Goal: Task Accomplishment & Management: Complete application form

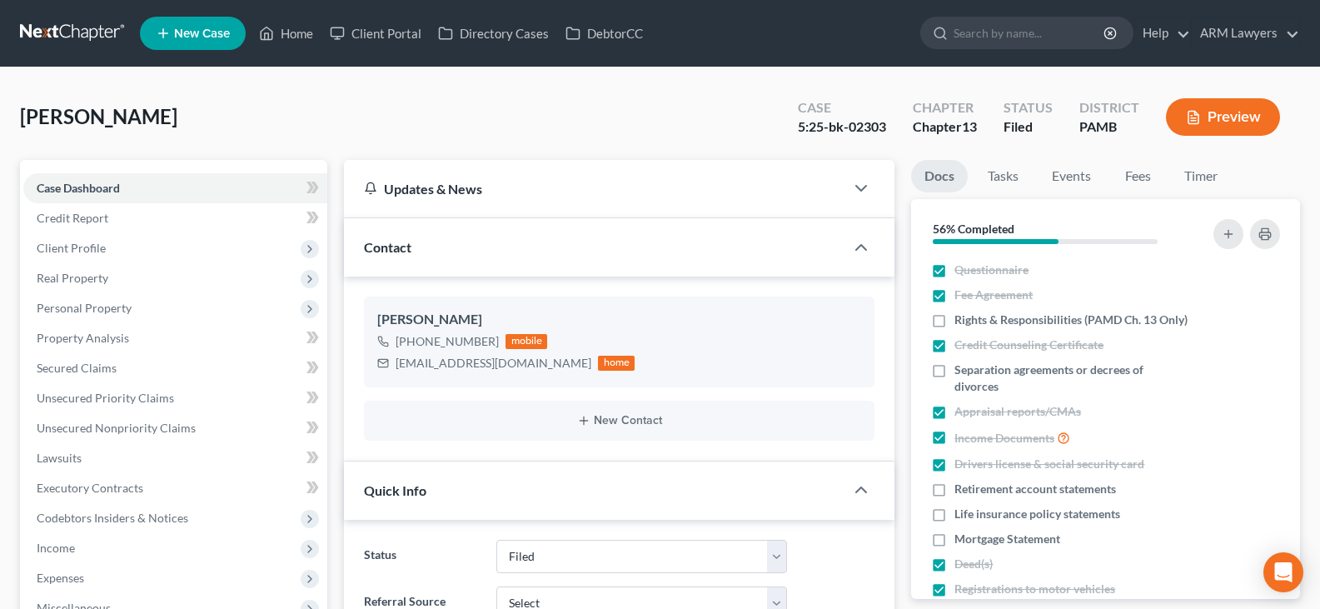
select select "8"
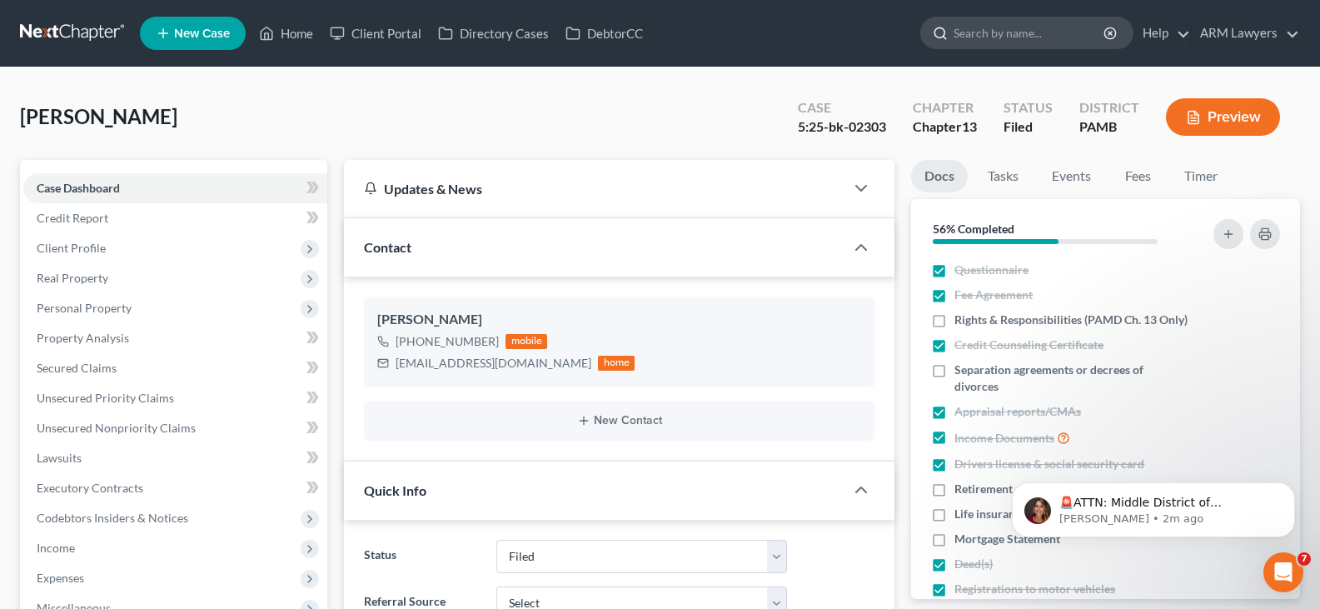
click at [984, 41] on input "search" at bounding box center [1029, 32] width 152 height 31
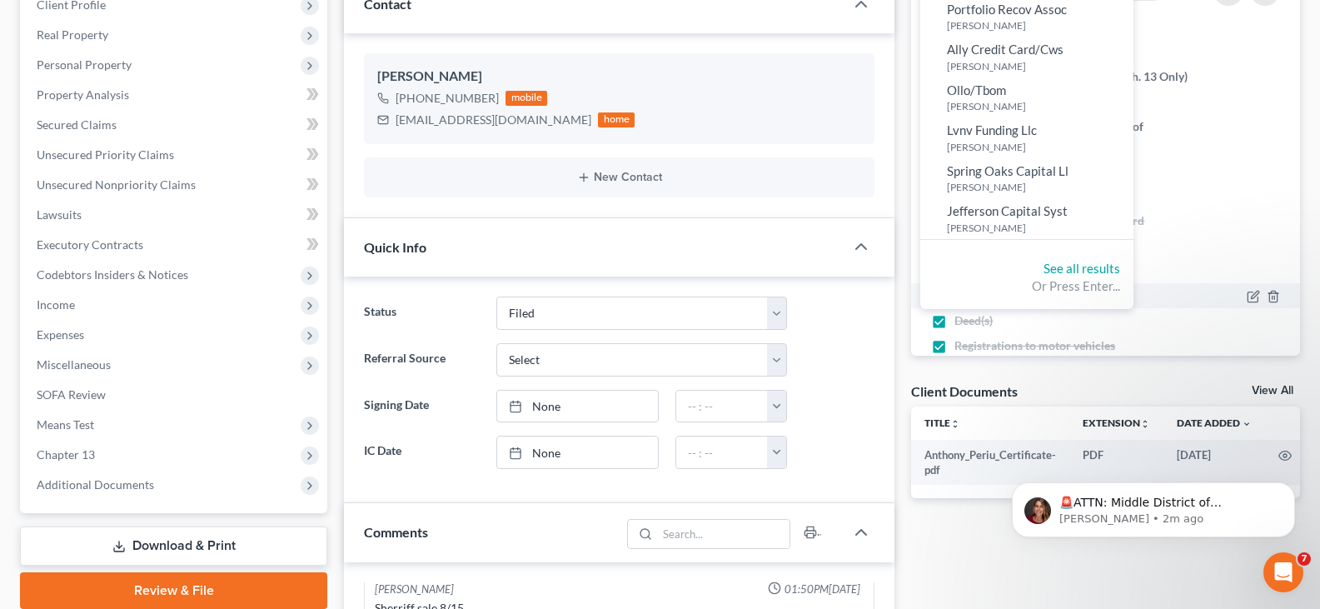
scroll to position [250, 0]
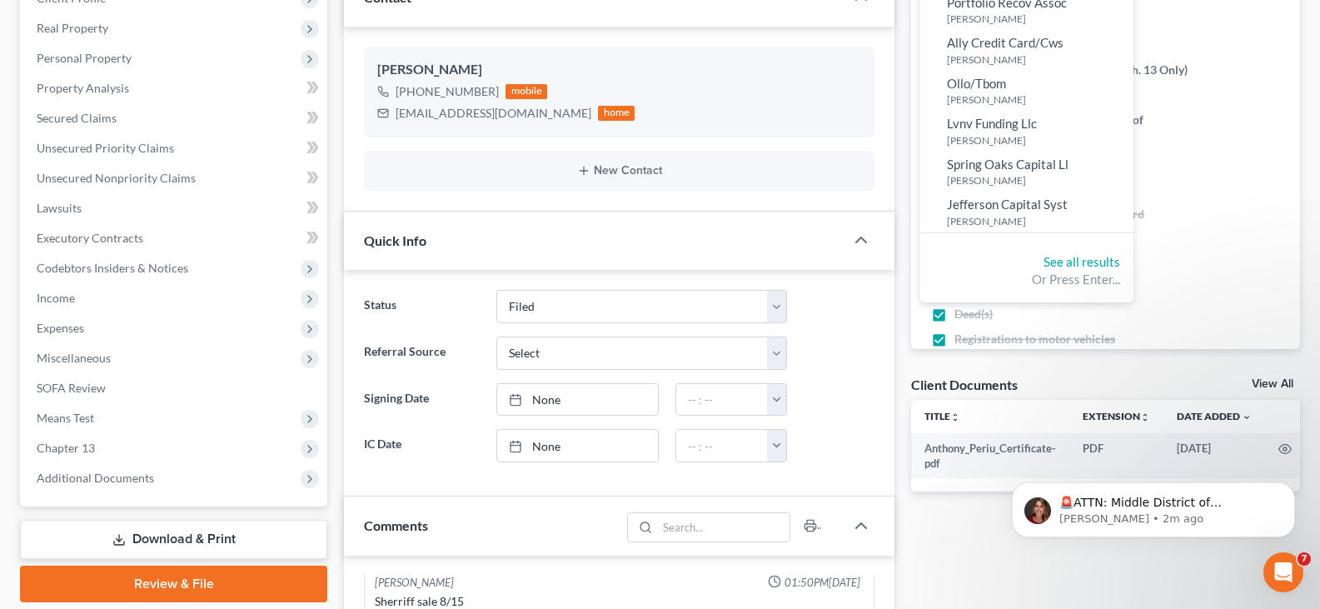
type input "[PERSON_NAME]"
click at [1089, 250] on div "See all results Or Press Enter..." at bounding box center [1026, 271] width 213 height 62
click at [1091, 255] on link "See all results" at bounding box center [1081, 261] width 77 height 15
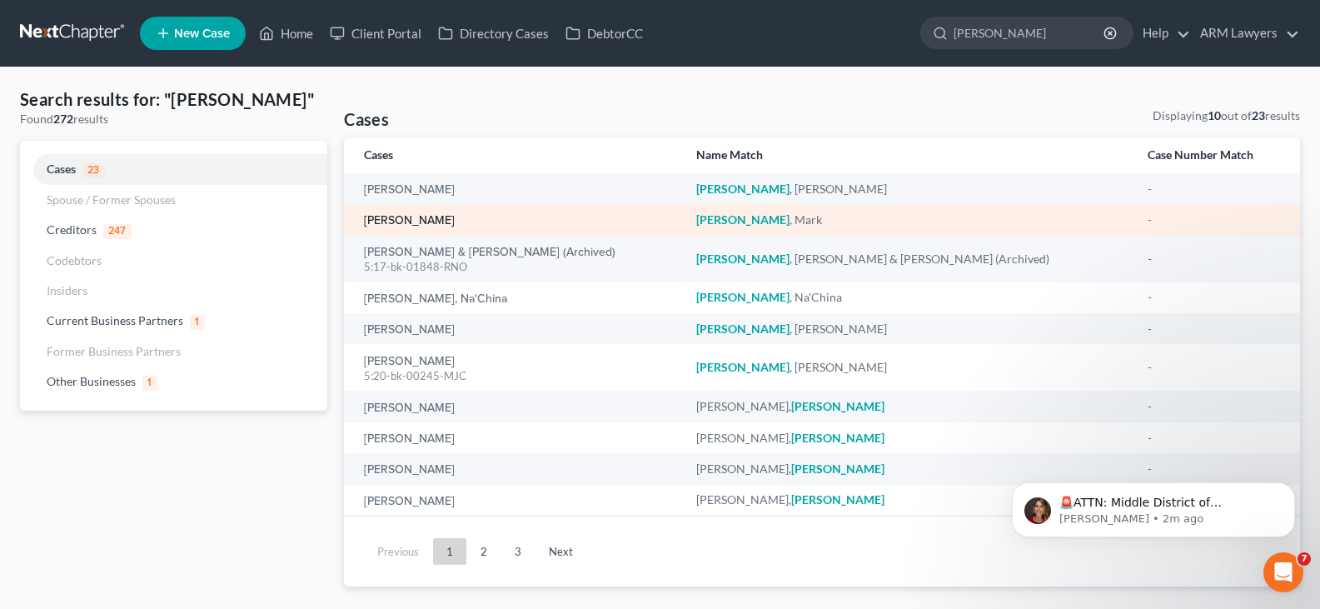
click at [412, 221] on link "[PERSON_NAME]" at bounding box center [409, 221] width 91 height 12
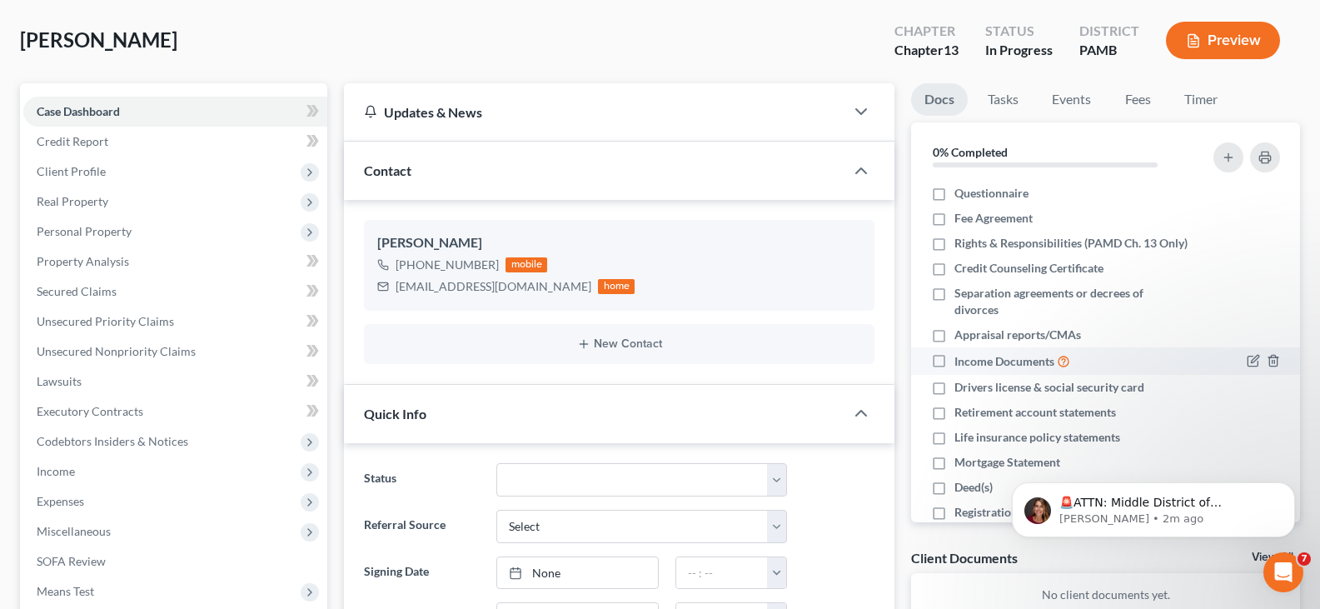
scroll to position [167, 0]
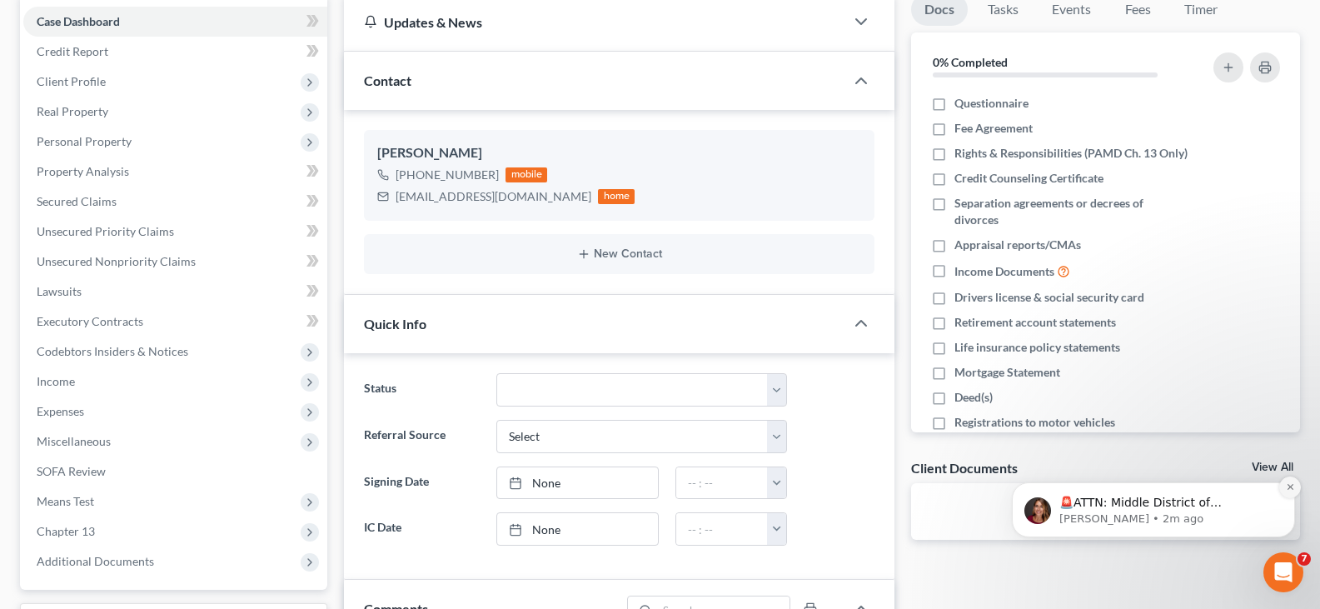
click at [1293, 490] on icon "Dismiss notification" at bounding box center [1289, 486] width 9 height 9
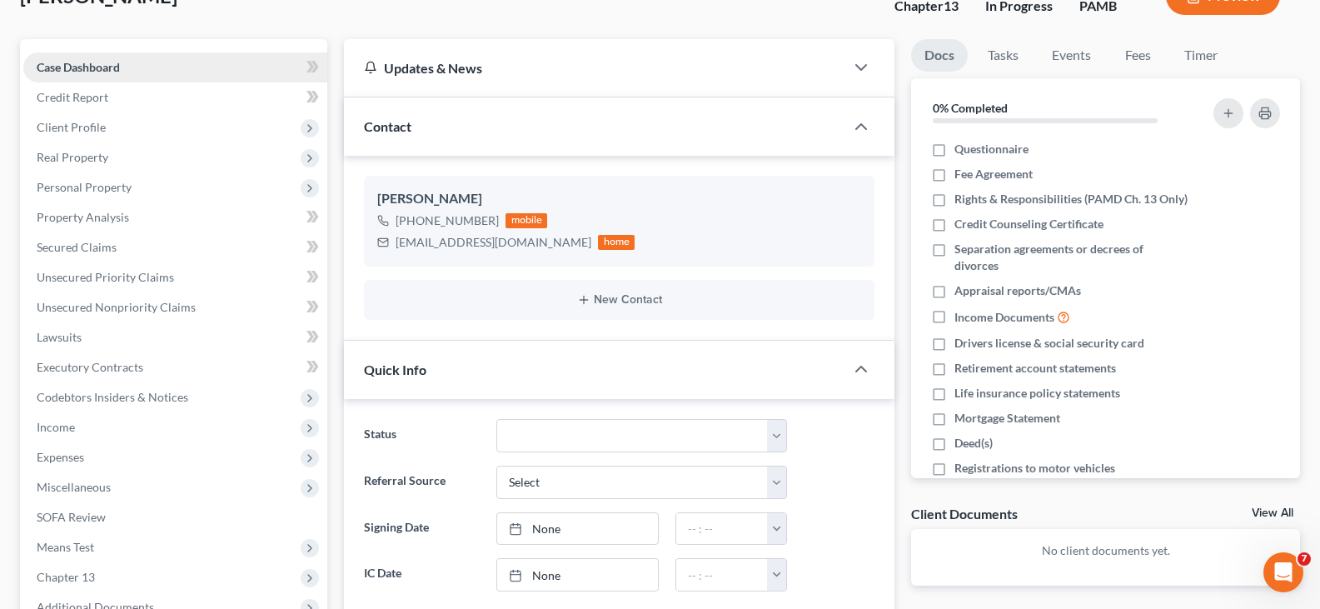
scroll to position [83, 0]
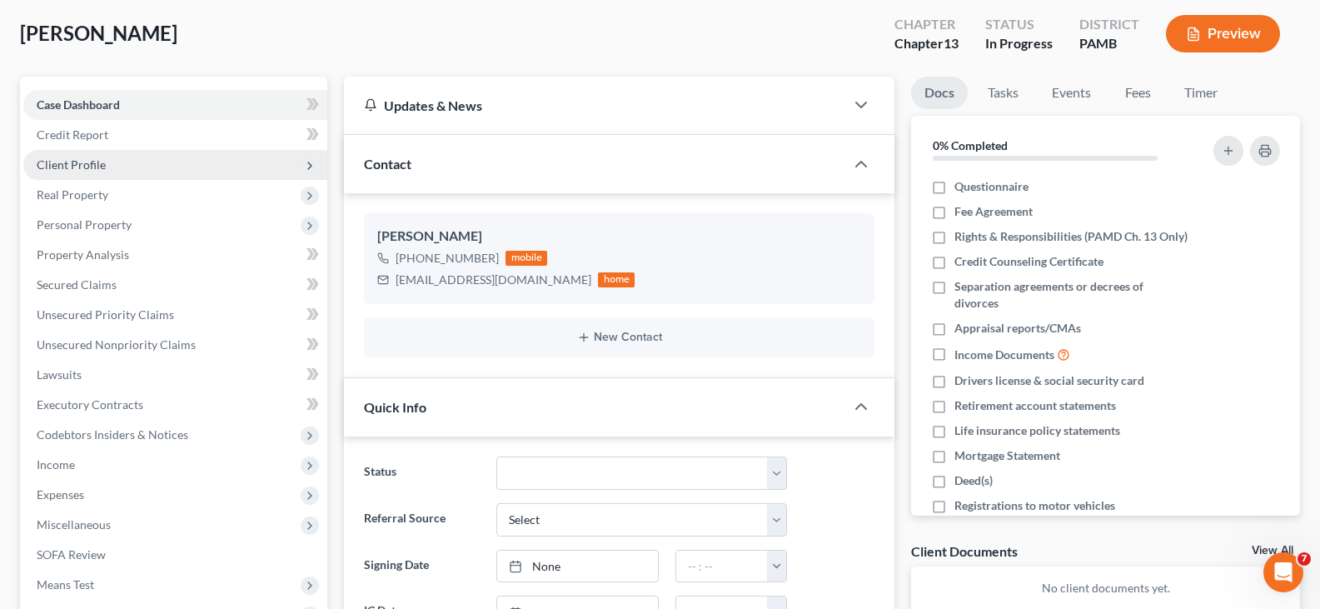
click at [98, 163] on span "Client Profile" at bounding box center [71, 164] width 69 height 14
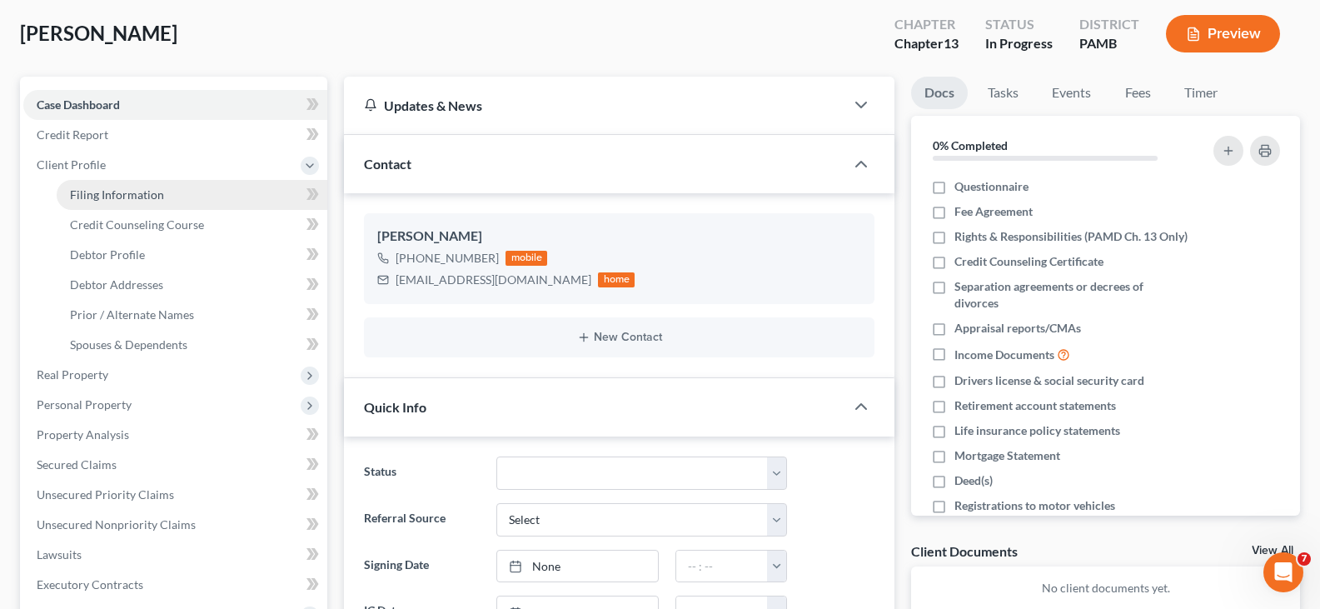
click at [113, 189] on span "Filing Information" at bounding box center [117, 194] width 94 height 14
select select "1"
select select "0"
select select "3"
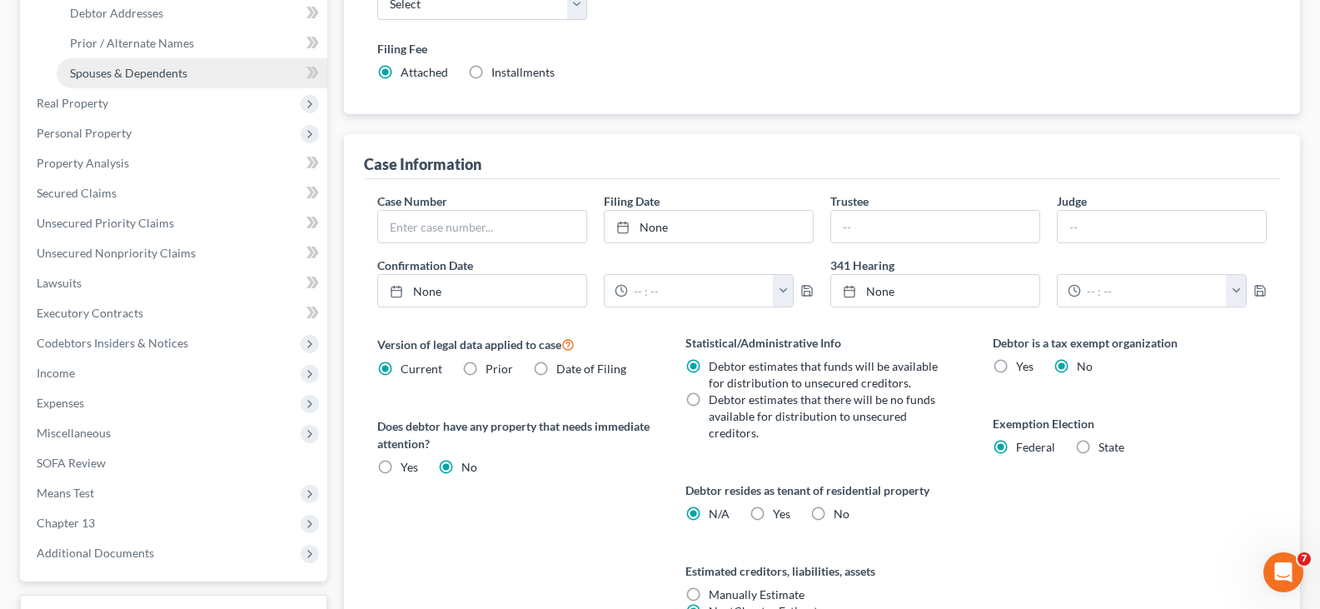
scroll to position [106, 0]
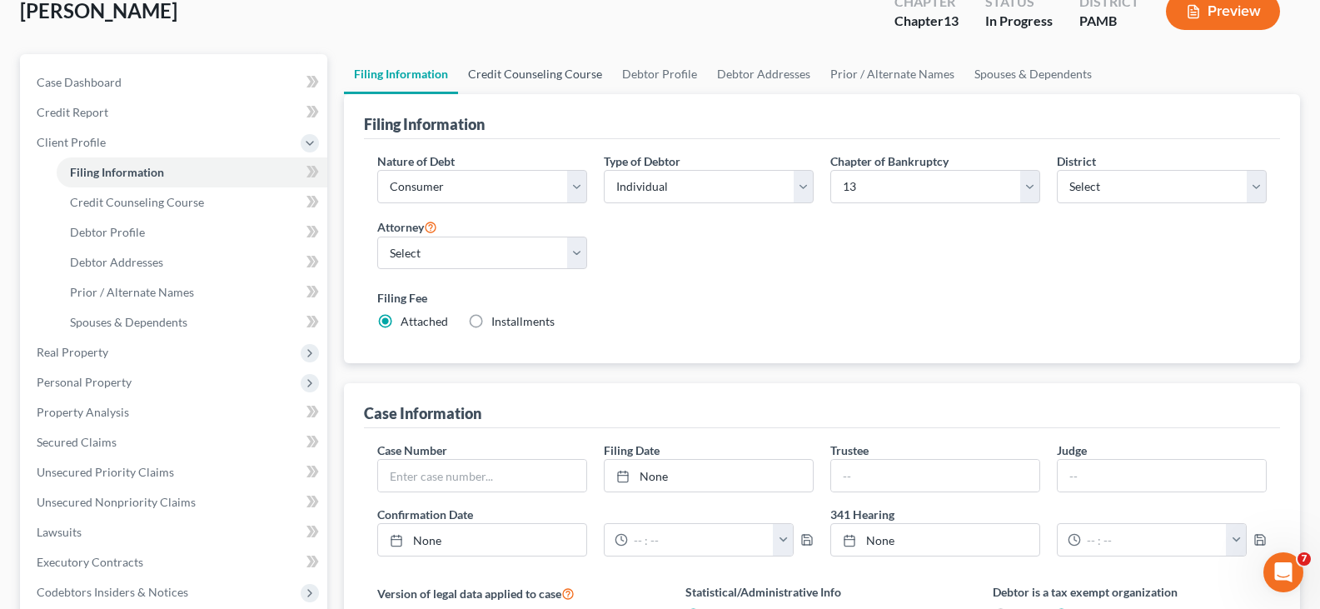
click at [524, 82] on link "Credit Counseling Course" at bounding box center [535, 74] width 154 height 40
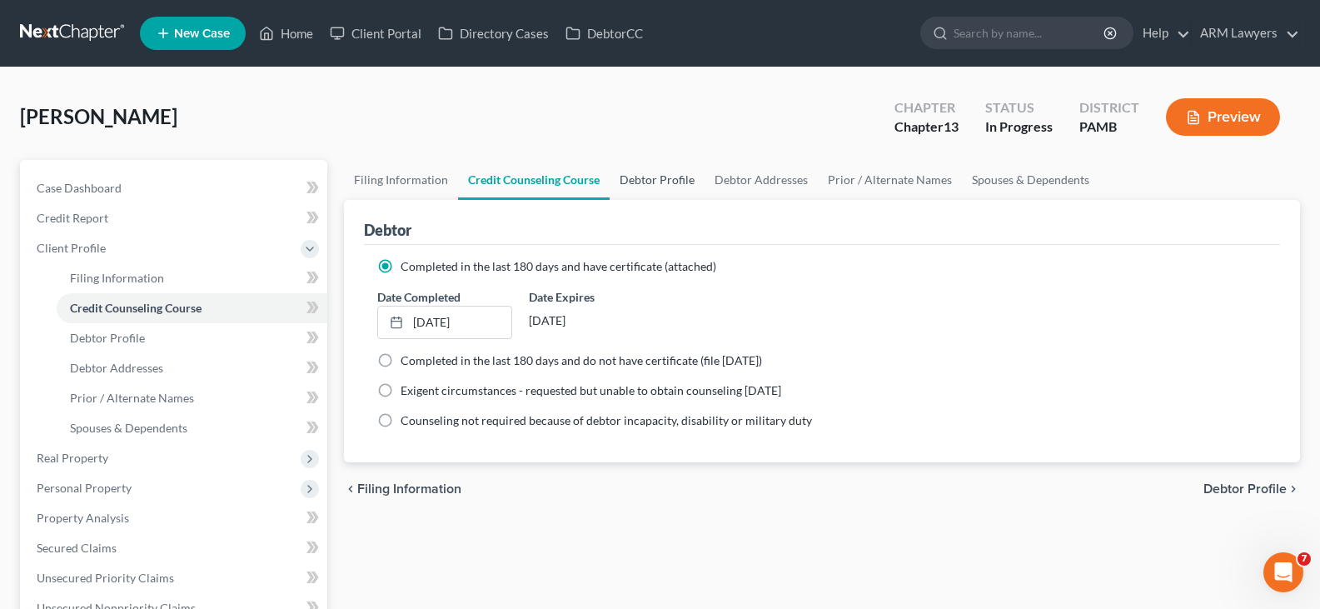
click at [690, 176] on link "Debtor Profile" at bounding box center [656, 180] width 95 height 40
select select "1"
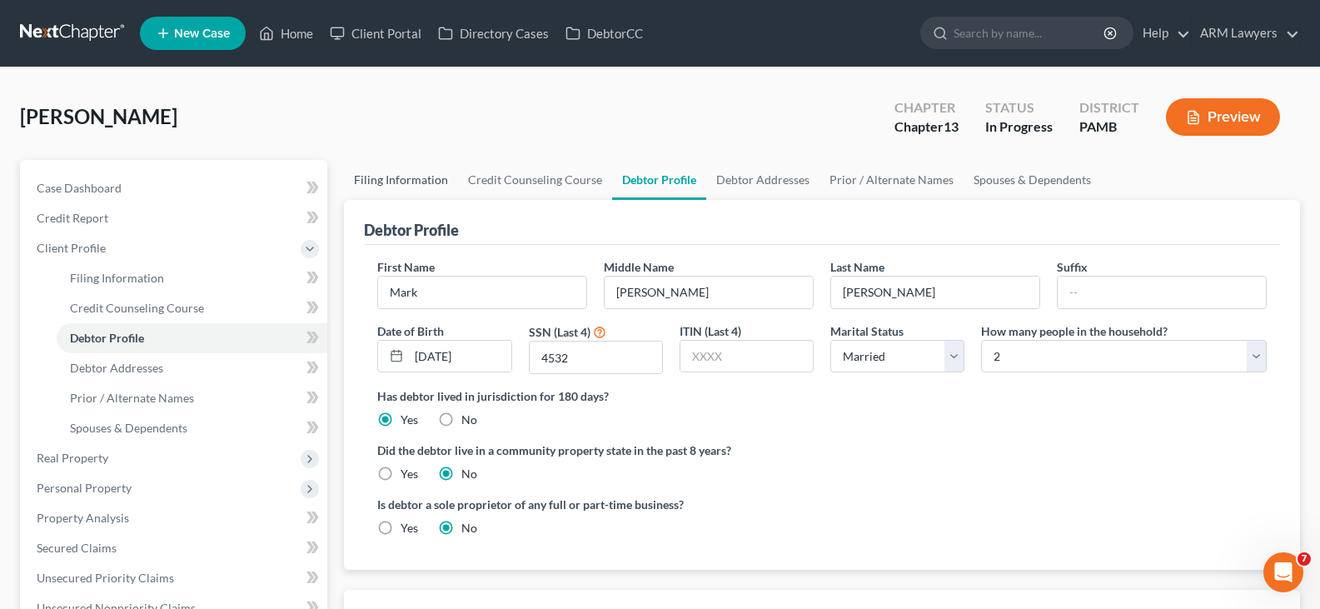
click at [387, 172] on link "Filing Information" at bounding box center [401, 180] width 114 height 40
select select "1"
select select "0"
select select "3"
select select "68"
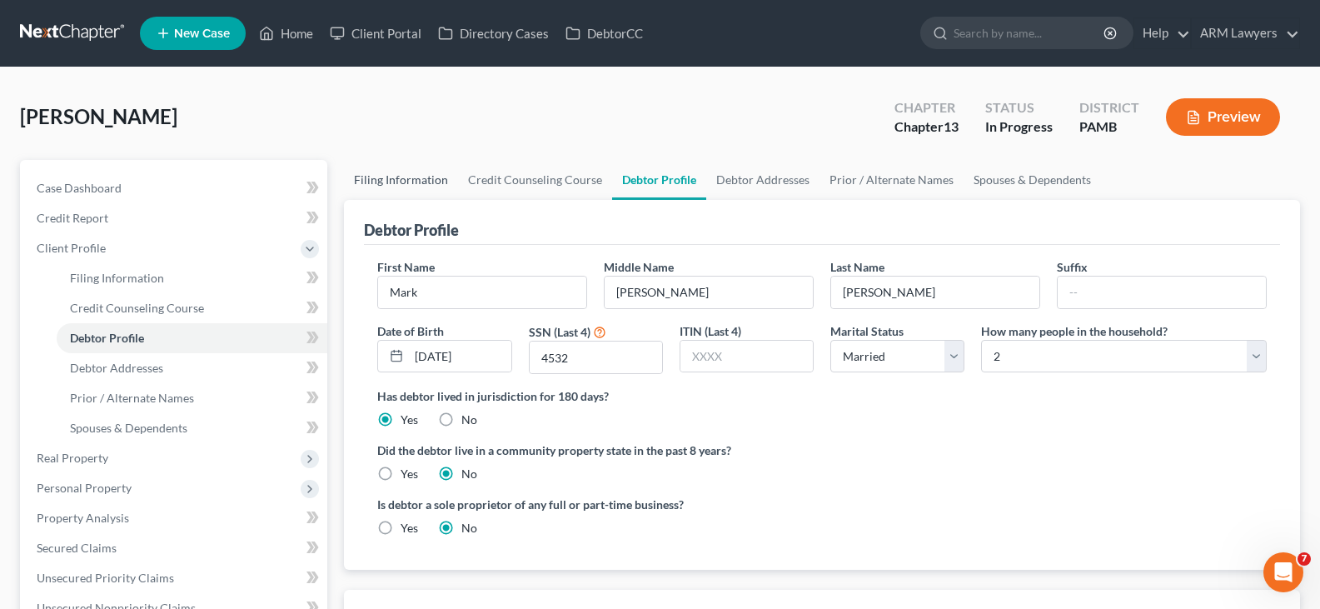
select select "0"
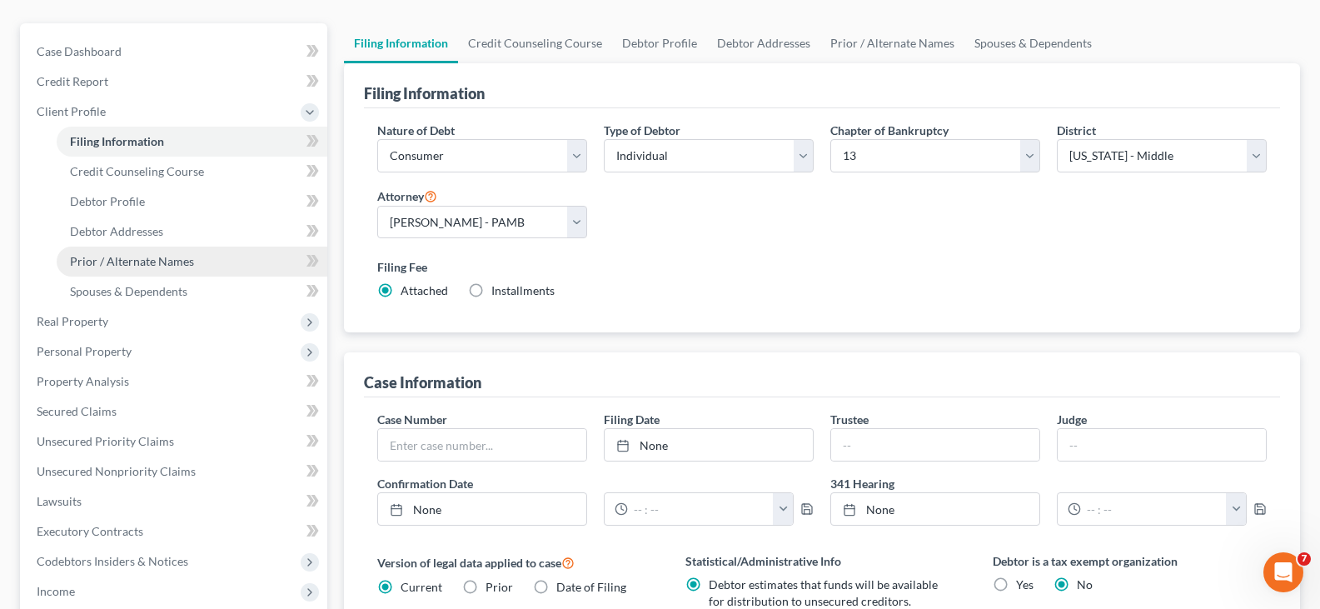
scroll to position [167, 0]
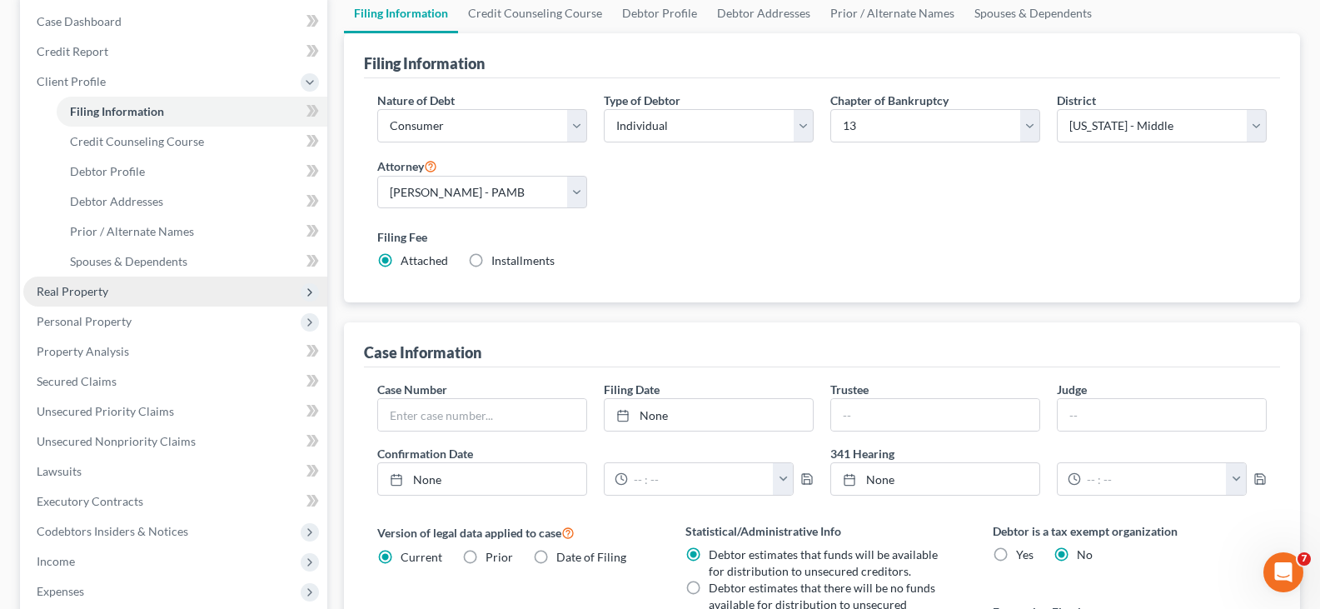
click at [97, 292] on span "Real Property" at bounding box center [73, 291] width 72 height 14
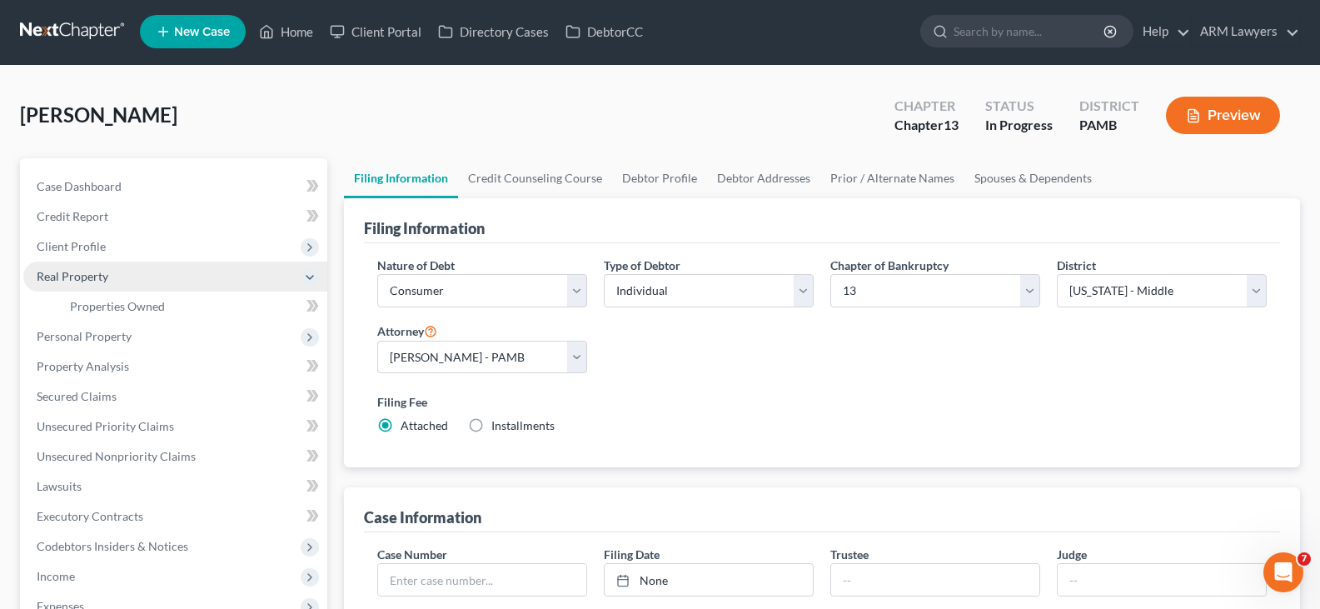
scroll to position [0, 0]
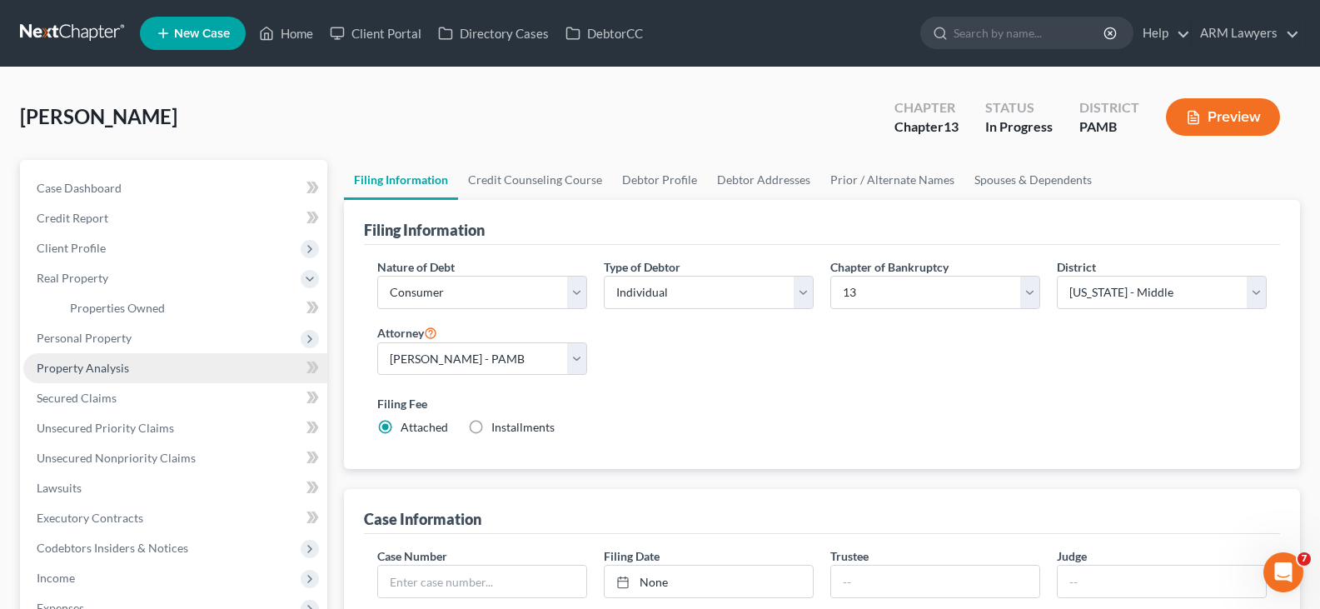
drag, startPoint x: 143, startPoint y: 362, endPoint x: 143, endPoint y: 380, distance: 18.3
click at [143, 363] on link "Property Analysis" at bounding box center [175, 368] width 304 height 30
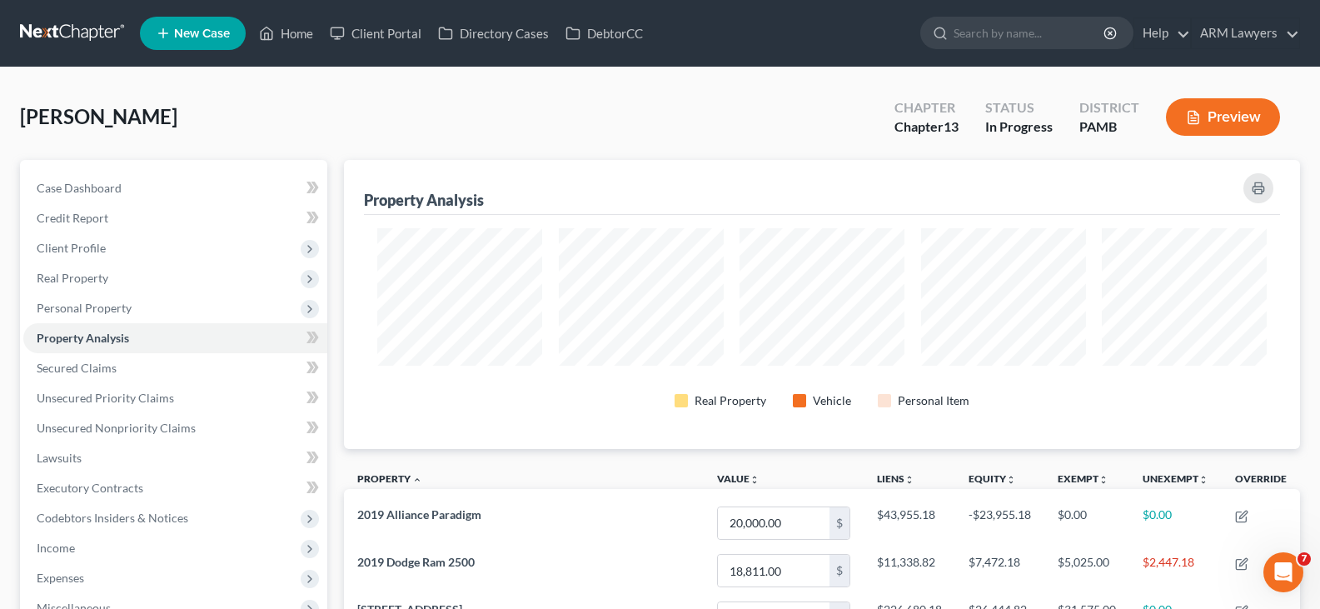
click at [0, 232] on div "[PERSON_NAME] Upgraded Chapter Chapter 13 Status In Progress District PAMB Prev…" at bounding box center [660, 548] width 1320 height 963
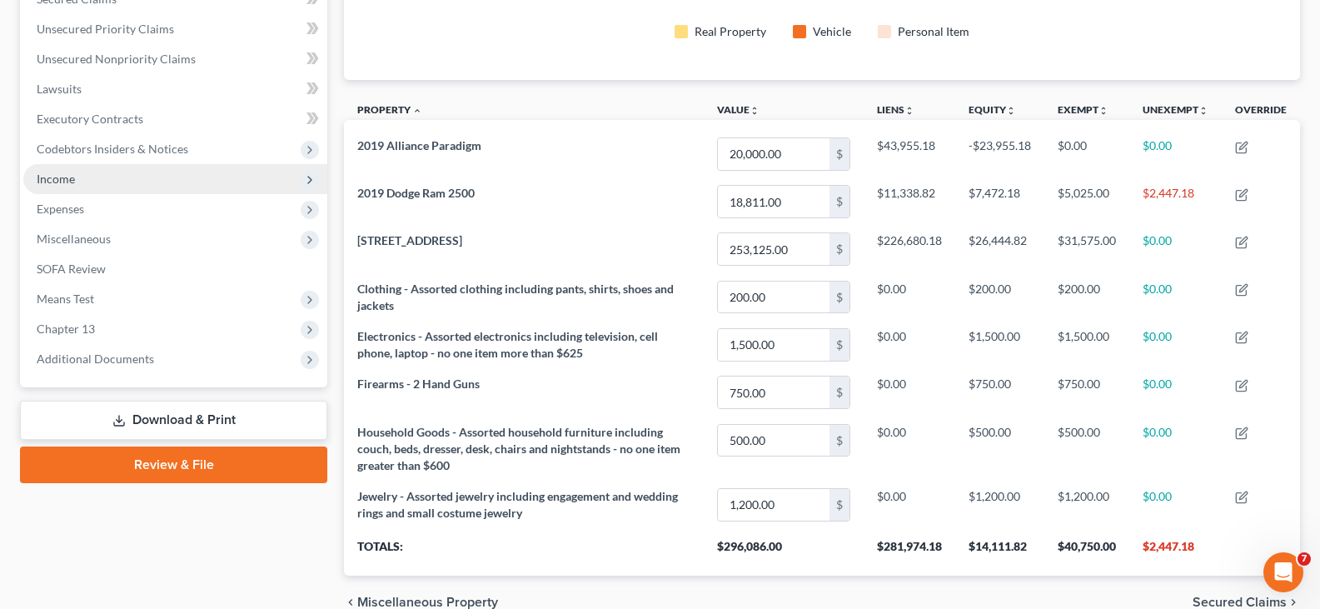
scroll to position [286, 0]
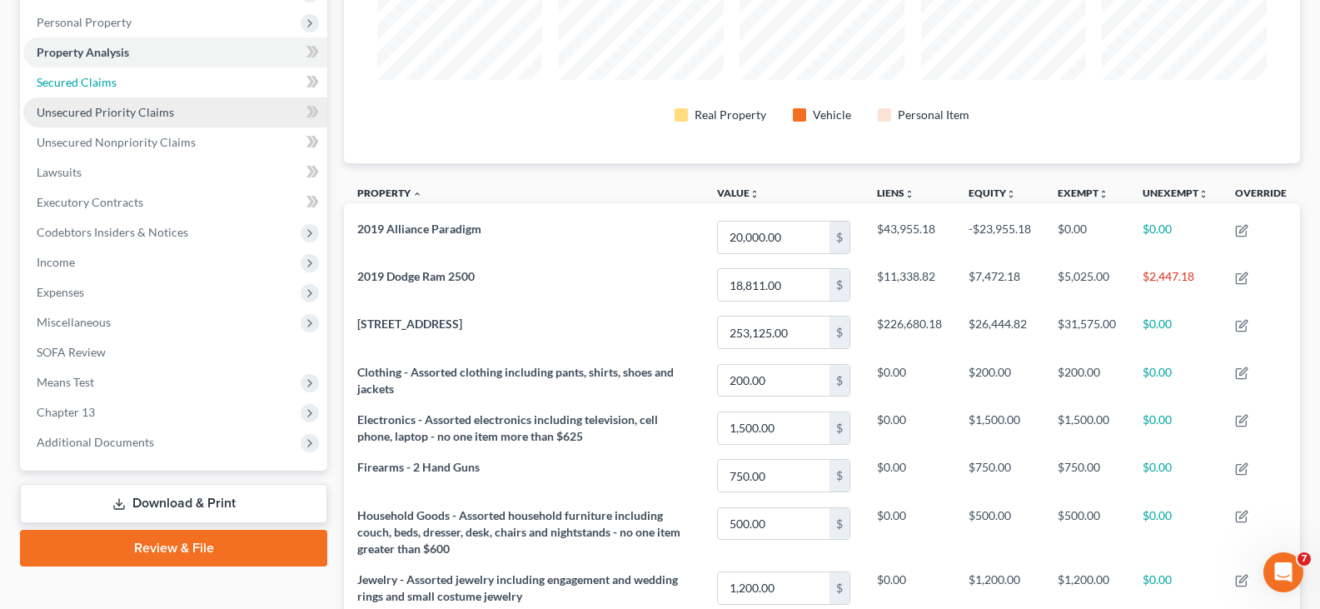
drag, startPoint x: 144, startPoint y: 87, endPoint x: 163, endPoint y: 111, distance: 30.8
click at [144, 87] on link "Secured Claims" at bounding box center [175, 82] width 304 height 30
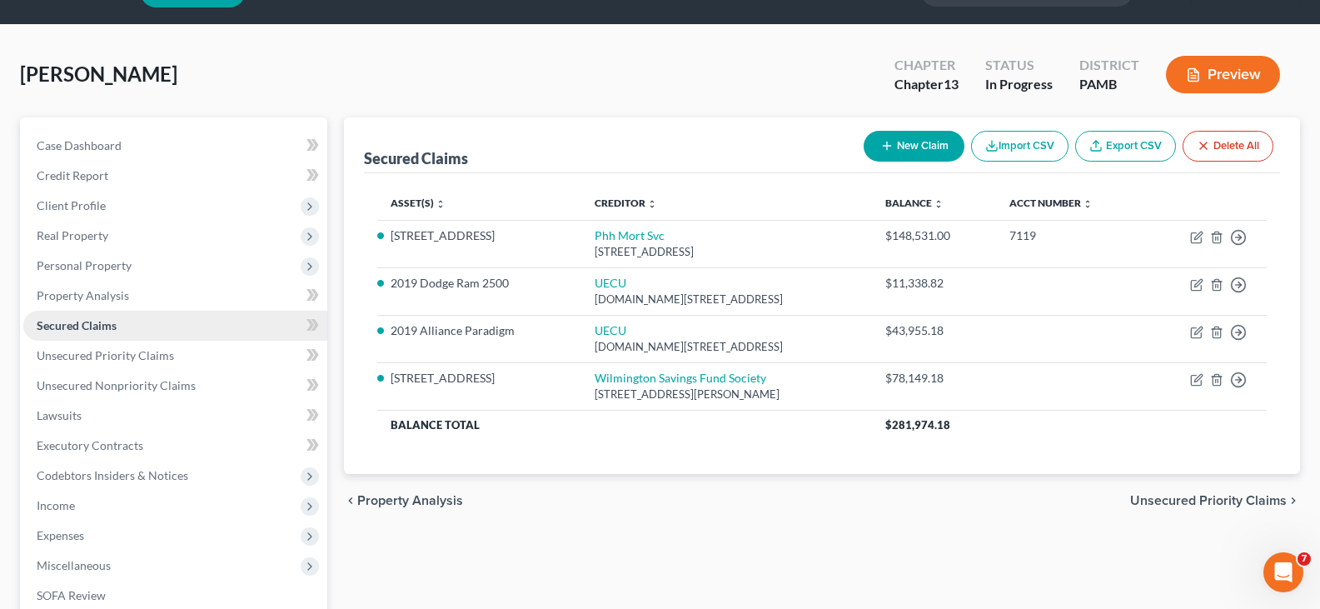
scroll to position [83, 0]
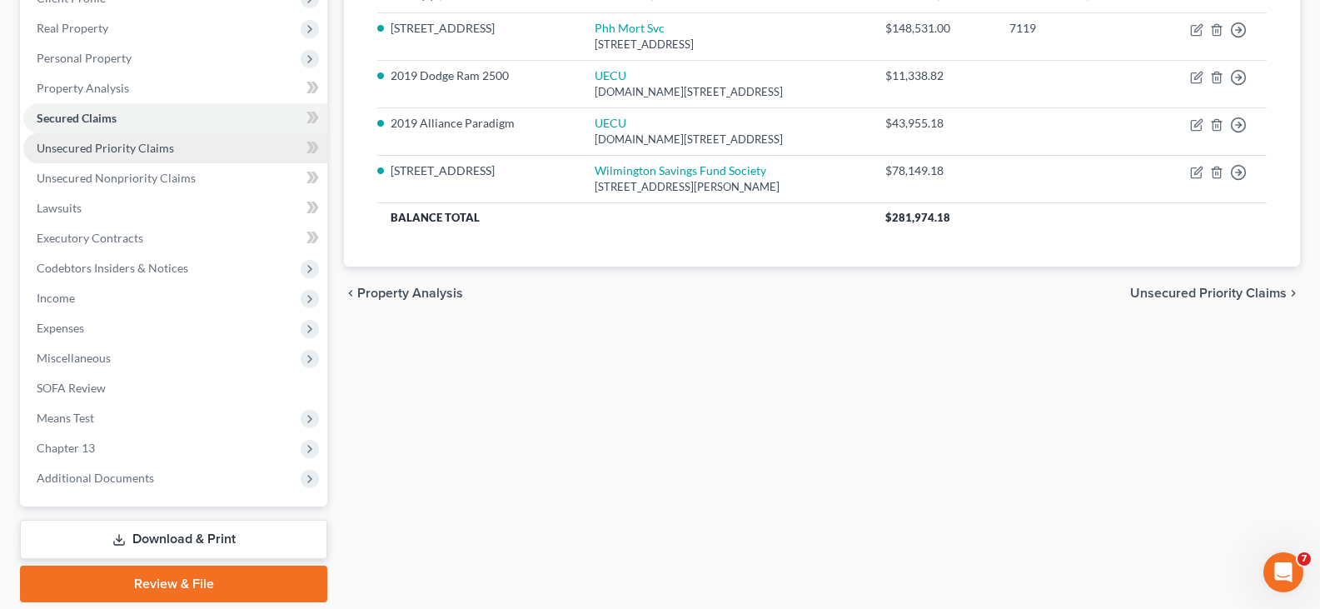
click at [133, 148] on span "Unsecured Priority Claims" at bounding box center [105, 148] width 137 height 14
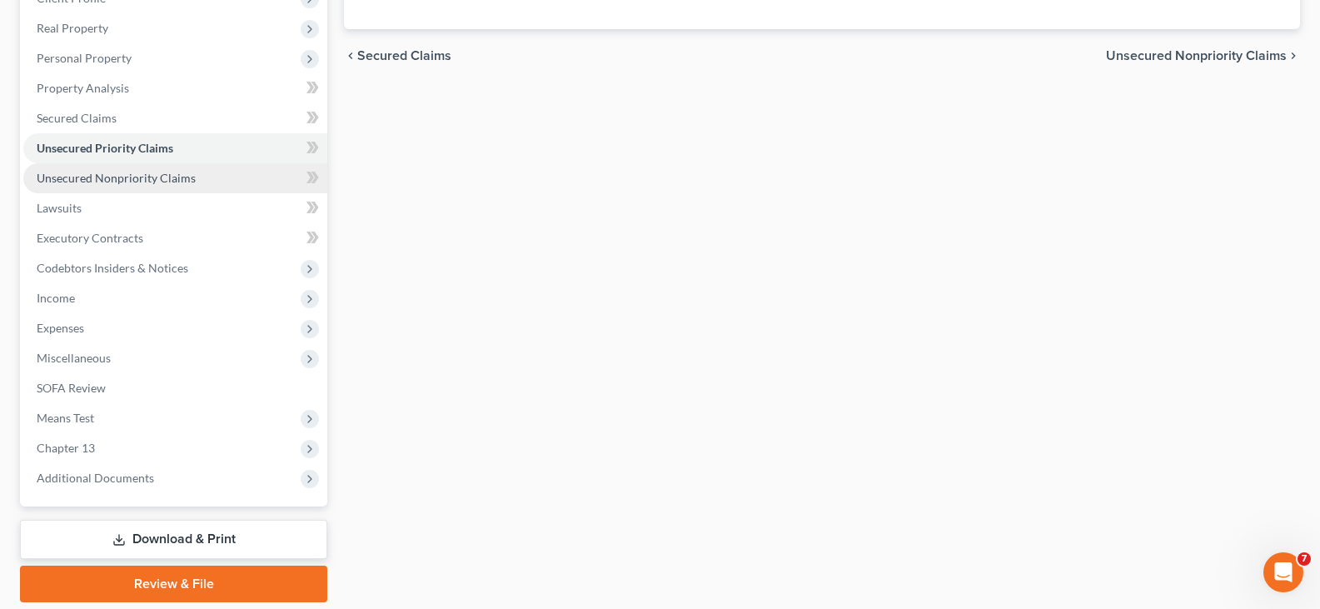
click at [164, 173] on span "Unsecured Nonpriority Claims" at bounding box center [116, 178] width 159 height 14
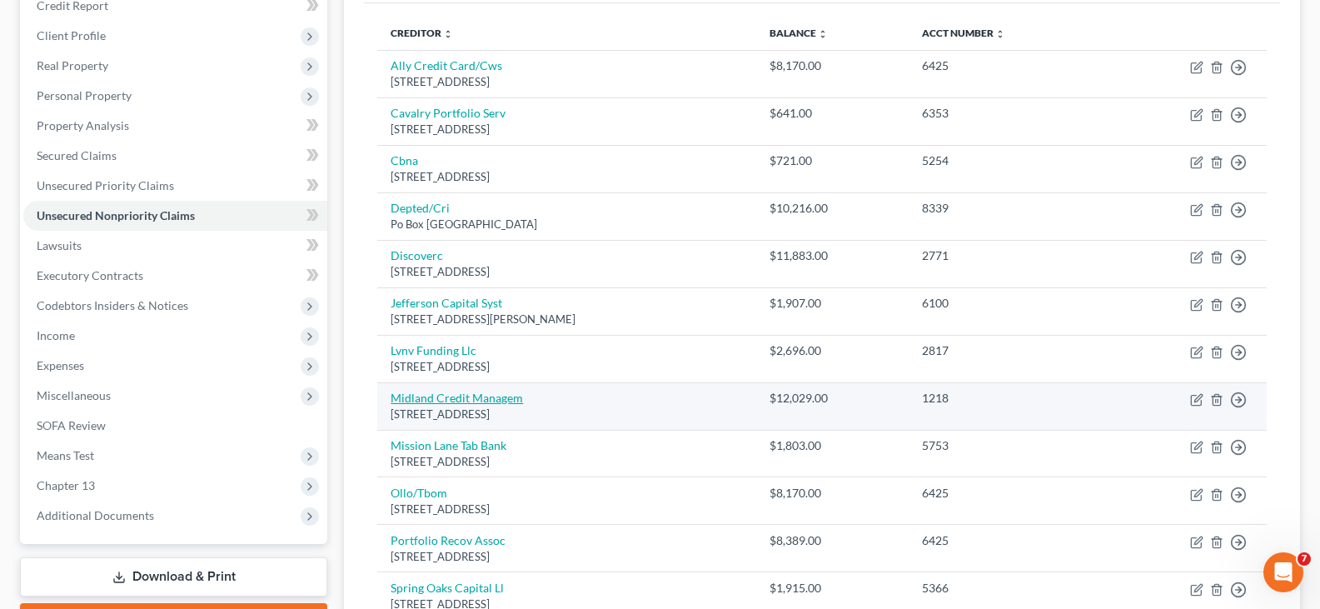
scroll to position [201, 0]
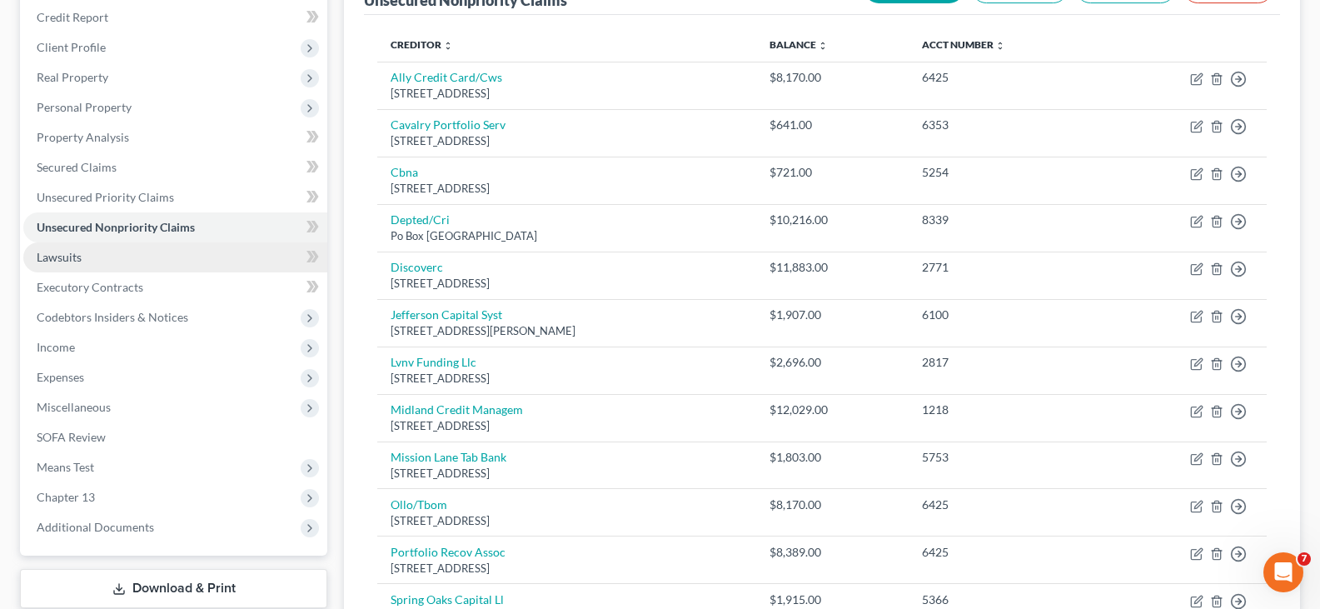
click at [104, 253] on link "Lawsuits" at bounding box center [175, 257] width 304 height 30
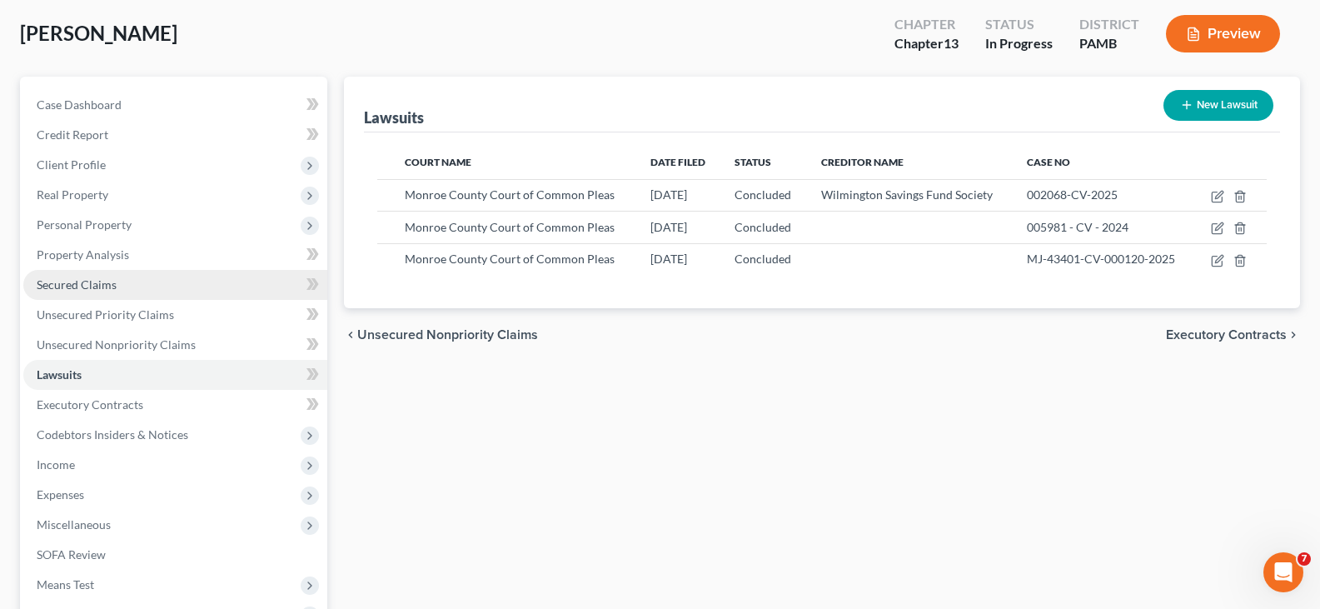
scroll to position [167, 0]
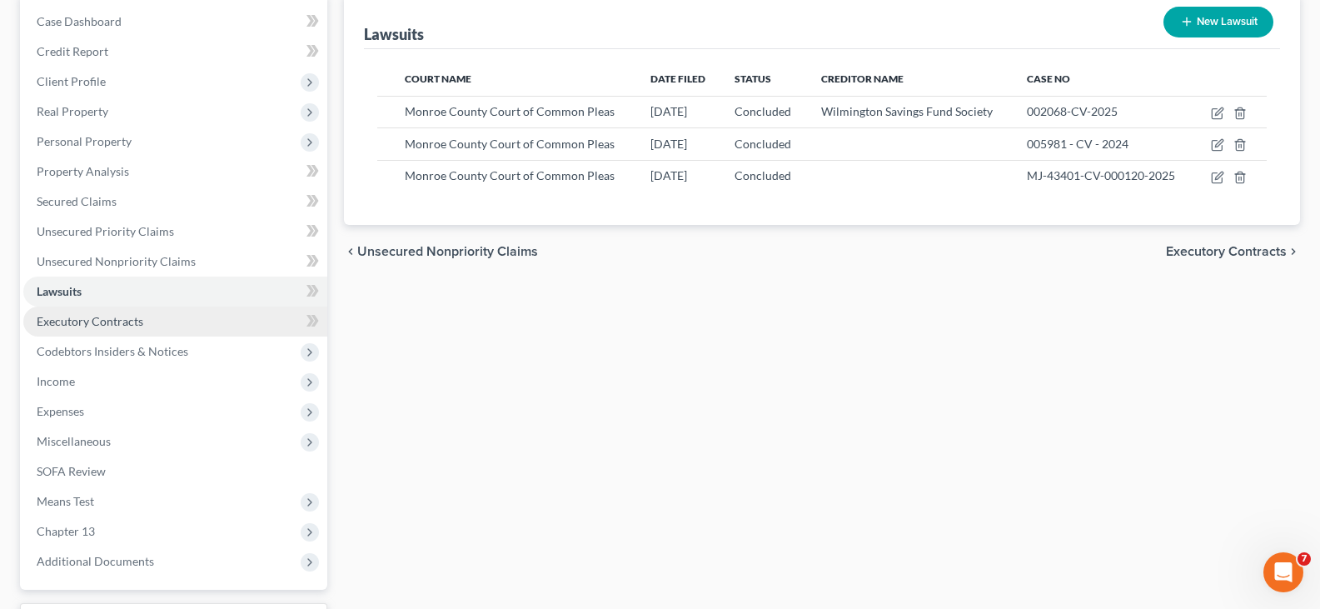
click at [134, 316] on span "Executory Contracts" at bounding box center [90, 321] width 107 height 14
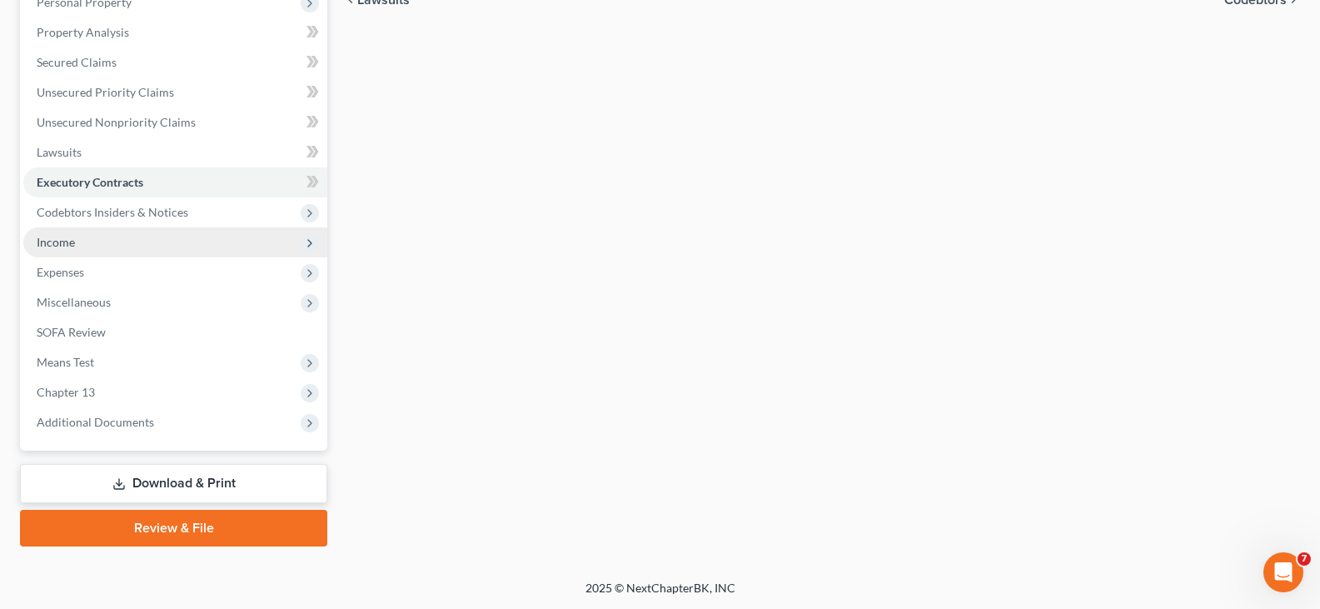
scroll to position [306, 0]
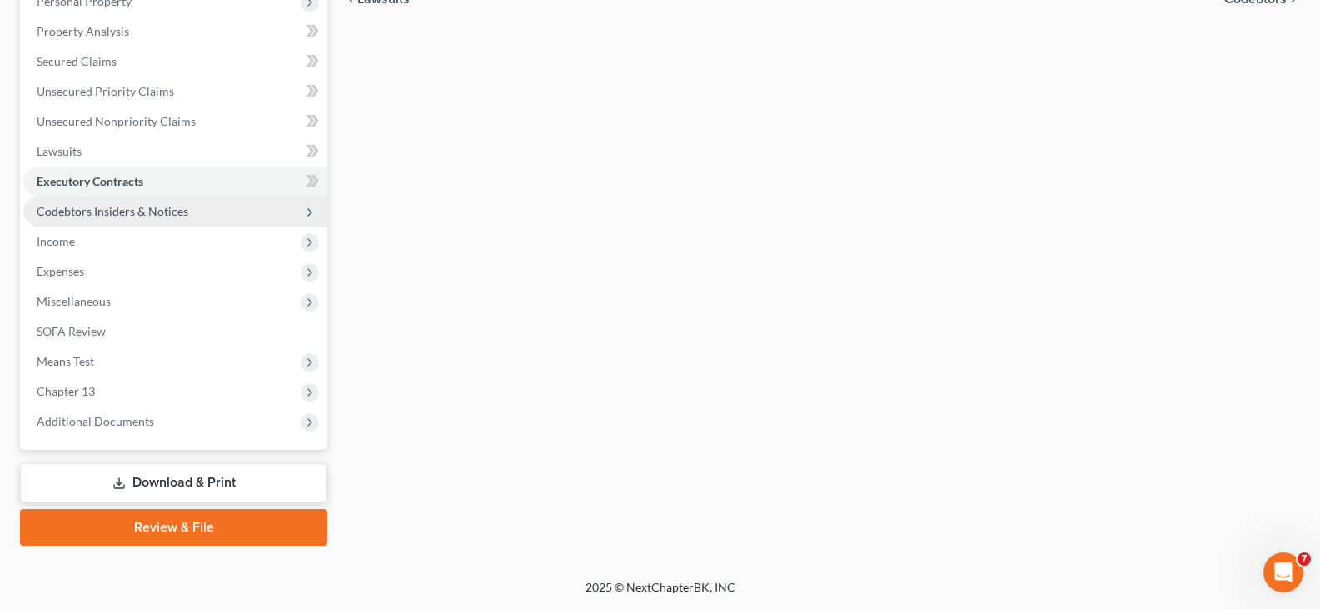
click at [156, 216] on span "Codebtors Insiders & Notices" at bounding box center [113, 211] width 152 height 14
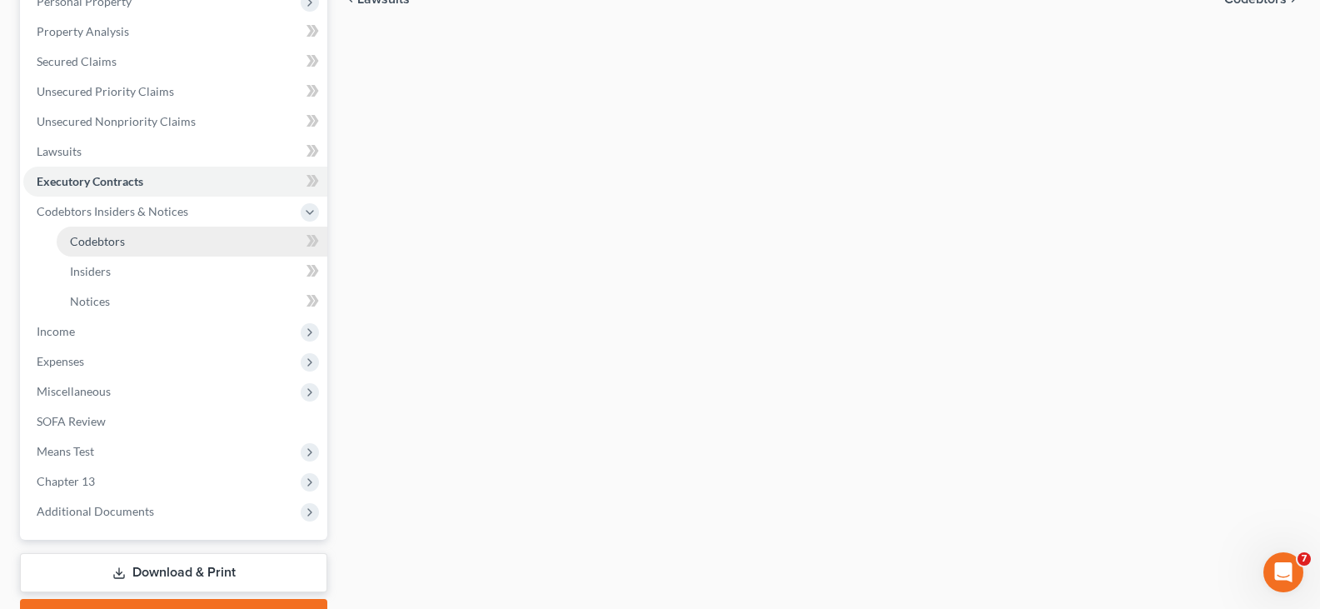
click at [157, 246] on link "Codebtors" at bounding box center [192, 241] width 271 height 30
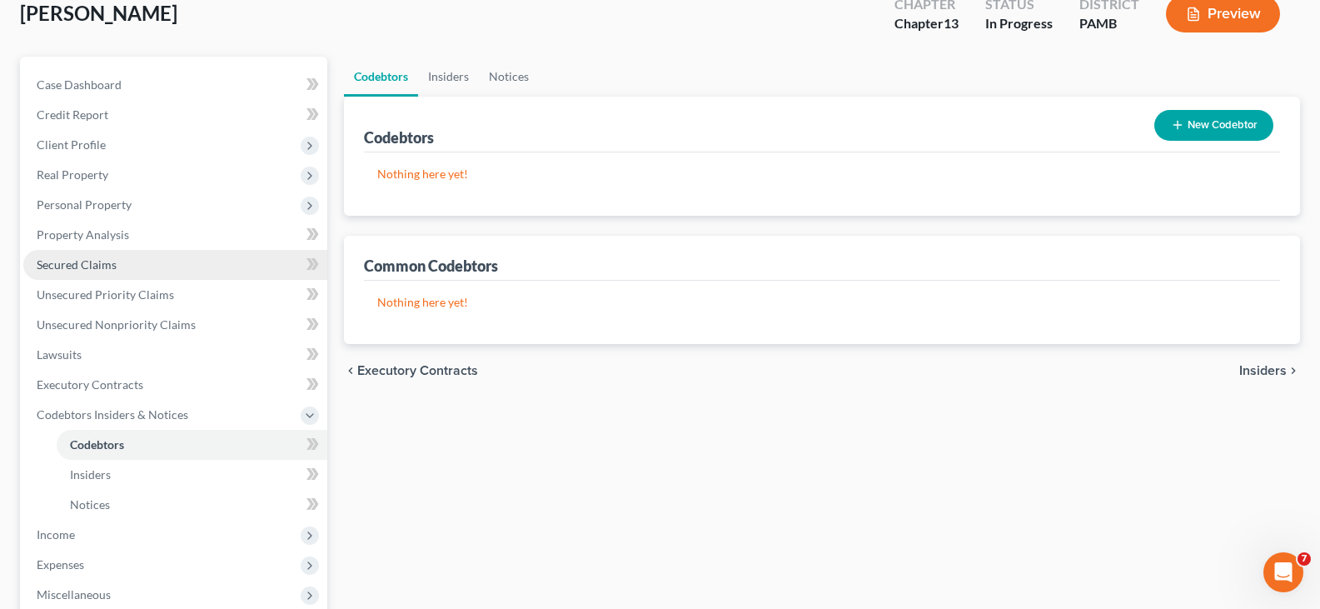
scroll to position [333, 0]
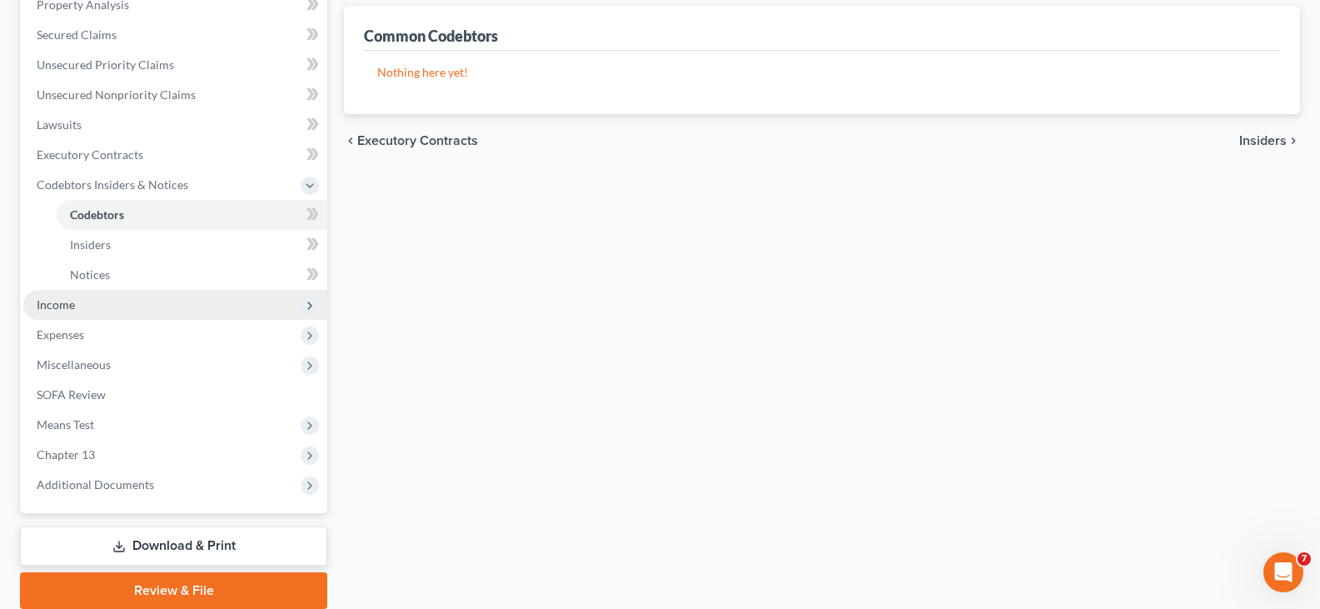
click at [137, 293] on span "Income" at bounding box center [175, 305] width 304 height 30
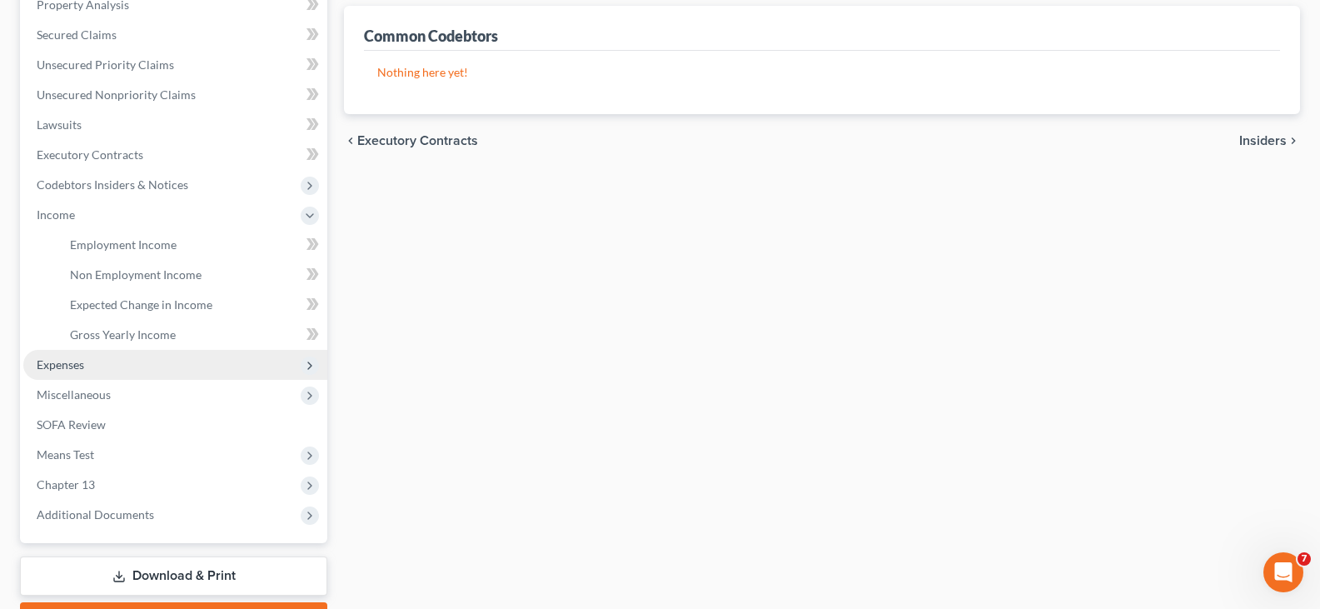
click at [114, 367] on span "Expenses" at bounding box center [175, 365] width 304 height 30
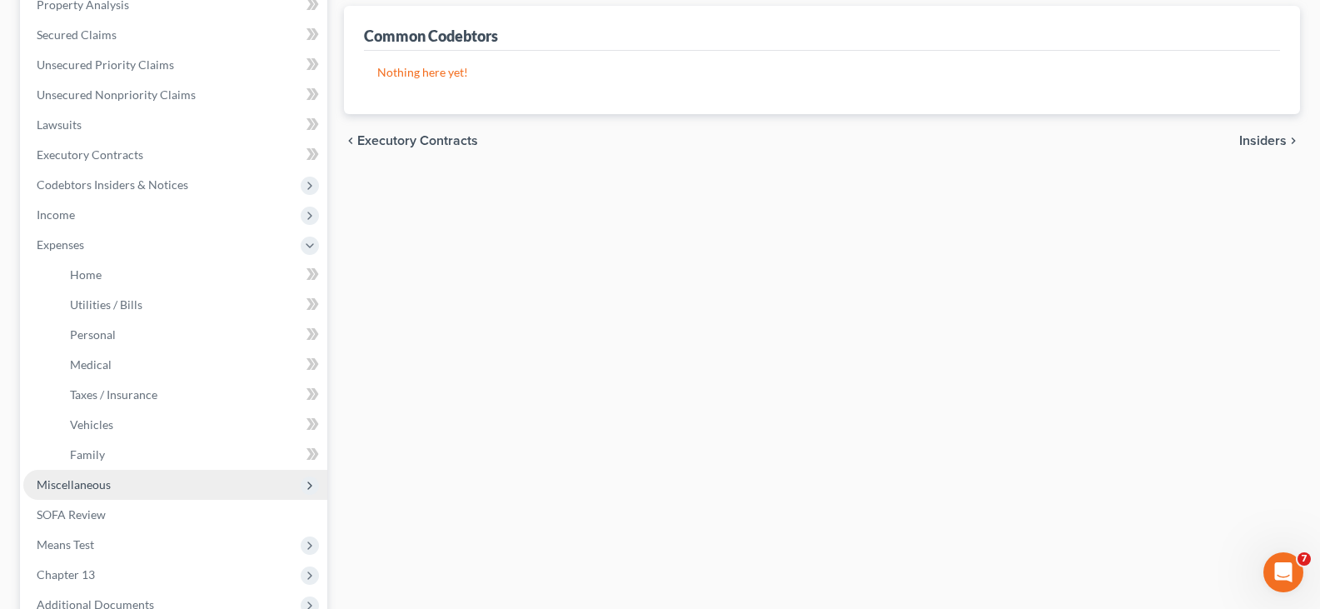
click at [134, 492] on span "Miscellaneous" at bounding box center [175, 485] width 304 height 30
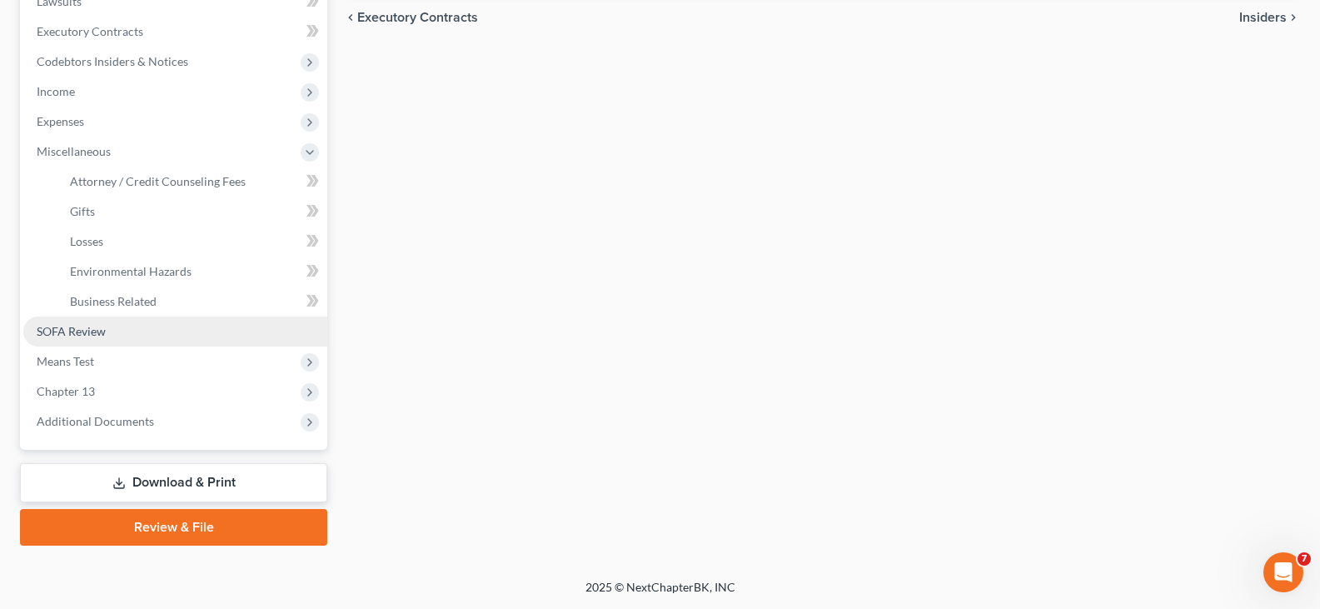
click at [126, 335] on link "SOFA Review" at bounding box center [175, 331] width 304 height 30
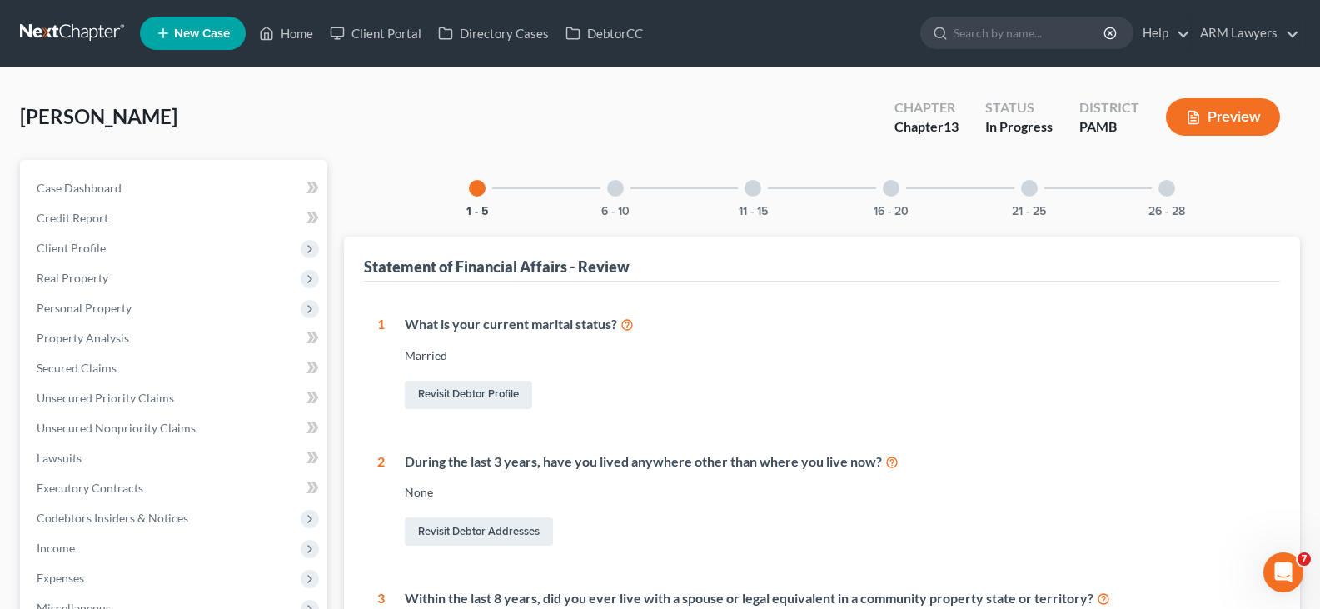
click at [129, 168] on div "Case Dashboard Payments Invoices Payments Payments Credit Report Client Profile…" at bounding box center [173, 458] width 307 height 596
click at [149, 176] on link "Case Dashboard" at bounding box center [175, 188] width 304 height 30
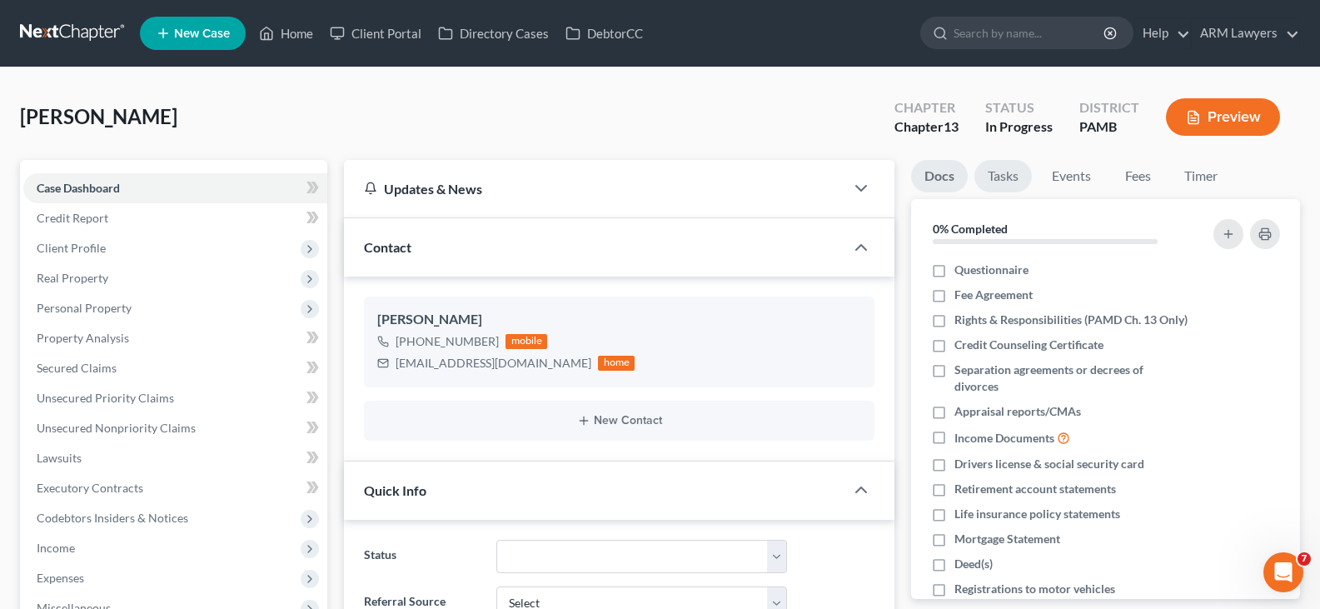
click at [1017, 171] on link "Tasks" at bounding box center [1002, 176] width 57 height 32
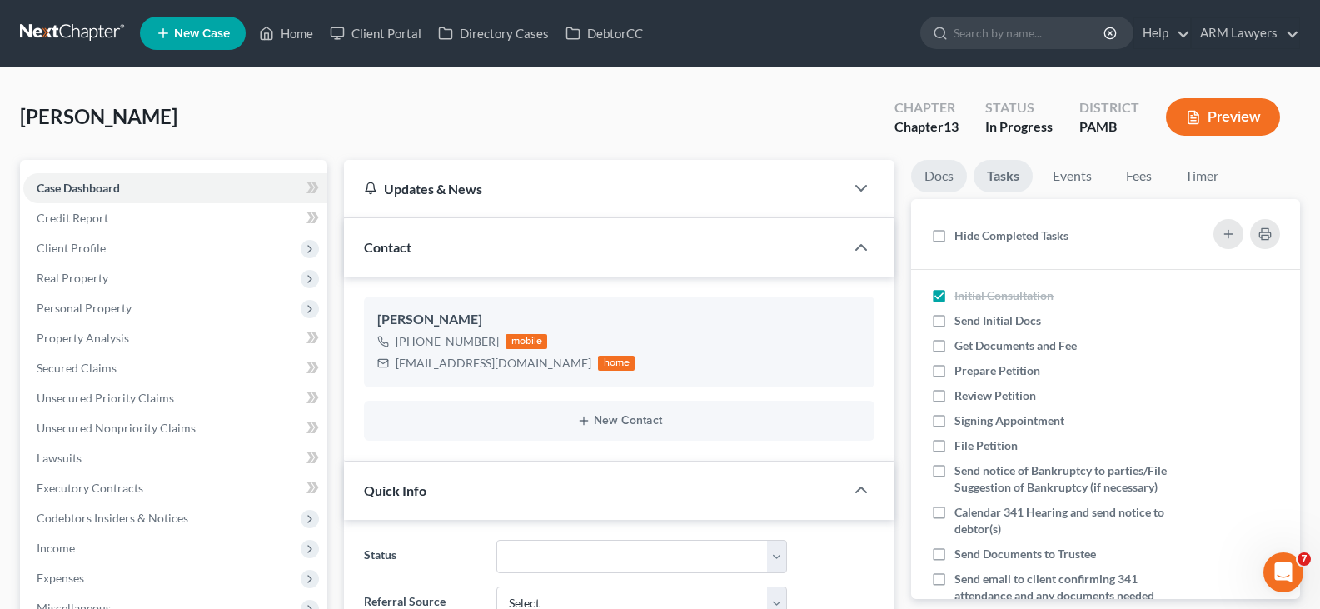
click at [937, 176] on link "Docs" at bounding box center [939, 176] width 56 height 32
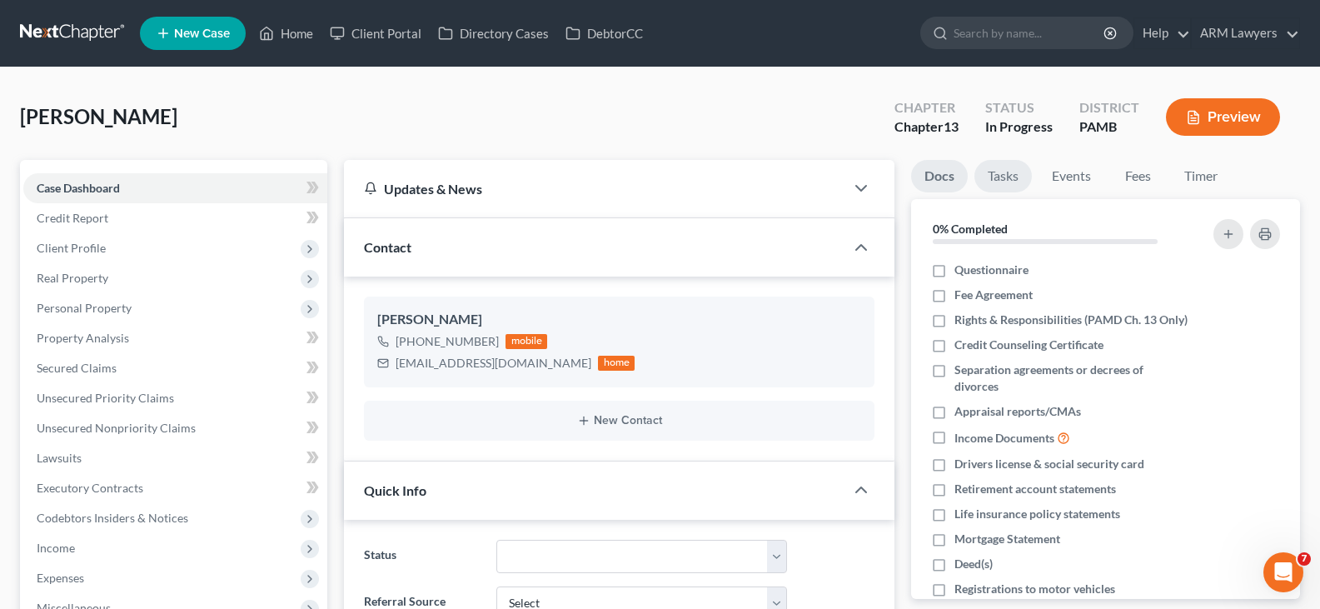
drag, startPoint x: 1003, startPoint y: 172, endPoint x: 1042, endPoint y: 277, distance: 111.7
click at [1002, 172] on link "Tasks" at bounding box center [1002, 176] width 57 height 32
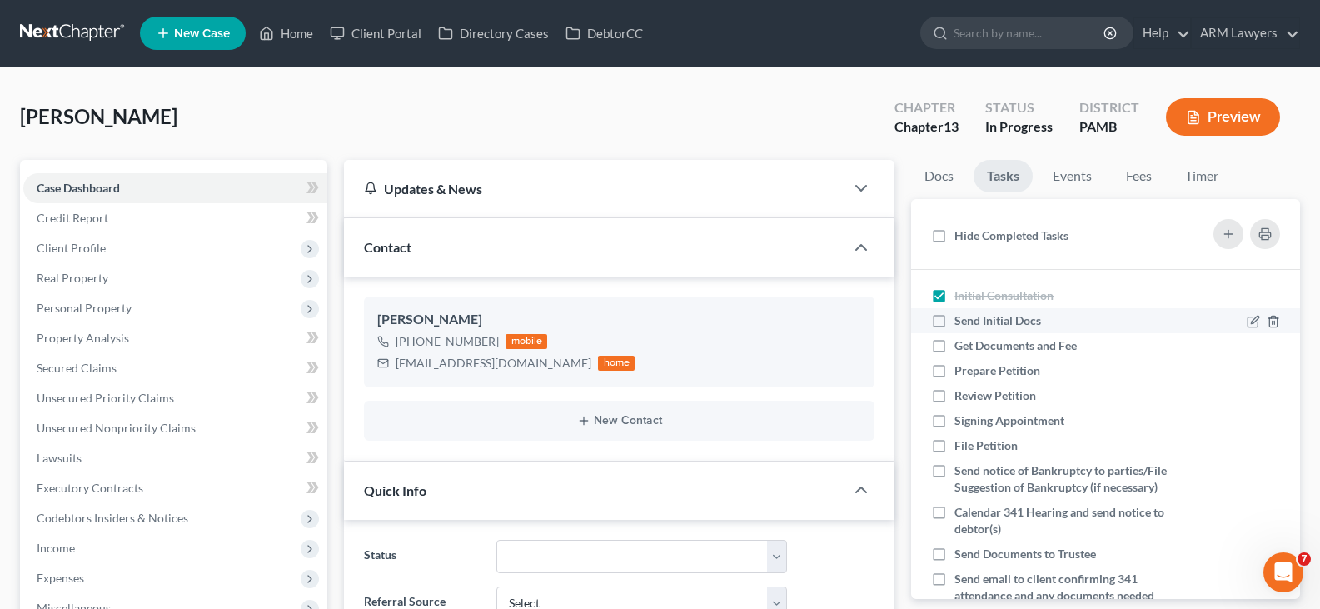
click at [1003, 321] on span "Send Initial Docs" at bounding box center [997, 320] width 87 height 14
click at [972, 321] on input "Send Initial Docs" at bounding box center [966, 317] width 11 height 11
checkbox input "true"
click at [1016, 352] on div "Get Documents and Fee" at bounding box center [1022, 345] width 136 height 17
click at [972, 348] on input "Get Documents and Fee" at bounding box center [966, 342] width 11 height 11
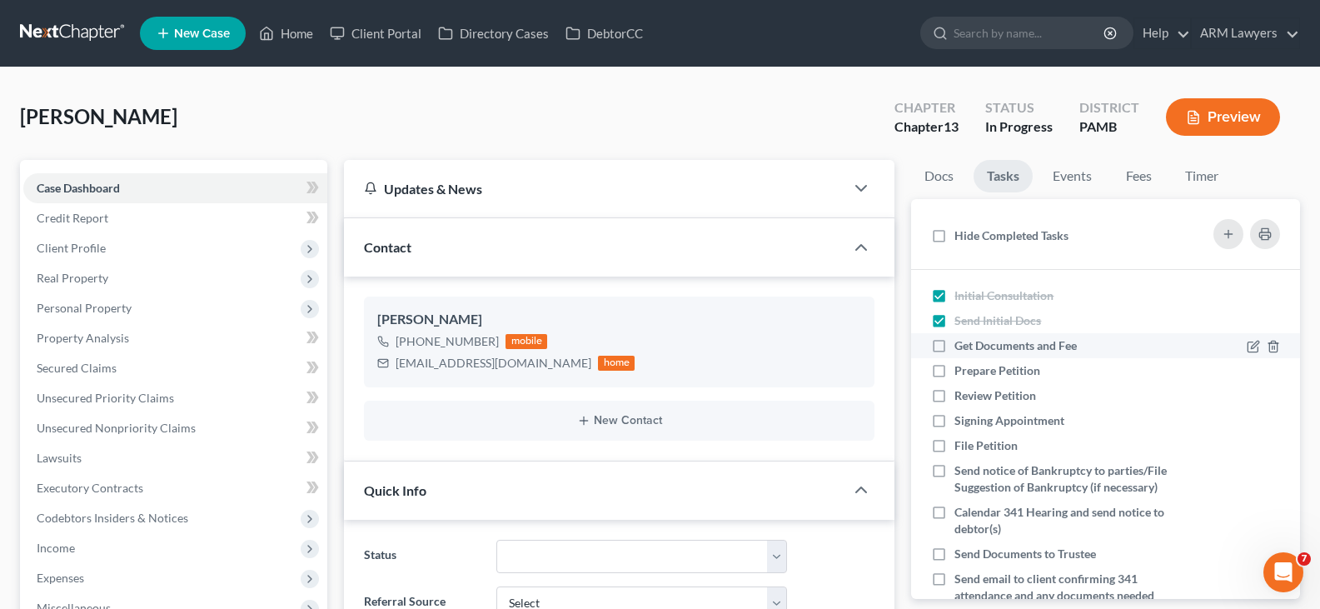
checkbox input "true"
click at [1015, 375] on span "Prepare Petition" at bounding box center [997, 370] width 86 height 14
click at [972, 373] on input "Prepare Petition" at bounding box center [966, 367] width 11 height 11
checkbox input "true"
click at [101, 190] on span "Case Dashboard" at bounding box center [78, 188] width 83 height 14
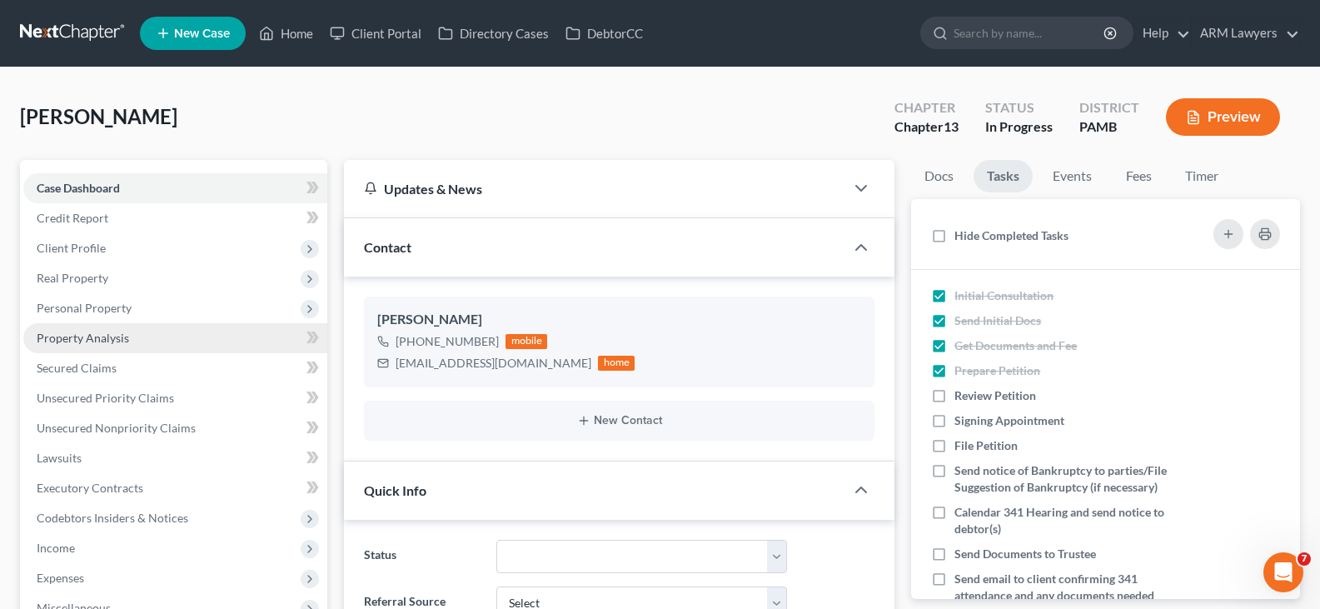
click at [121, 332] on span "Property Analysis" at bounding box center [83, 338] width 92 height 14
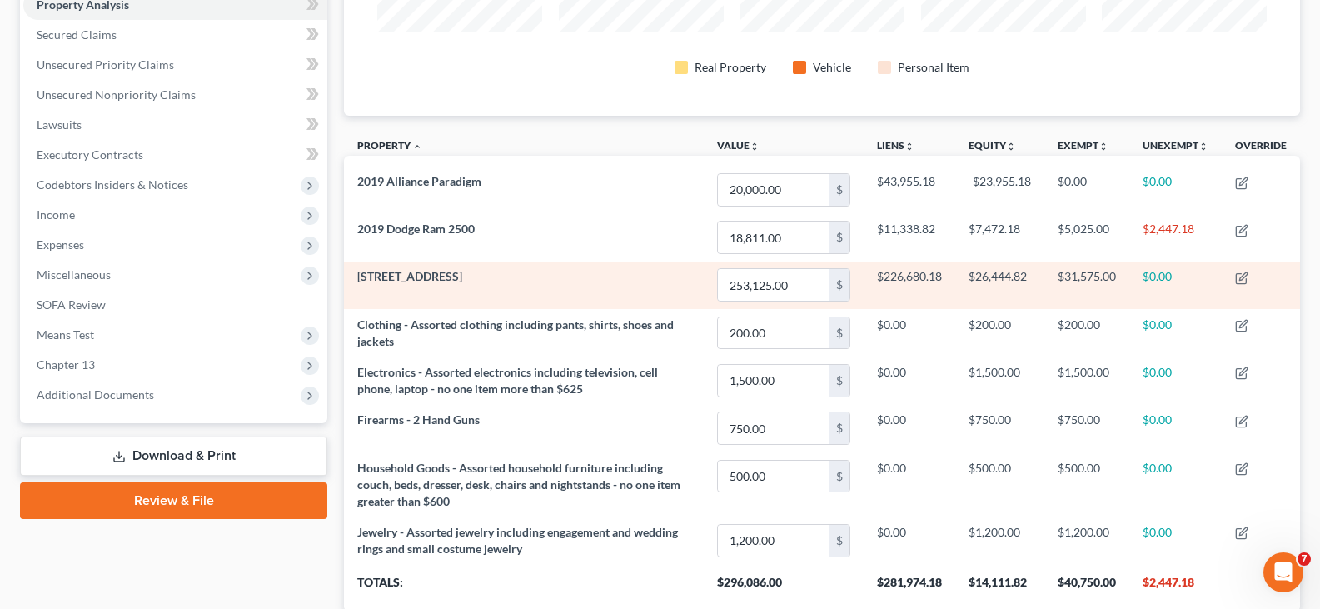
scroll to position [416, 0]
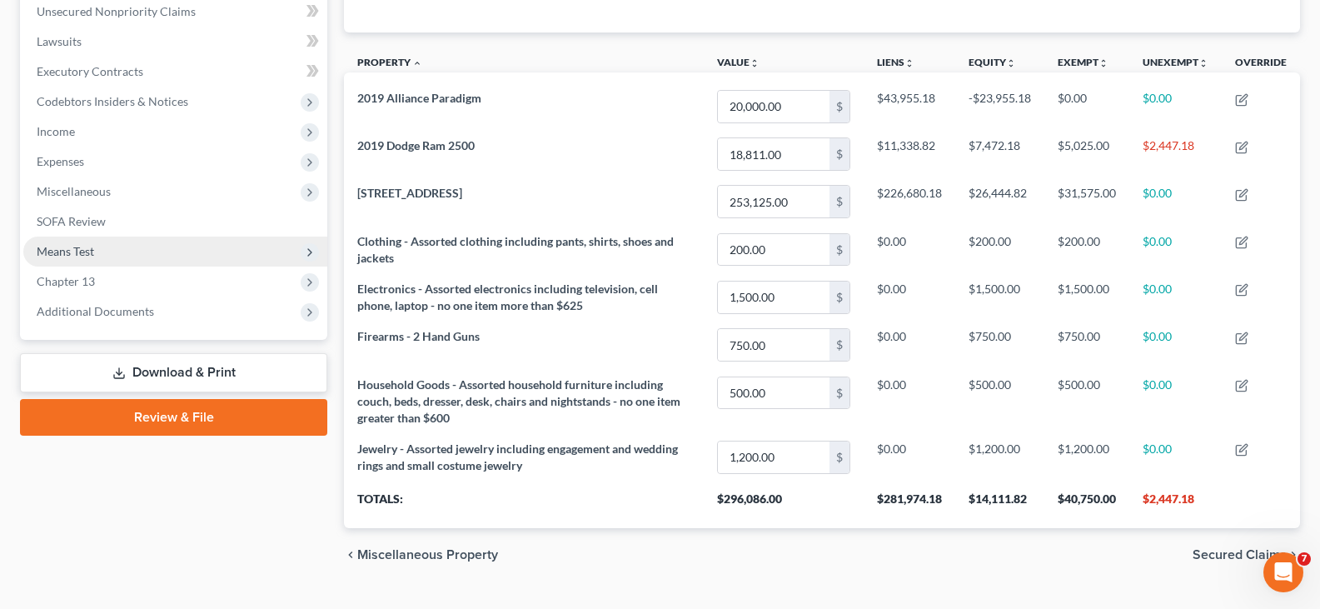
click at [115, 258] on span "Means Test" at bounding box center [175, 251] width 304 height 30
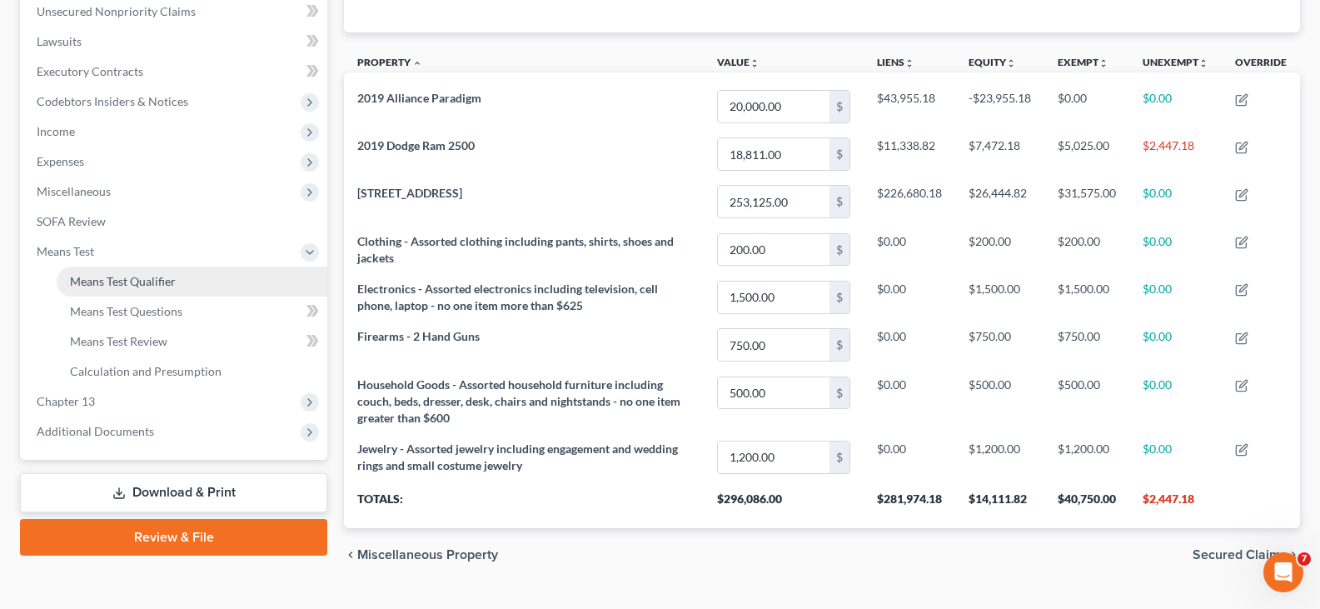
click at [137, 281] on span "Means Test Qualifier" at bounding box center [123, 281] width 106 height 14
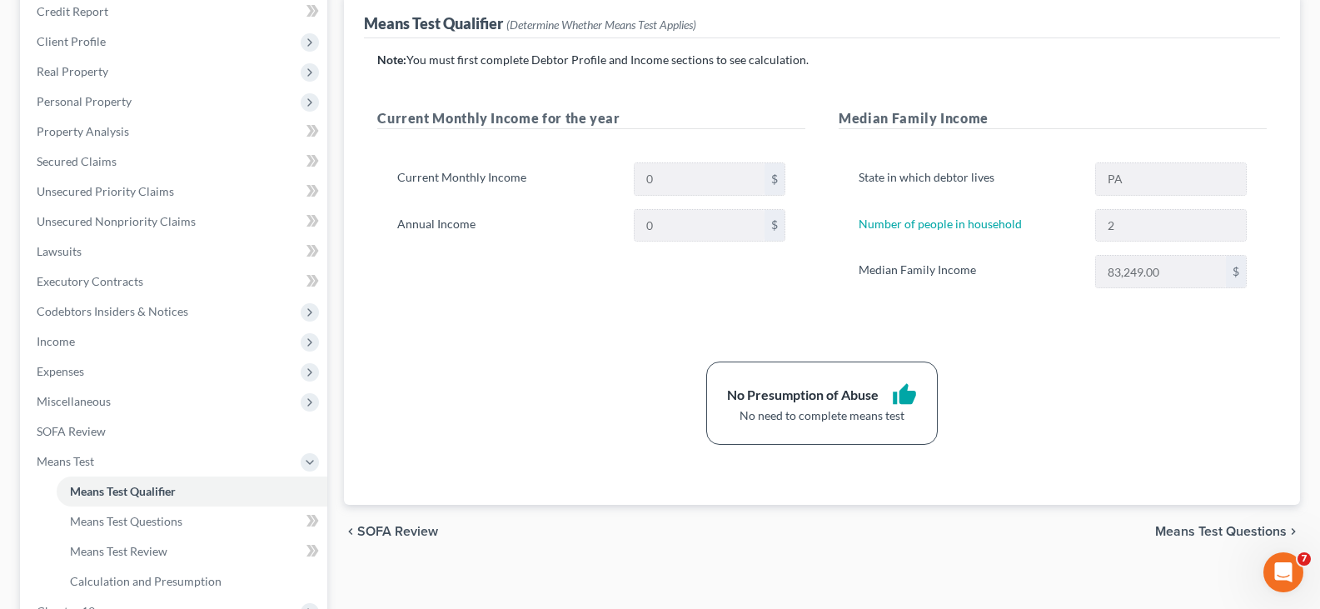
scroll to position [250, 0]
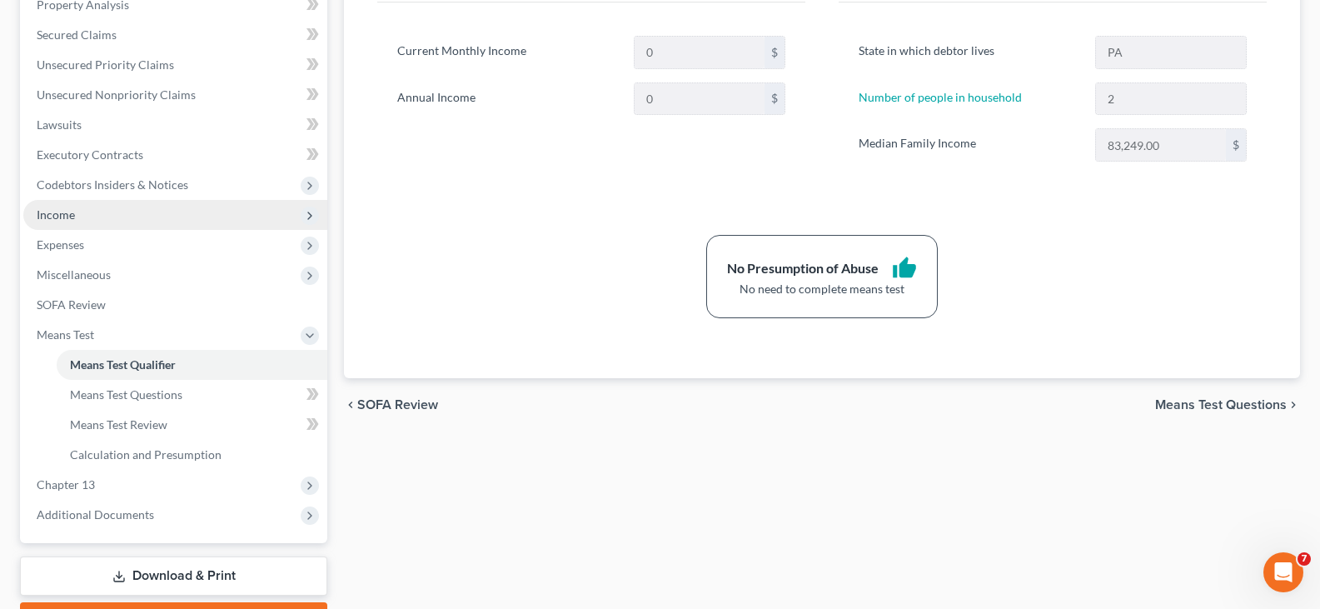
click at [89, 220] on span "Income" at bounding box center [175, 215] width 304 height 30
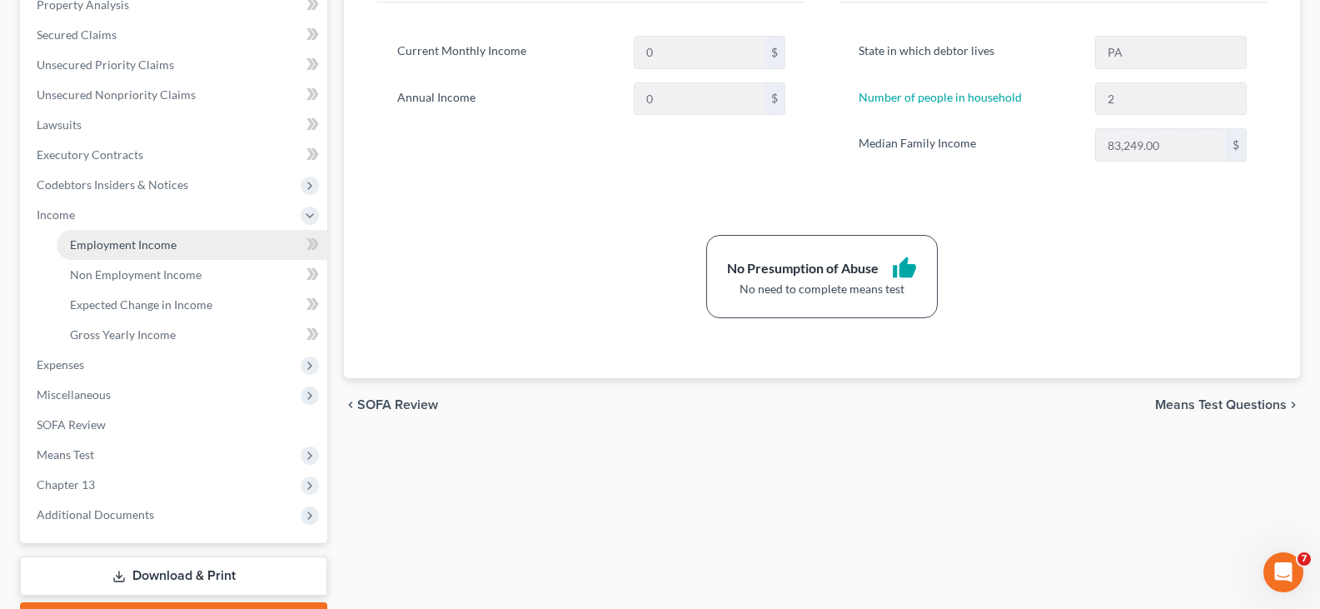
click at [101, 242] on span "Employment Income" at bounding box center [123, 244] width 107 height 14
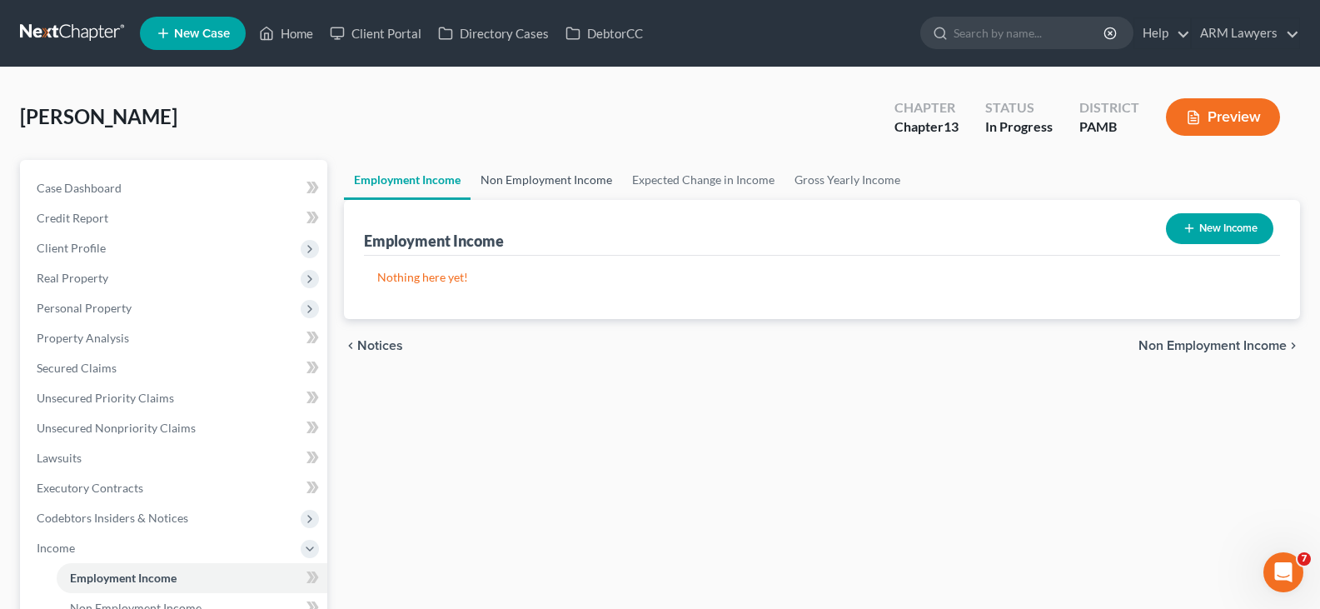
click at [586, 176] on link "Non Employment Income" at bounding box center [546, 180] width 152 height 40
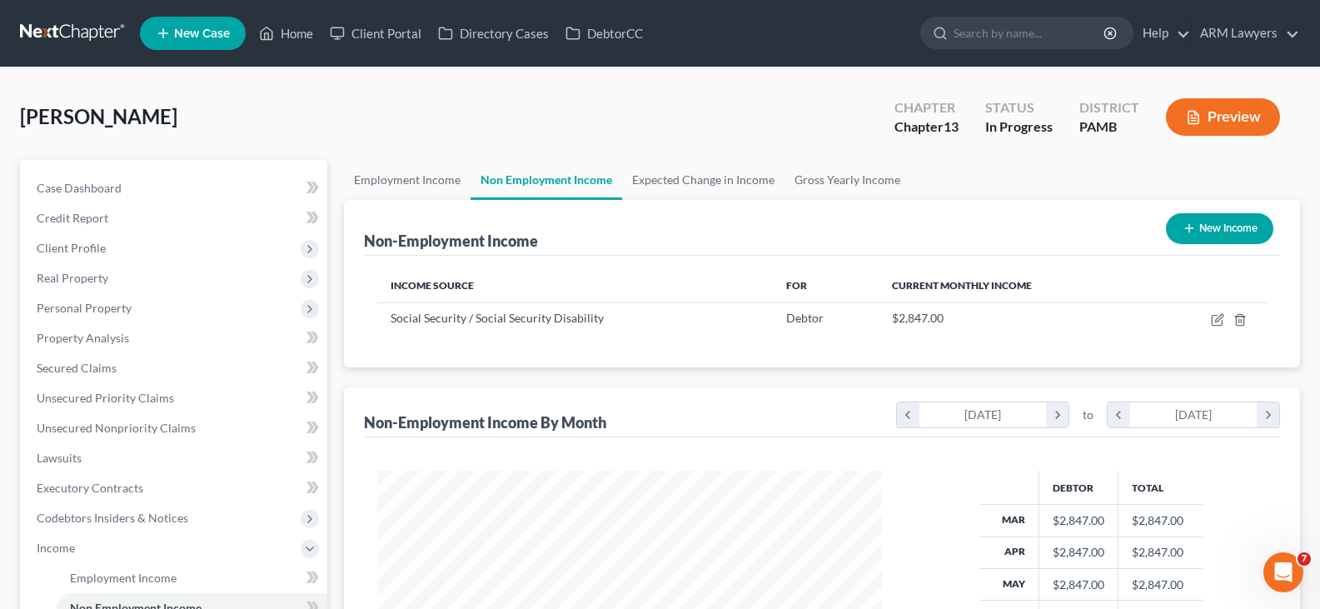
click at [341, 196] on div "Employment Income Non Employment Income Expected Change in Income Gross Yearly …" at bounding box center [822, 566] width 972 height 812
click at [404, 181] on link "Employment Income" at bounding box center [407, 180] width 127 height 40
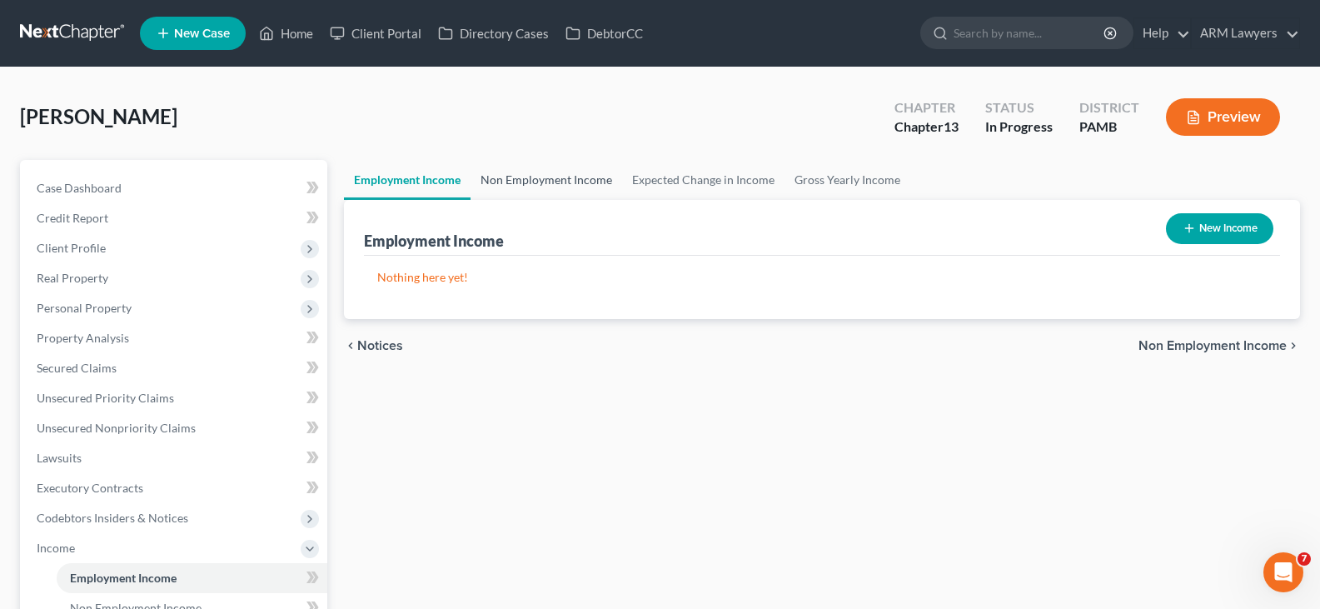
click at [574, 181] on link "Non Employment Income" at bounding box center [546, 180] width 152 height 40
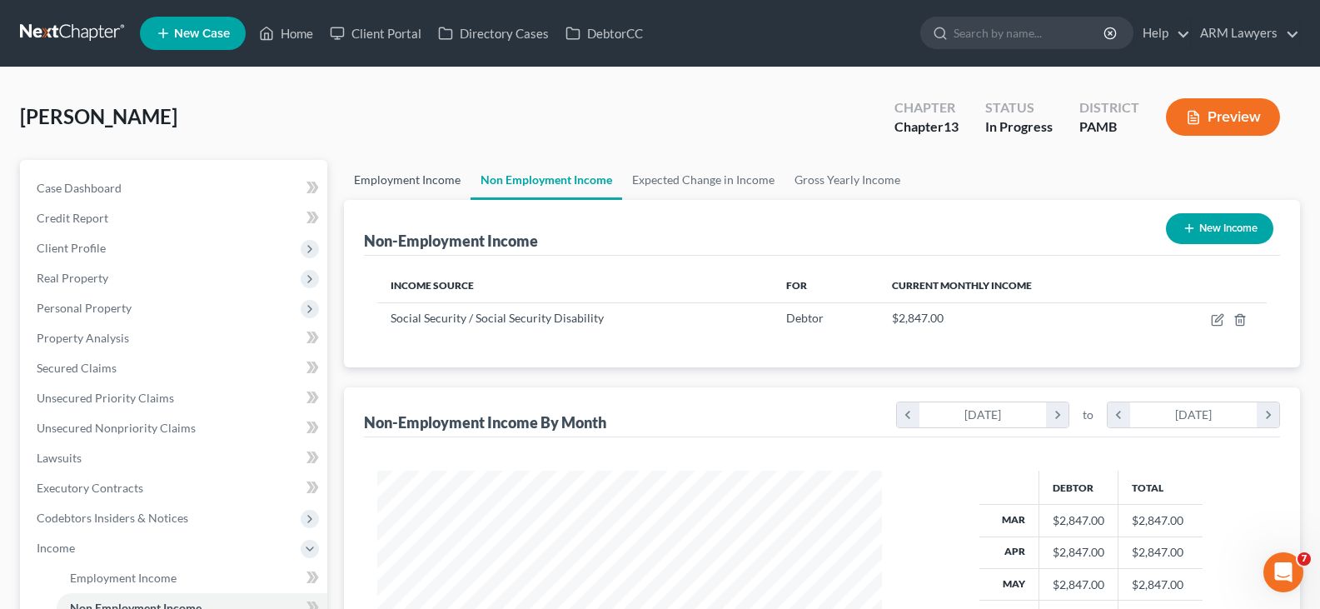
click at [405, 181] on link "Employment Income" at bounding box center [407, 180] width 127 height 40
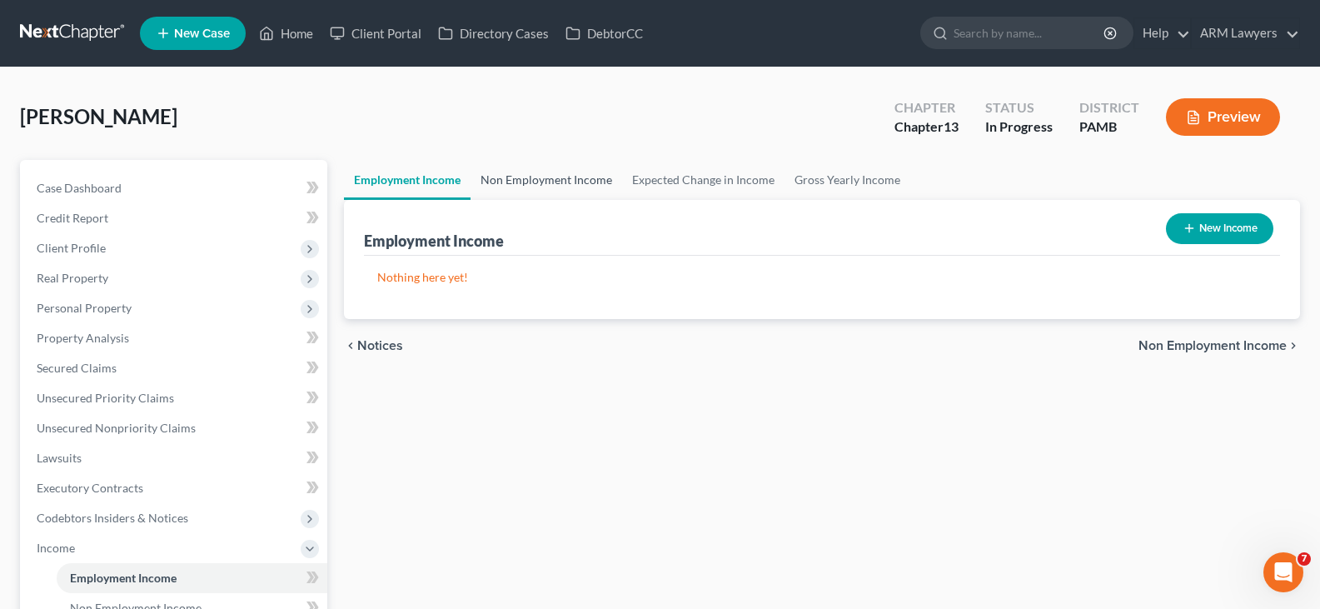
click at [505, 186] on link "Non Employment Income" at bounding box center [546, 180] width 152 height 40
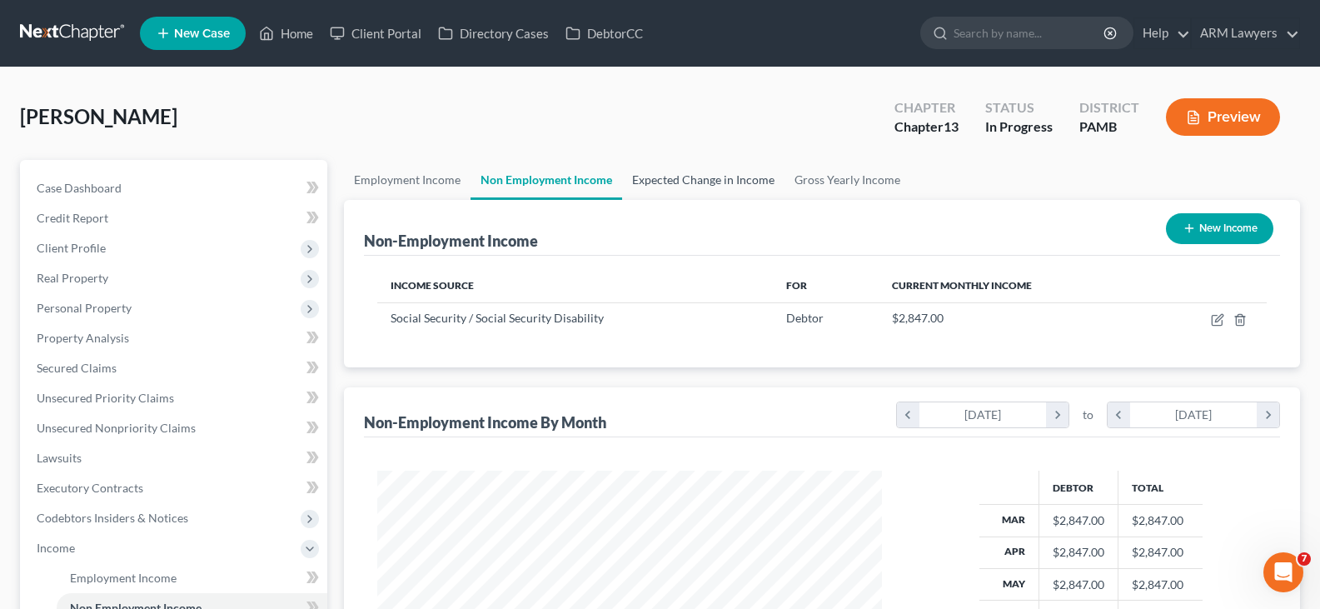
scroll to position [832236, 831996]
click at [659, 184] on link "Expected Change in Income" at bounding box center [703, 180] width 162 height 40
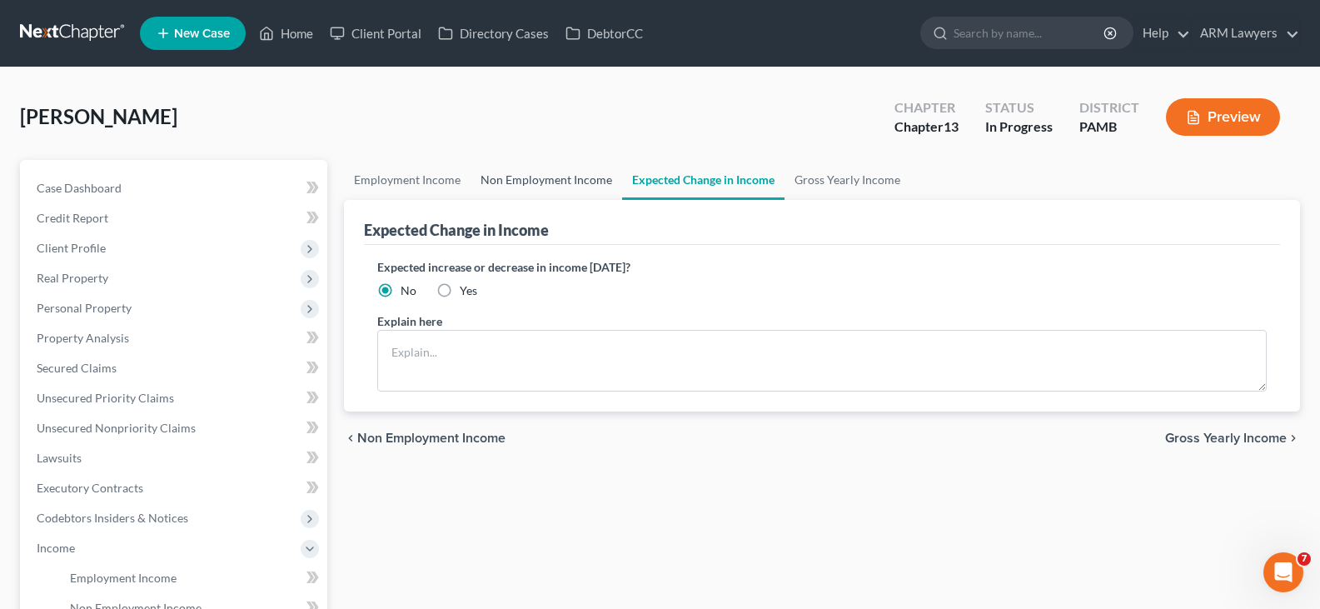
click at [574, 184] on link "Non Employment Income" at bounding box center [546, 180] width 152 height 40
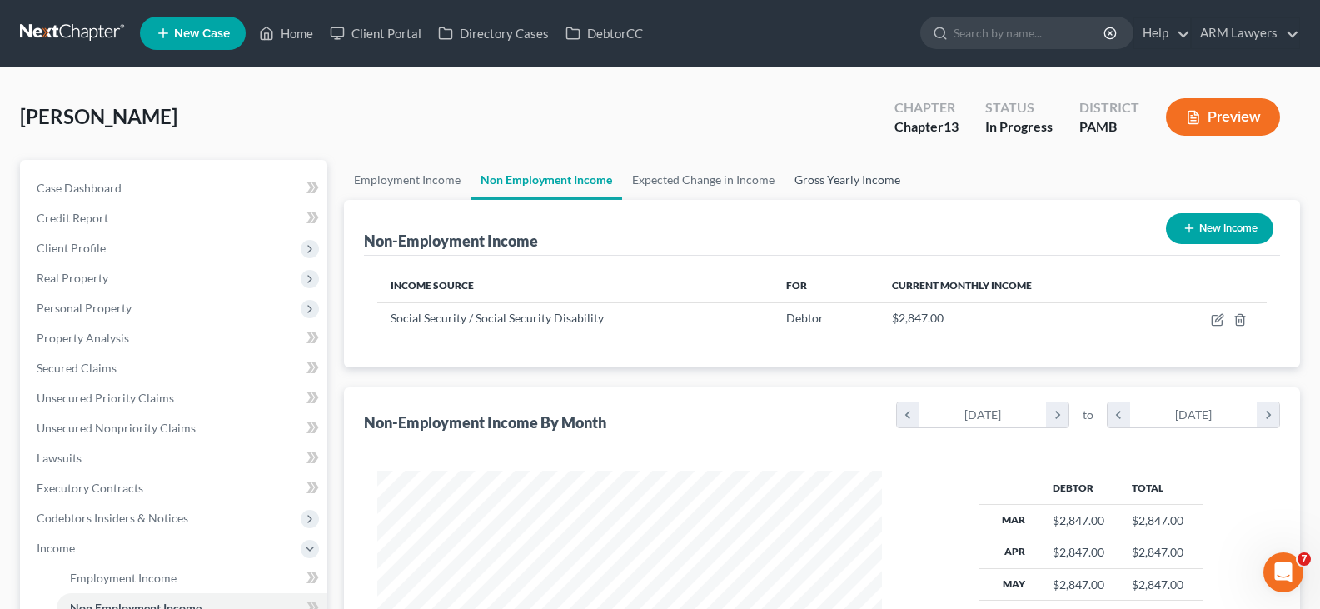
click at [828, 187] on link "Gross Yearly Income" at bounding box center [847, 180] width 126 height 40
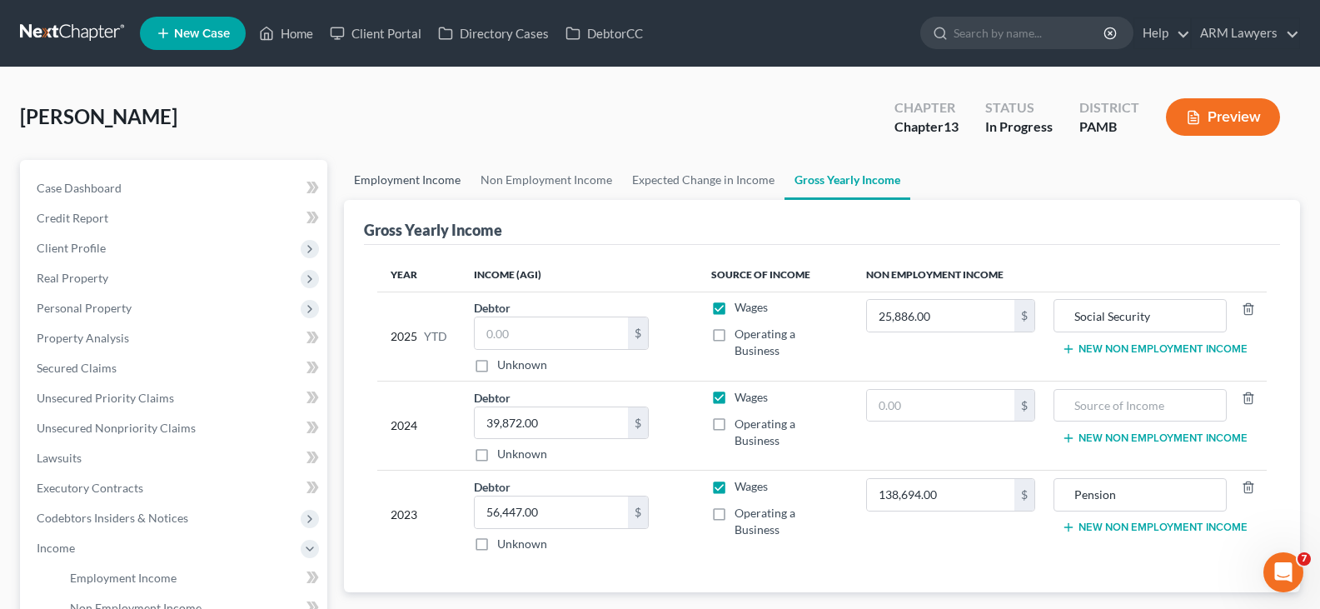
click at [418, 173] on link "Employment Income" at bounding box center [407, 180] width 127 height 40
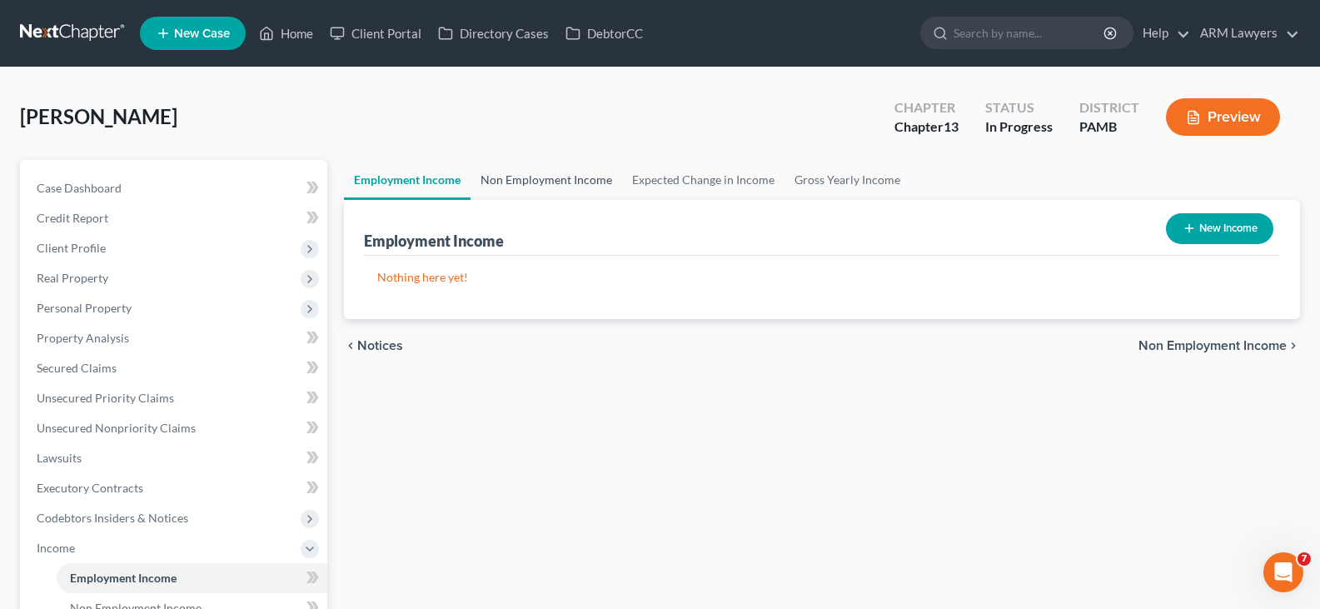
click at [594, 189] on link "Non Employment Income" at bounding box center [546, 180] width 152 height 40
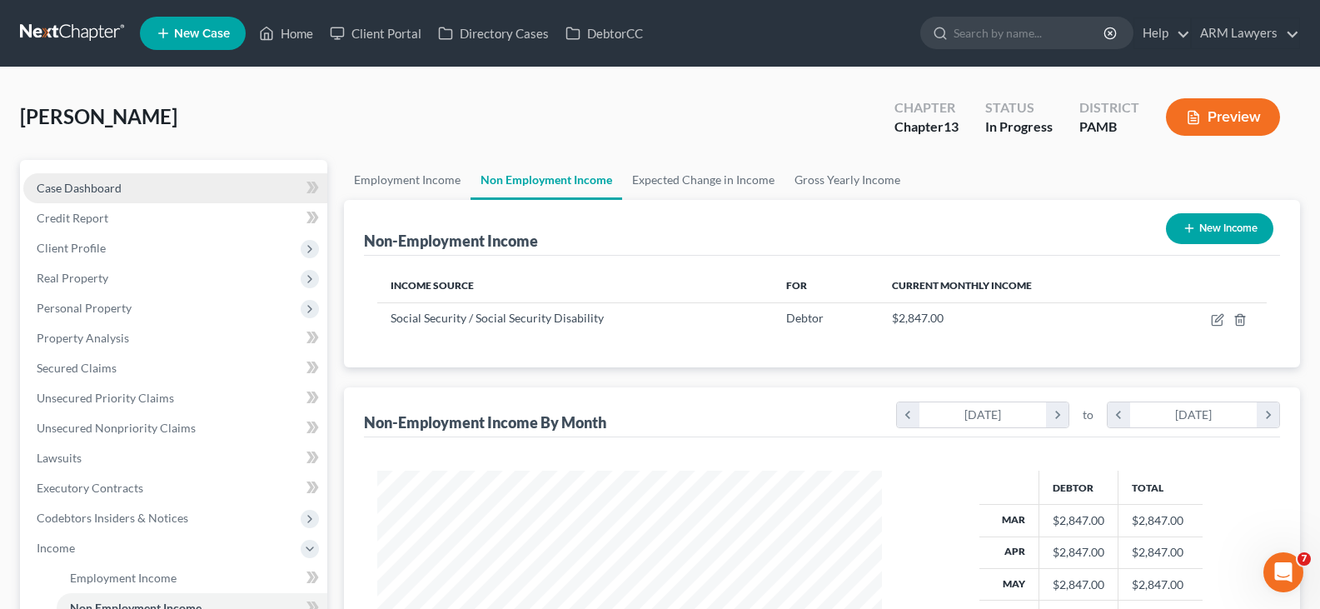
click at [203, 182] on link "Case Dashboard" at bounding box center [175, 188] width 304 height 30
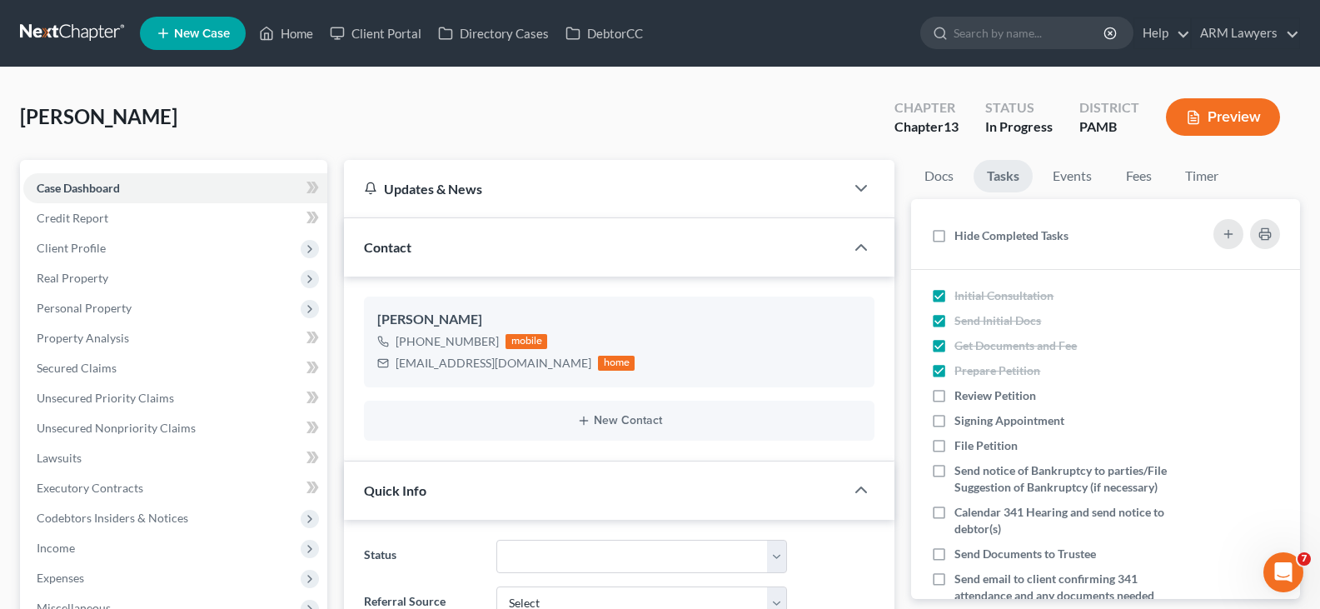
drag, startPoint x: 1148, startPoint y: 79, endPoint x: 636, endPoint y: 171, distance: 520.1
click at [292, 112] on div "[PERSON_NAME] Upgraded Chapter Chapter 13 Status In Progress District PAMB Prev…" at bounding box center [660, 123] width 1280 height 72
click at [179, 439] on link "Unsecured Nonpriority Claims" at bounding box center [175, 428] width 304 height 30
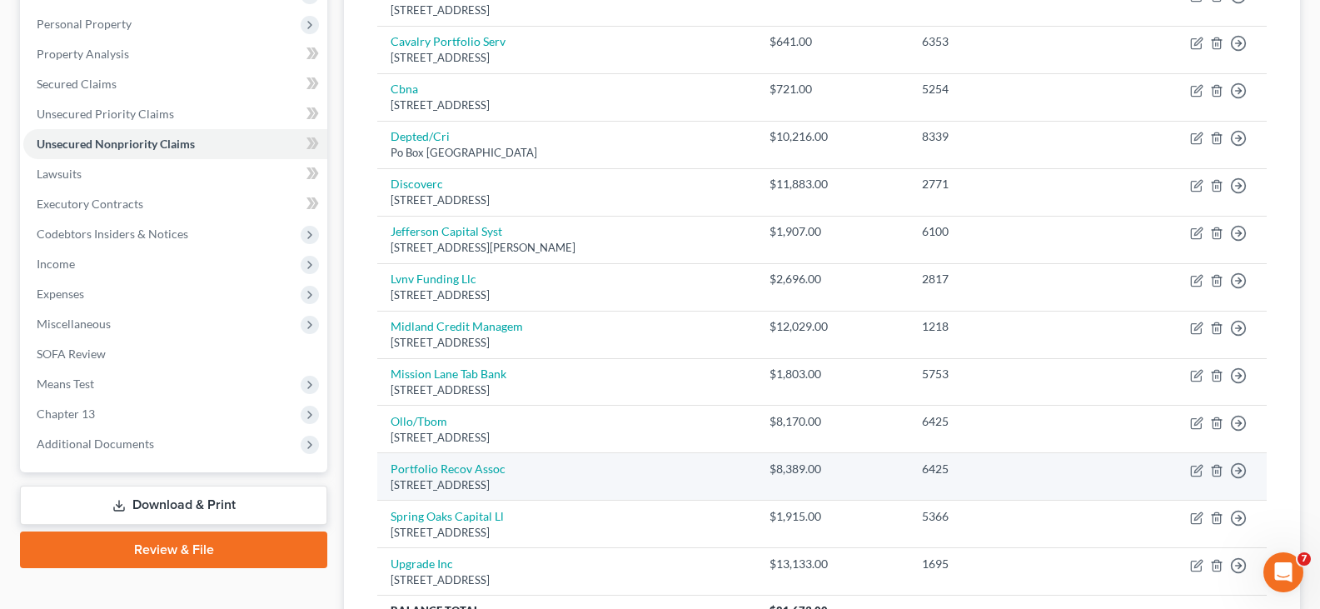
scroll to position [201, 0]
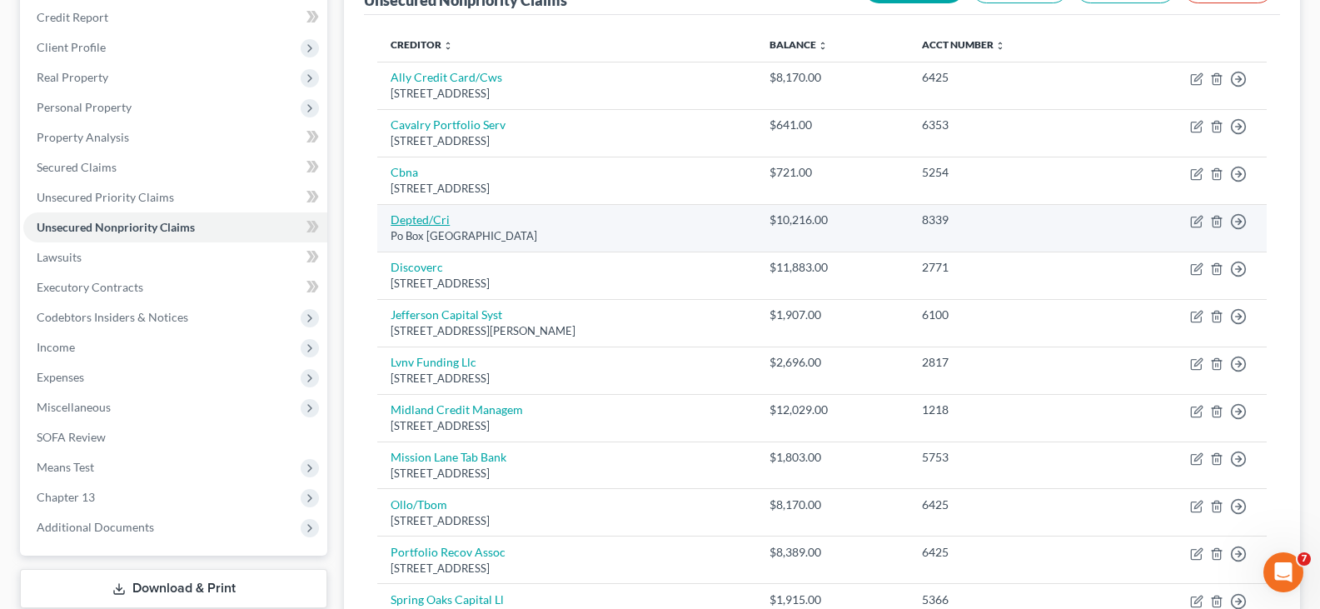
click at [420, 224] on link "Depted/Cri" at bounding box center [419, 219] width 59 height 14
select select "30"
select select "17"
select select "0"
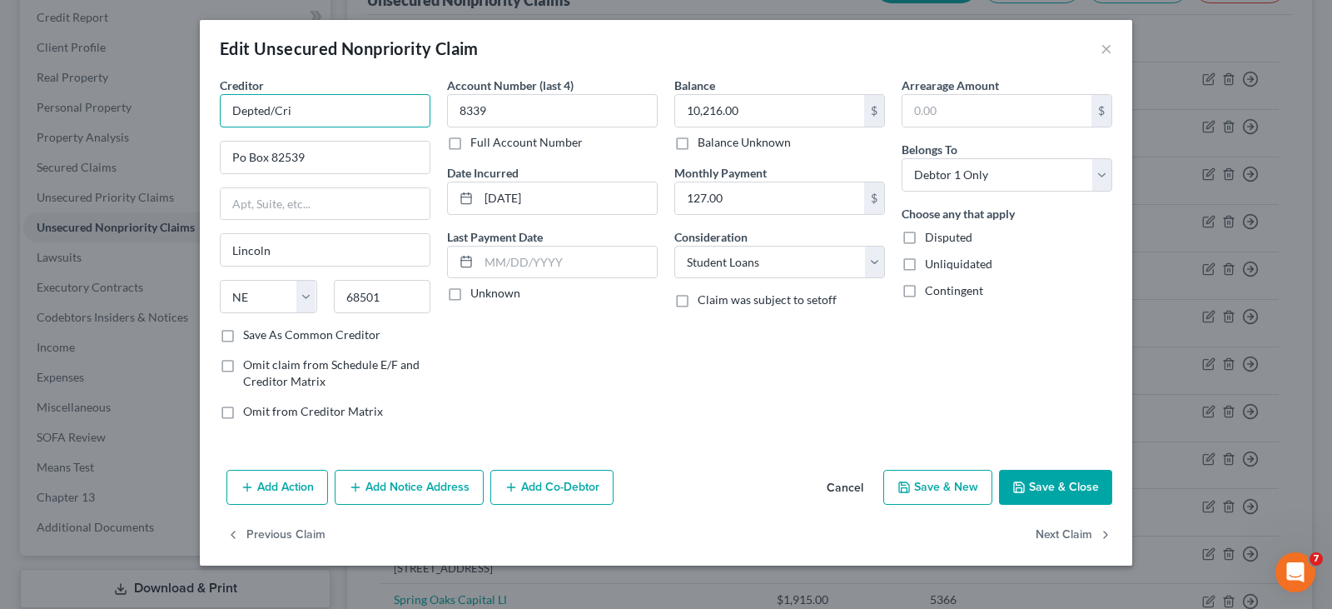
drag, startPoint x: 339, startPoint y: 108, endPoint x: 167, endPoint y: 29, distance: 189.6
click at [0, 29] on div "Edit Unsecured Nonpriority Claim × Creditor * Depted/Cri Po Box 82539 [GEOGRAPH…" at bounding box center [666, 304] width 1332 height 609
click at [1118, 47] on div "Edit Unsecured Nonpriority Claim ×" at bounding box center [666, 48] width 932 height 57
click at [1110, 47] on button "×" at bounding box center [1107, 48] width 12 height 20
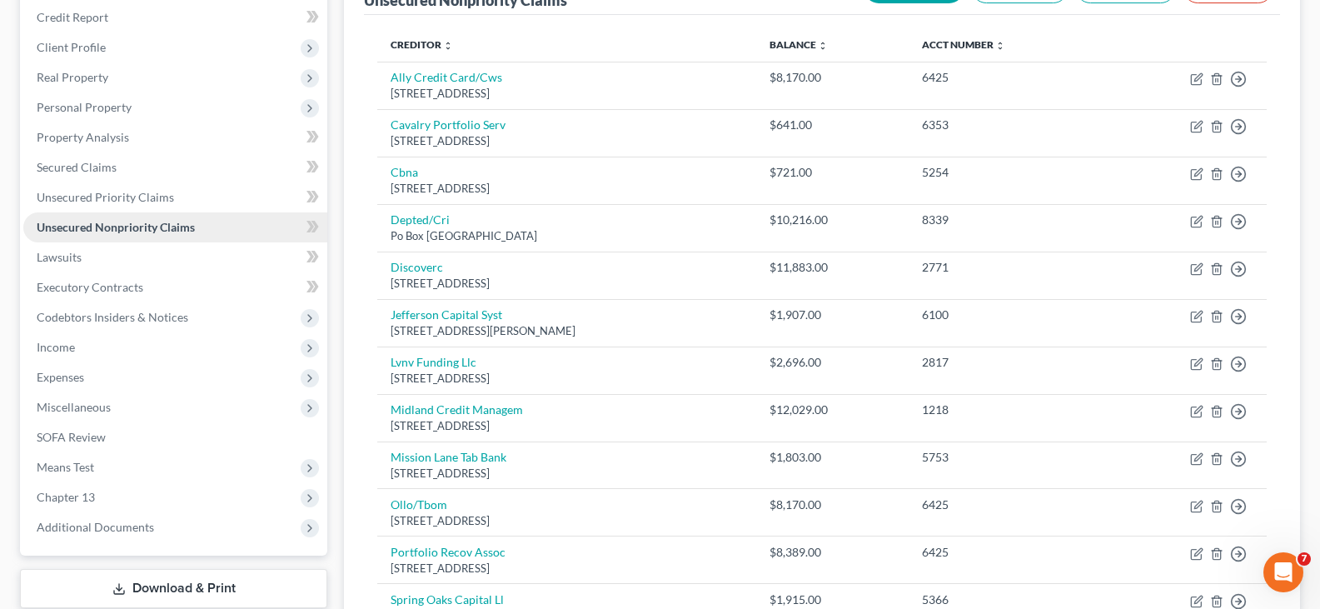
scroll to position [0, 0]
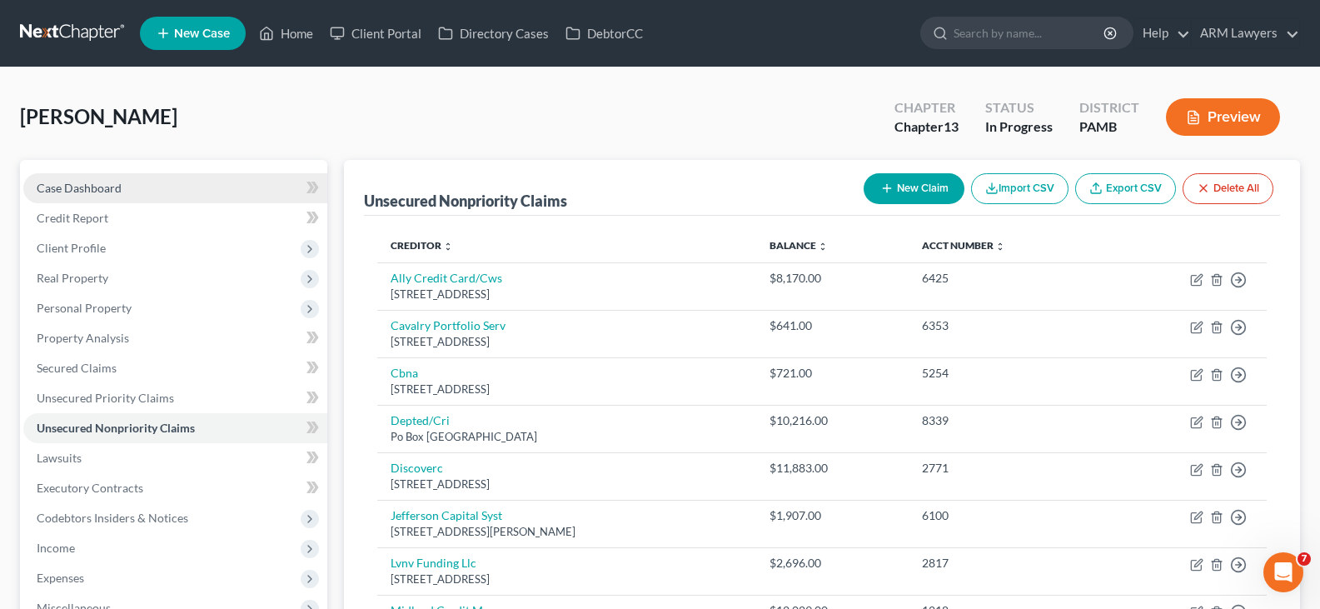
click at [97, 182] on span "Case Dashboard" at bounding box center [79, 188] width 85 height 14
click at [73, 54] on nav "Home New Case Client Portal Directory Cases DebtorCC ARM Lawyers [PERSON_NAME][…" at bounding box center [660, 33] width 1320 height 67
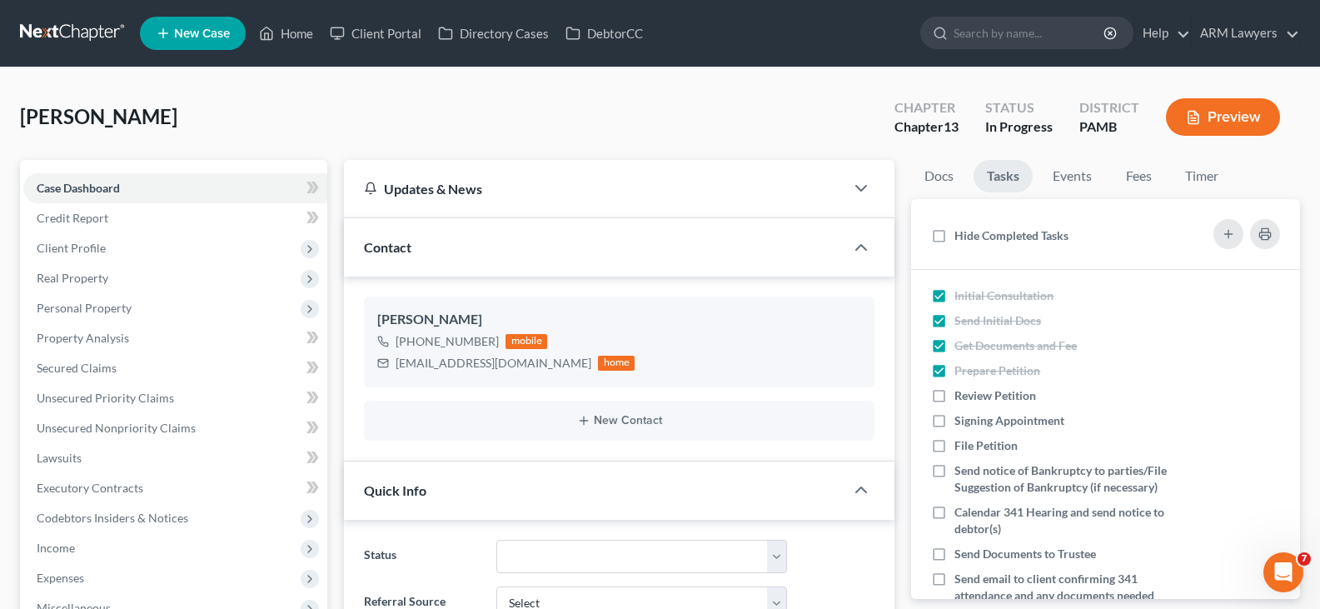
click at [70, 44] on link at bounding box center [73, 33] width 107 height 30
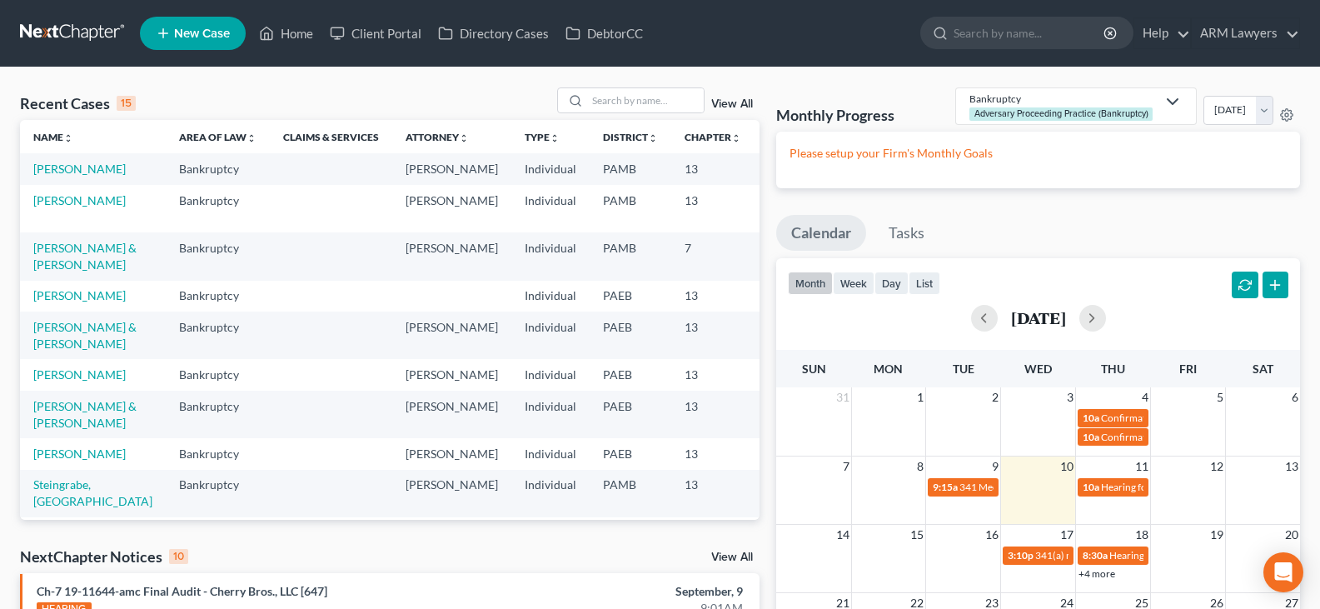
click at [730, 107] on link "View All" at bounding box center [732, 104] width 42 height 12
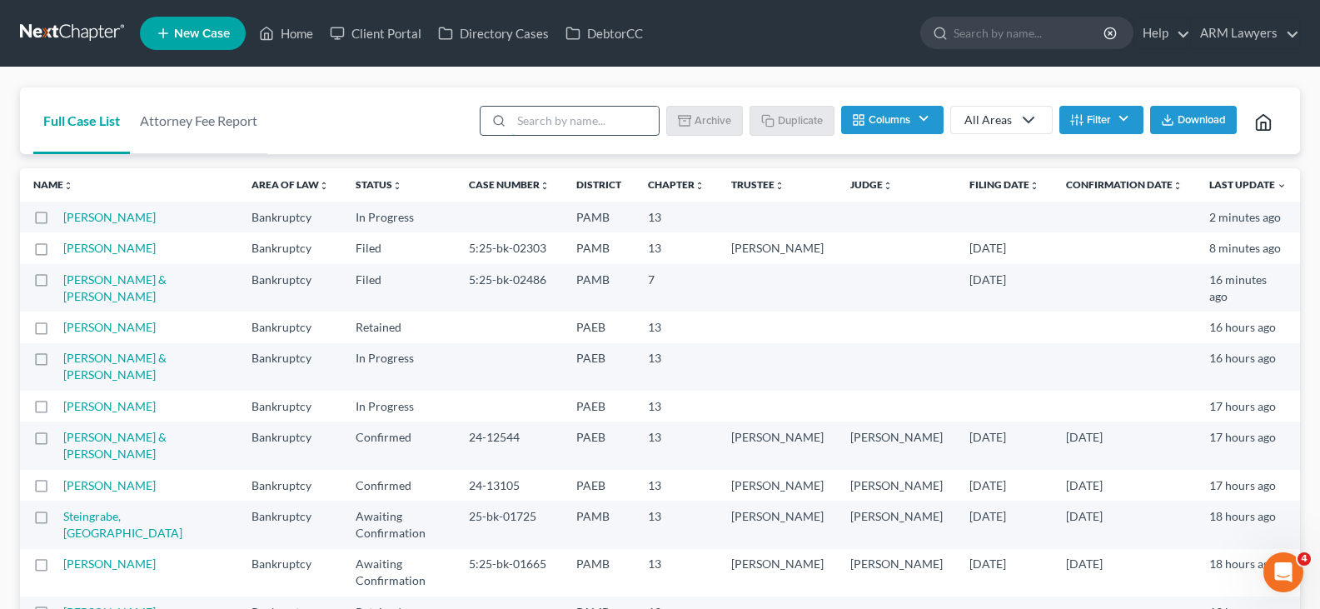
click at [596, 120] on input "search" at bounding box center [584, 121] width 147 height 28
click at [1114, 110] on button "Filter" at bounding box center [1101, 120] width 84 height 28
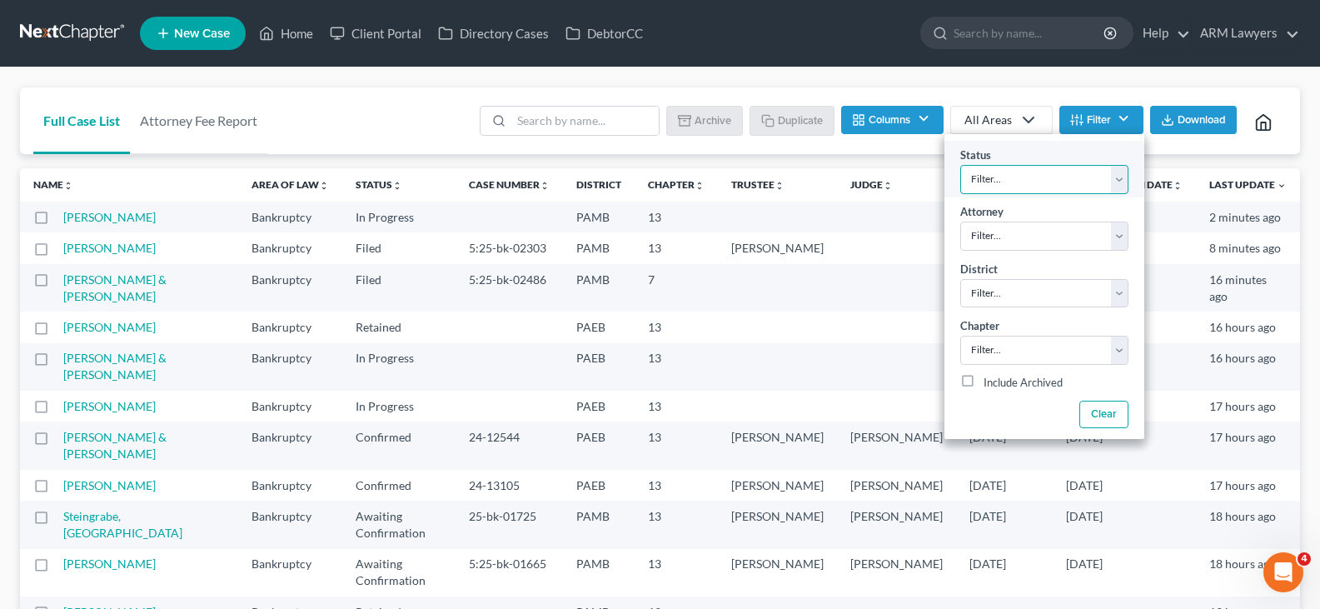
click at [1097, 175] on select "Filter... Answer Due Awaiting Confirmation Awaiting Discharge Confirmed Could N…" at bounding box center [1044, 179] width 168 height 29
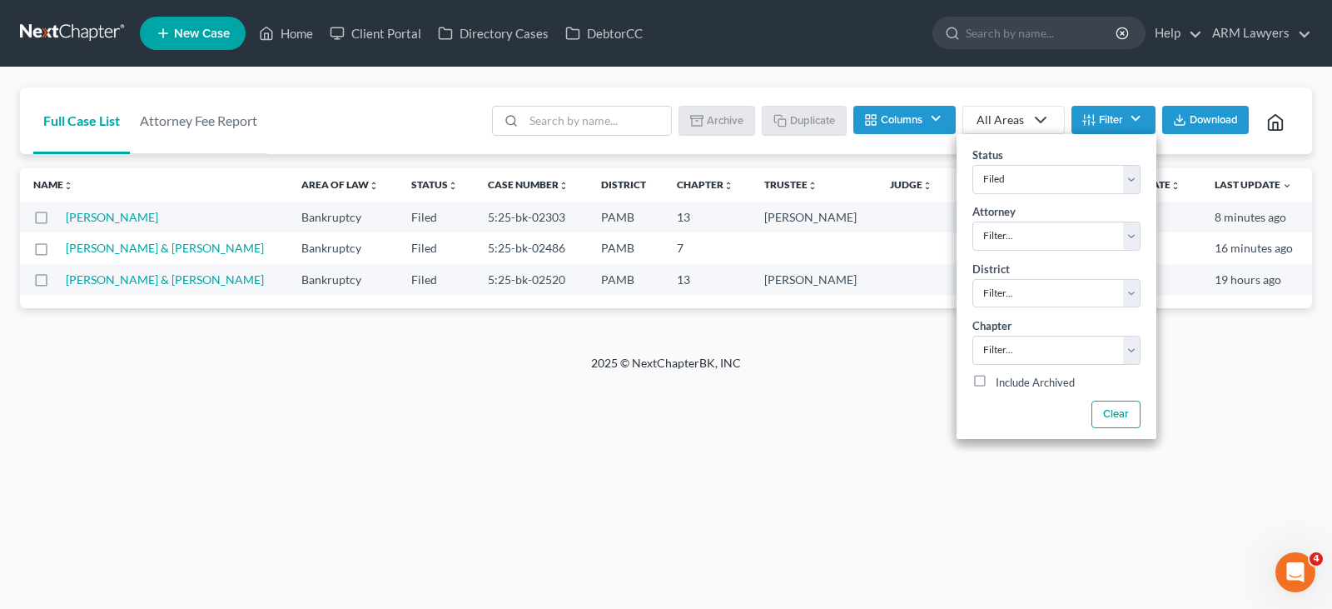
click at [405, 104] on div "Full Case List Attorney Fee Report Batch Download Archive Un-archive Duplicate …" at bounding box center [666, 120] width 1292 height 67
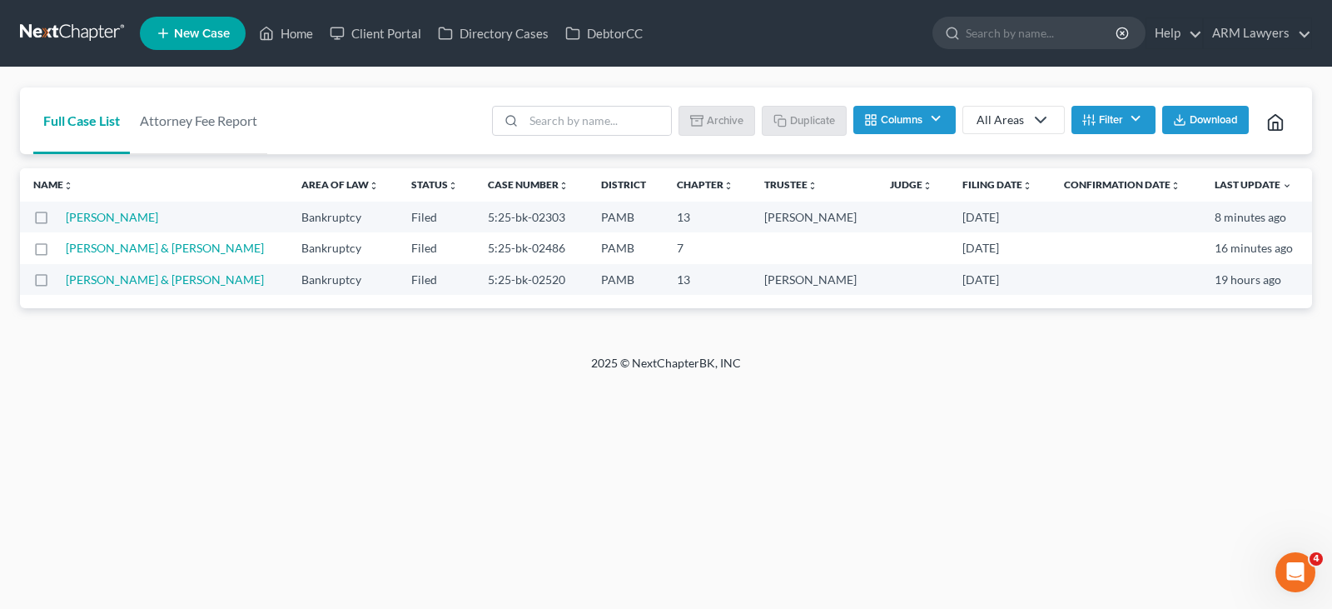
click at [1111, 121] on button "Filter" at bounding box center [1113, 120] width 84 height 28
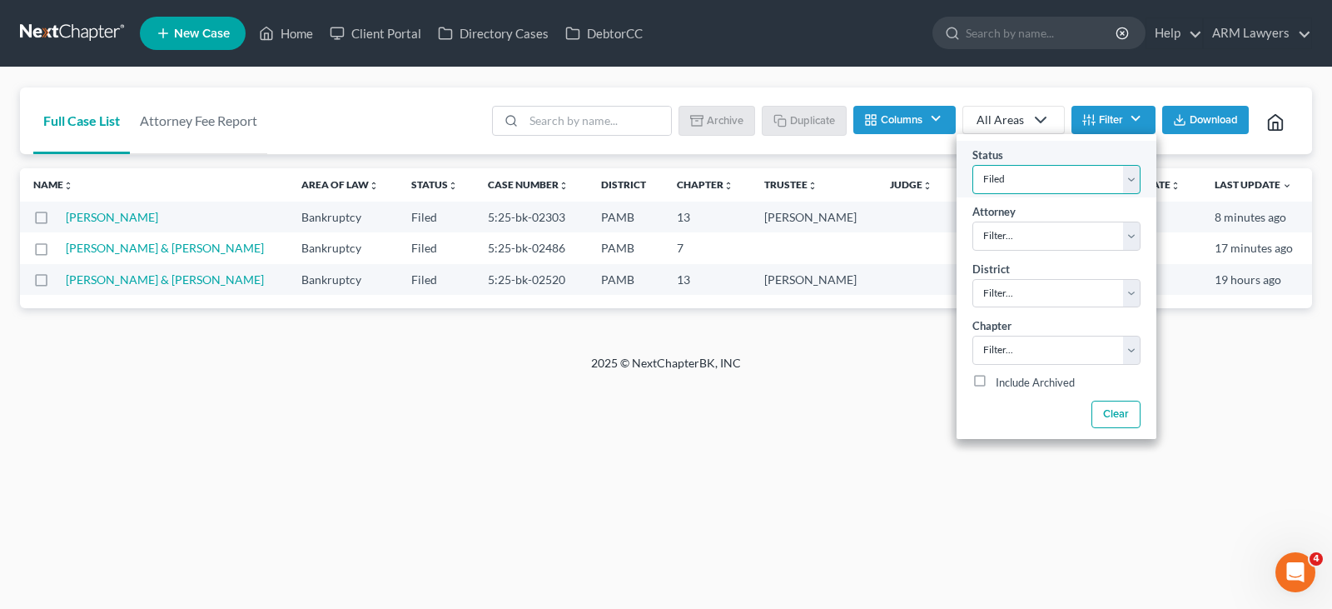
click at [1051, 169] on select "Filter... Answer Due Awaiting Confirmation Awaiting Discharge Confirmed Could N…" at bounding box center [1056, 179] width 168 height 29
click at [1037, 180] on select "Filter... Answer Due Awaiting Confirmation Awaiting Discharge Confirmed Could N…" at bounding box center [1056, 179] width 168 height 29
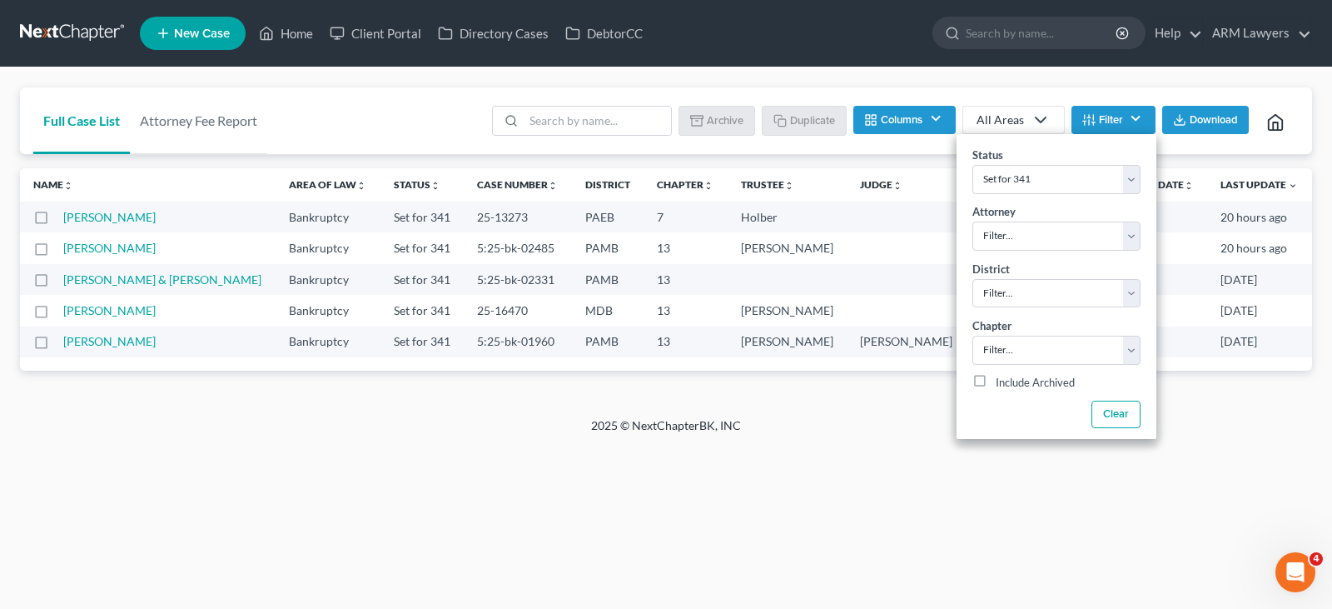
click at [403, 107] on div "Full Case List Attorney Fee Report Batch Download Archive Un-archive Duplicate …" at bounding box center [666, 120] width 1292 height 67
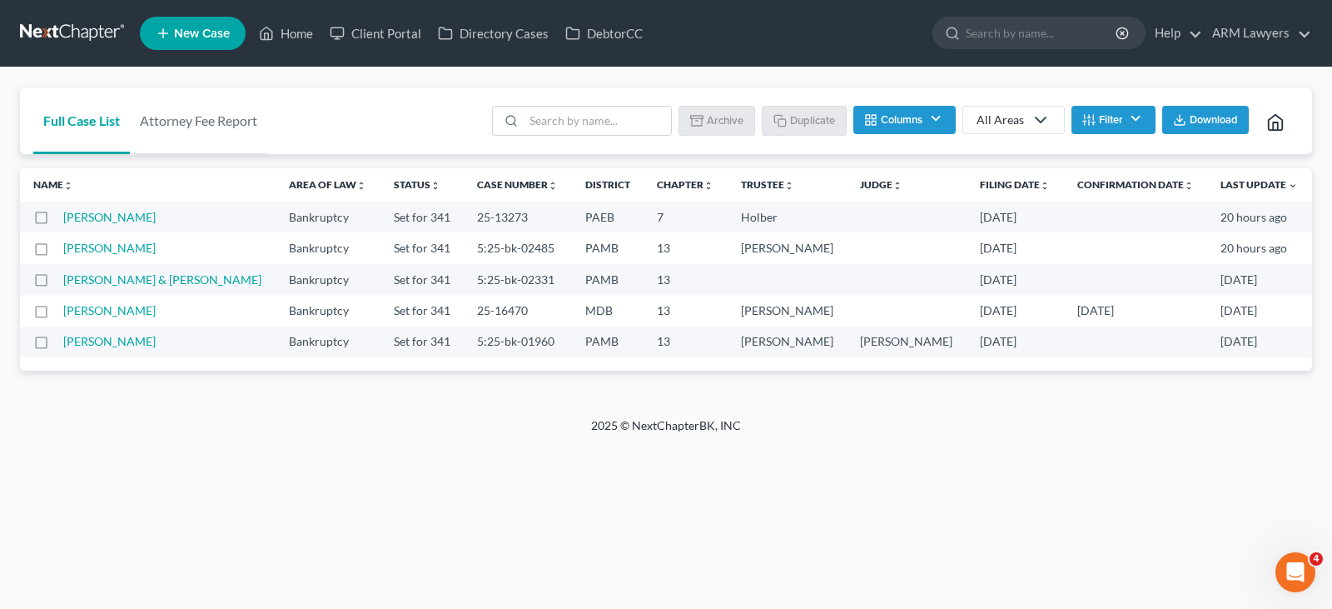
click at [394, 443] on div "2025 © NextChapterBK, INC" at bounding box center [665, 432] width 949 height 30
click at [440, 541] on div "Home New Case Client Portal Directory Cases DebtorCC ARM Lawyers patrick@armlaw…" at bounding box center [666, 304] width 1332 height 609
click at [307, 480] on div "Home New Case Client Portal Directory Cases DebtorCC ARM Lawyers patrick@armlaw…" at bounding box center [666, 304] width 1332 height 609
click at [1109, 130] on button "Filter" at bounding box center [1113, 120] width 84 height 28
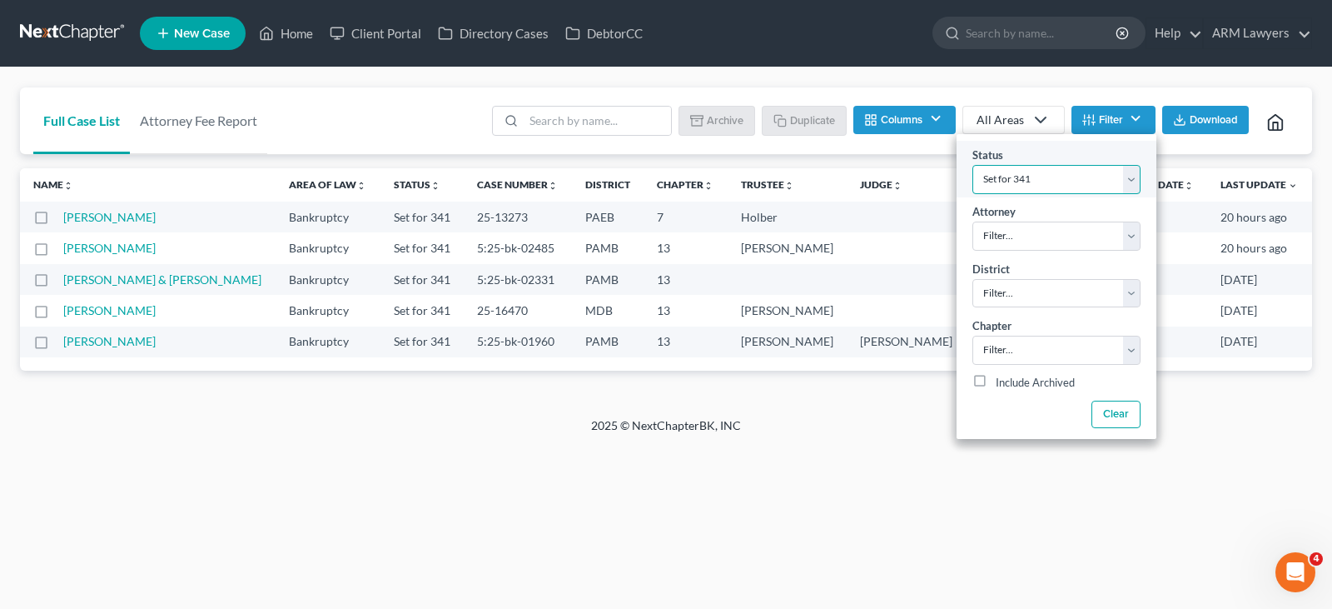
click at [1041, 170] on select "Filter... Answer Due Awaiting Confirmation Awaiting Discharge Confirmed Could N…" at bounding box center [1056, 179] width 168 height 29
select select "1"
click at [1041, 170] on select "Filter... Answer Due Awaiting Confirmation Awaiting Discharge Confirmed Could N…" at bounding box center [1056, 179] width 168 height 29
click at [940, 82] on div "Full Case List Attorney Fee Report Batch Download Archive Un-archive Duplicate …" at bounding box center [666, 242] width 1332 height 350
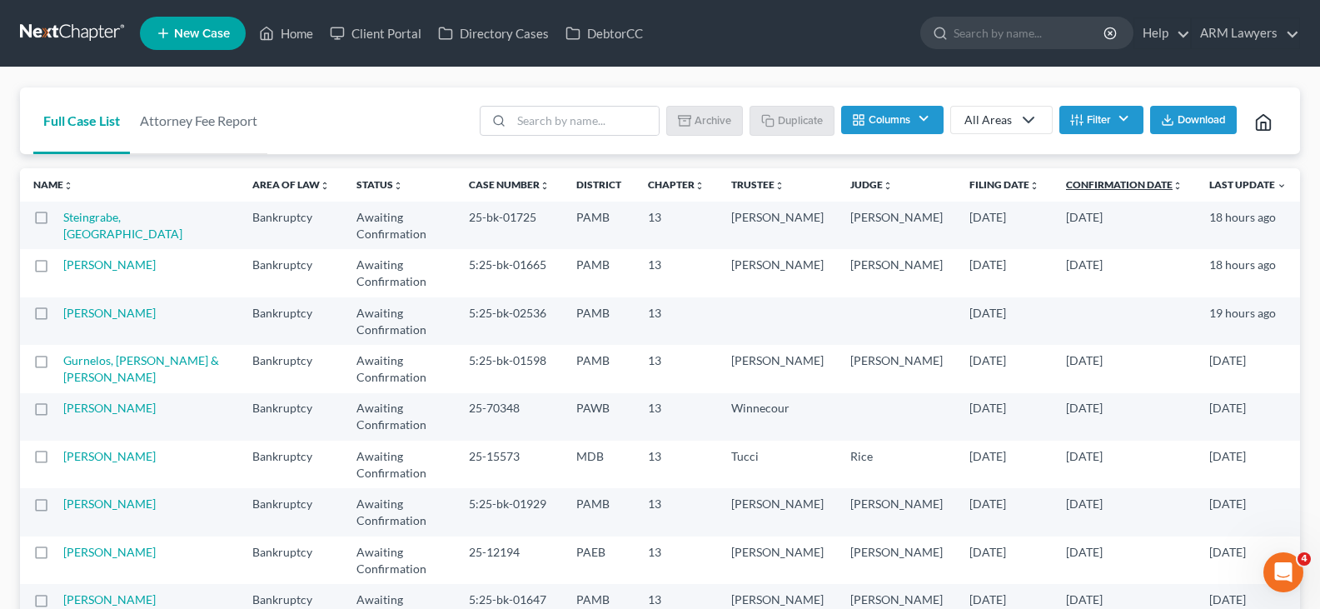
click at [1130, 181] on link "Confirmation Date unfold_more expand_more expand_less" at bounding box center [1124, 184] width 117 height 12
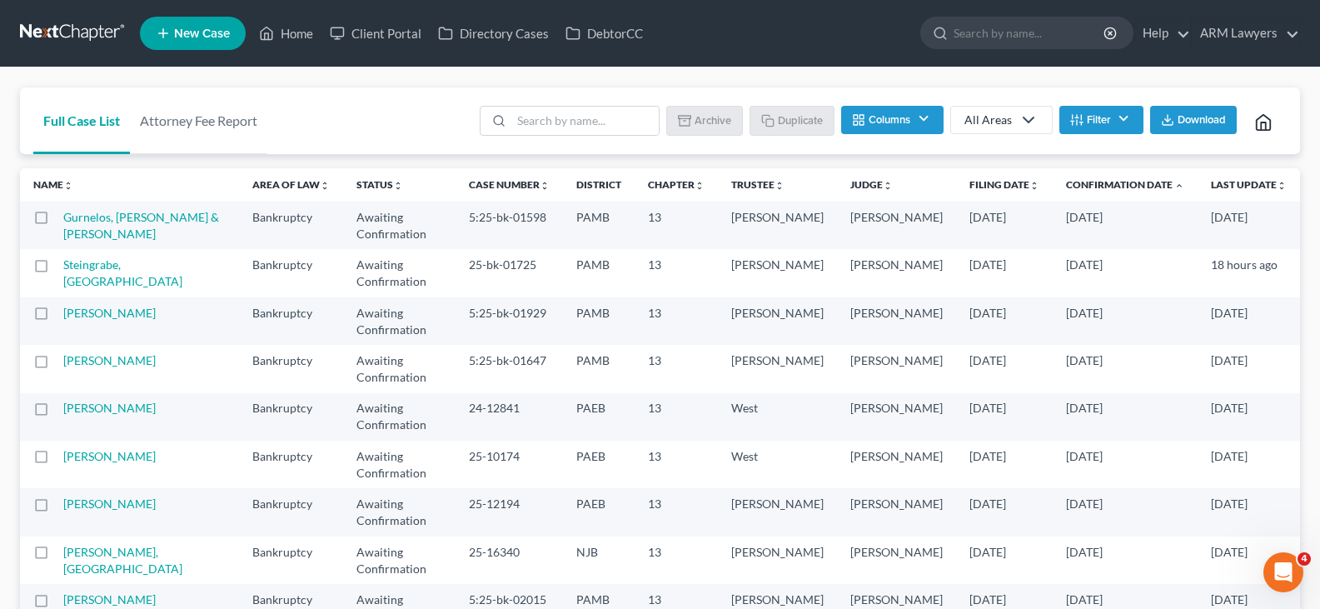
scroll to position [119, 0]
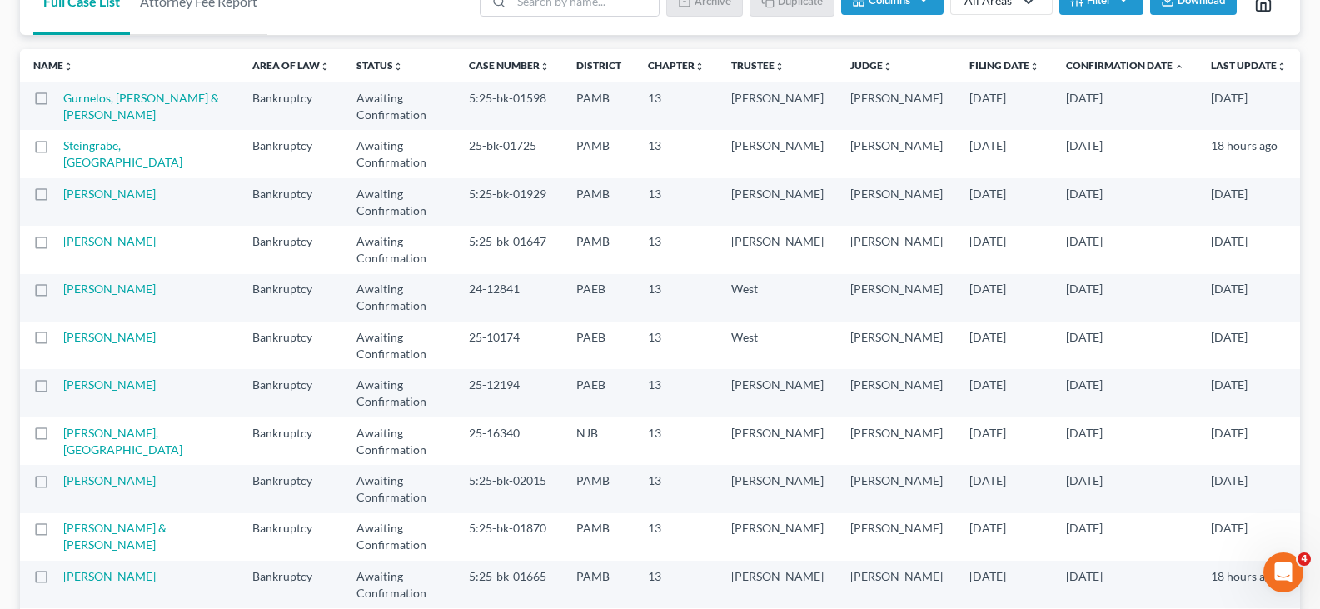
select select "1"
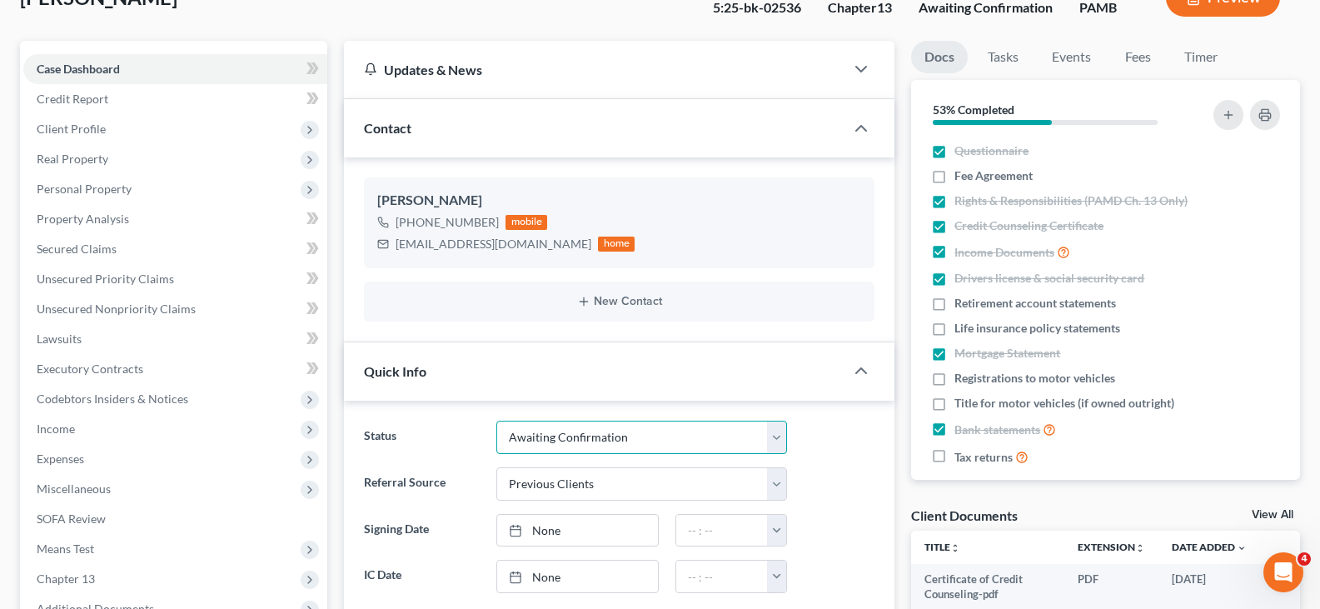
click at [551, 436] on select "Answer Due Awaiting Confirmation Awaiting Discharge Confirmed Could Not Contact…" at bounding box center [641, 436] width 291 height 33
select select "8"
click at [551, 436] on select "Answer Due Awaiting Confirmation Awaiting Discharge Confirmed Could Not Contact…" at bounding box center [641, 436] width 291 height 33
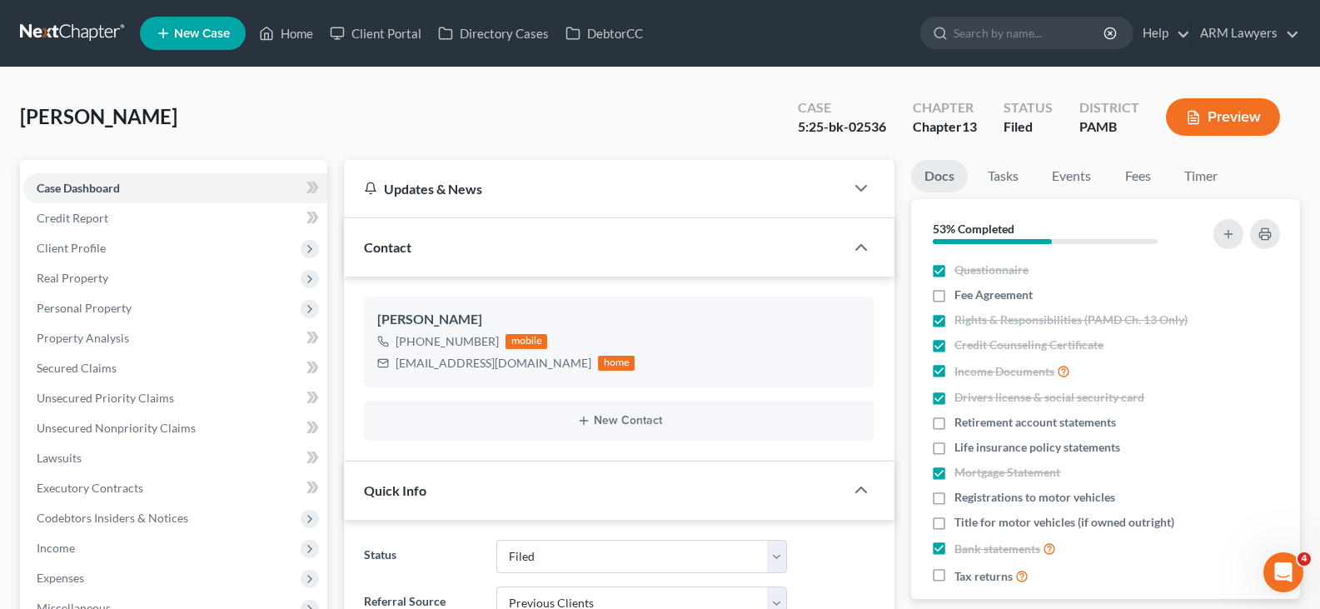
click at [66, 20] on link at bounding box center [73, 33] width 107 height 30
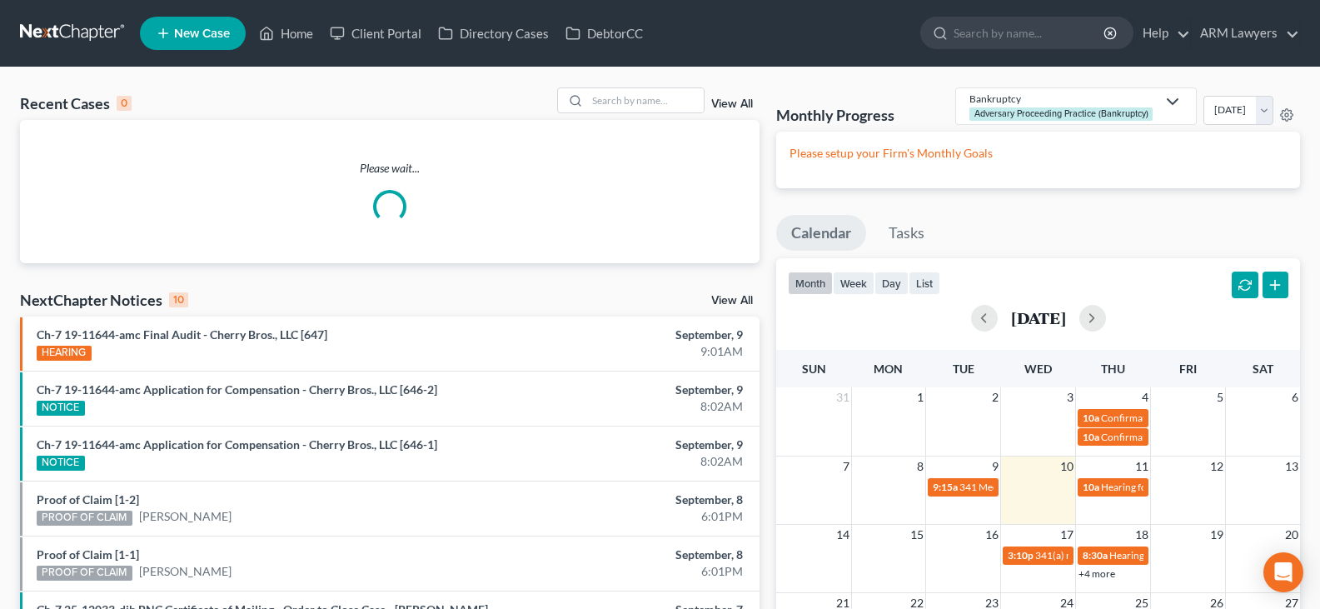
click at [711, 107] on link "View All" at bounding box center [732, 104] width 42 height 12
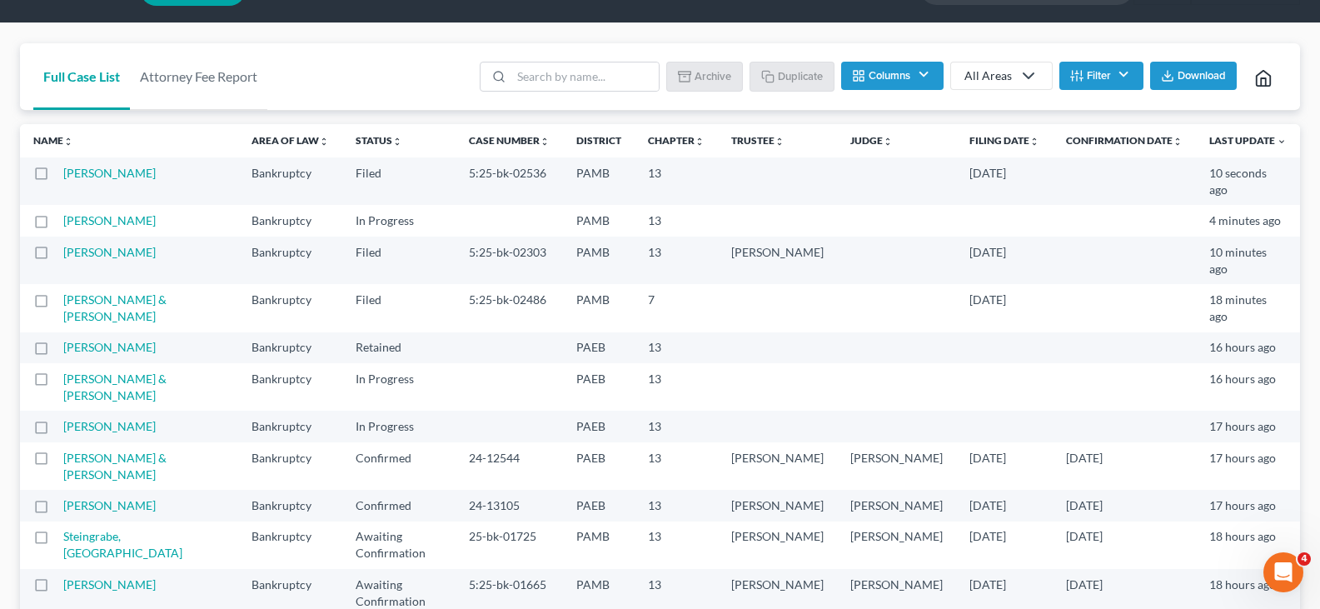
scroll to position [83, 0]
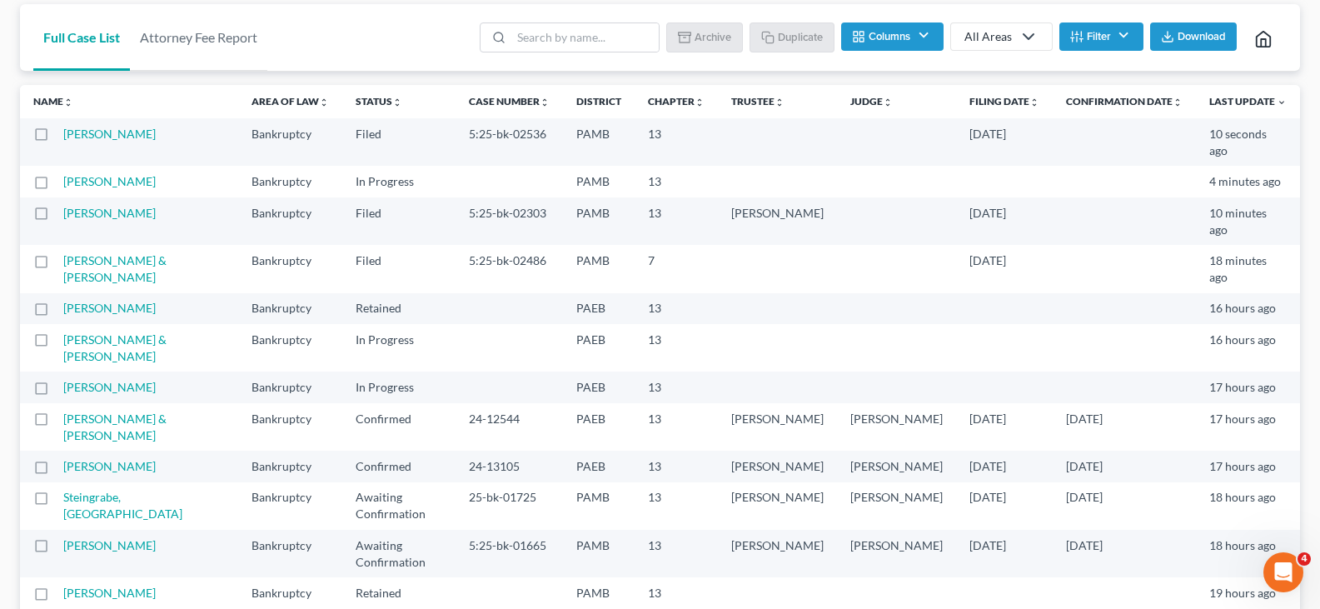
click at [1104, 34] on button "Filter" at bounding box center [1101, 36] width 84 height 28
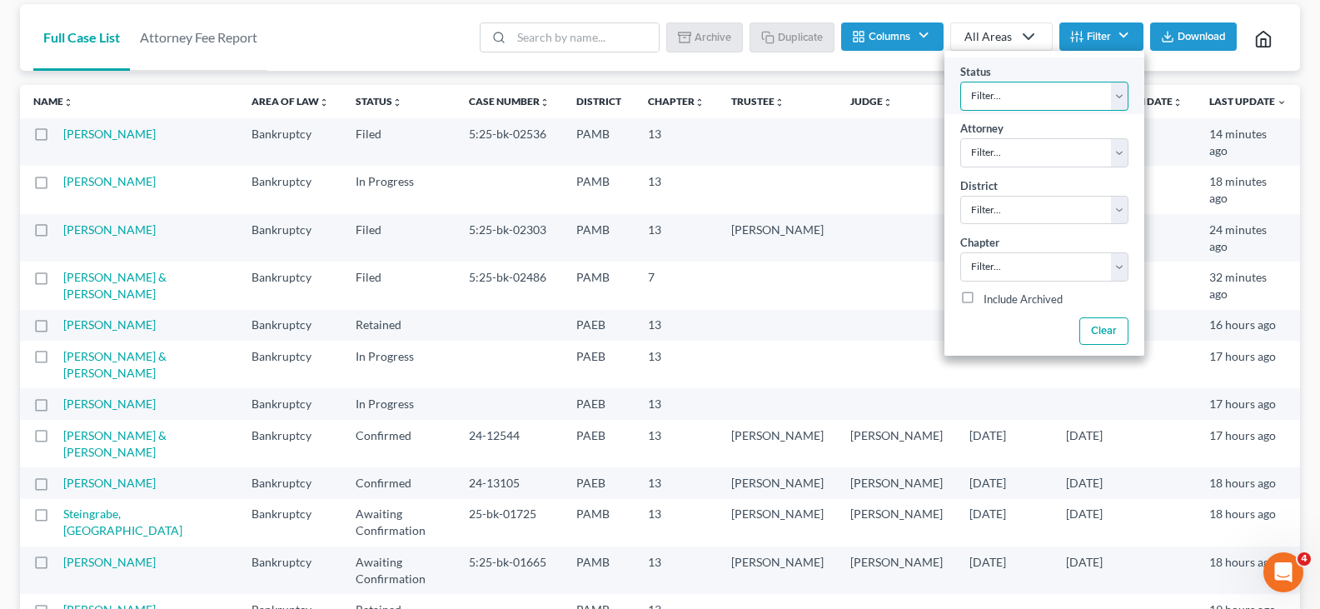
click at [1066, 99] on select "Filter... Answer Due Awaiting Confirmation Awaiting Discharge Confirmed Could N…" at bounding box center [1044, 96] width 168 height 29
select select "1"
click at [960, 82] on select "Filter... Answer Due Awaiting Confirmation Awaiting Discharge Confirmed Could N…" at bounding box center [1044, 96] width 168 height 29
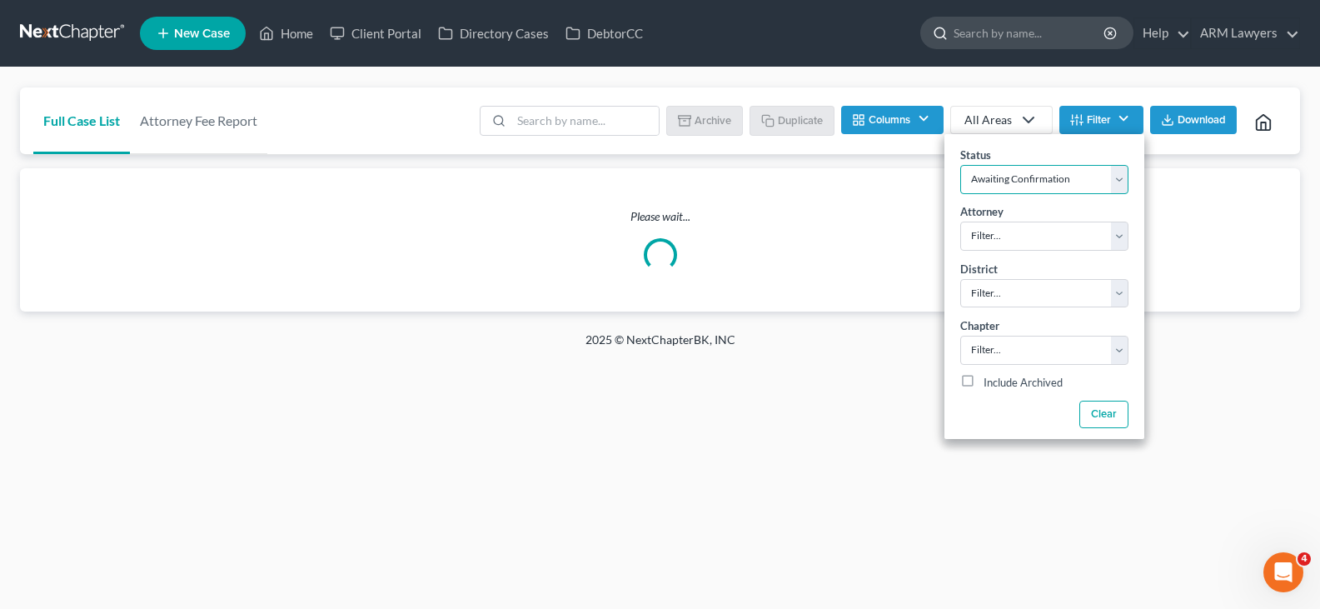
scroll to position [0, 0]
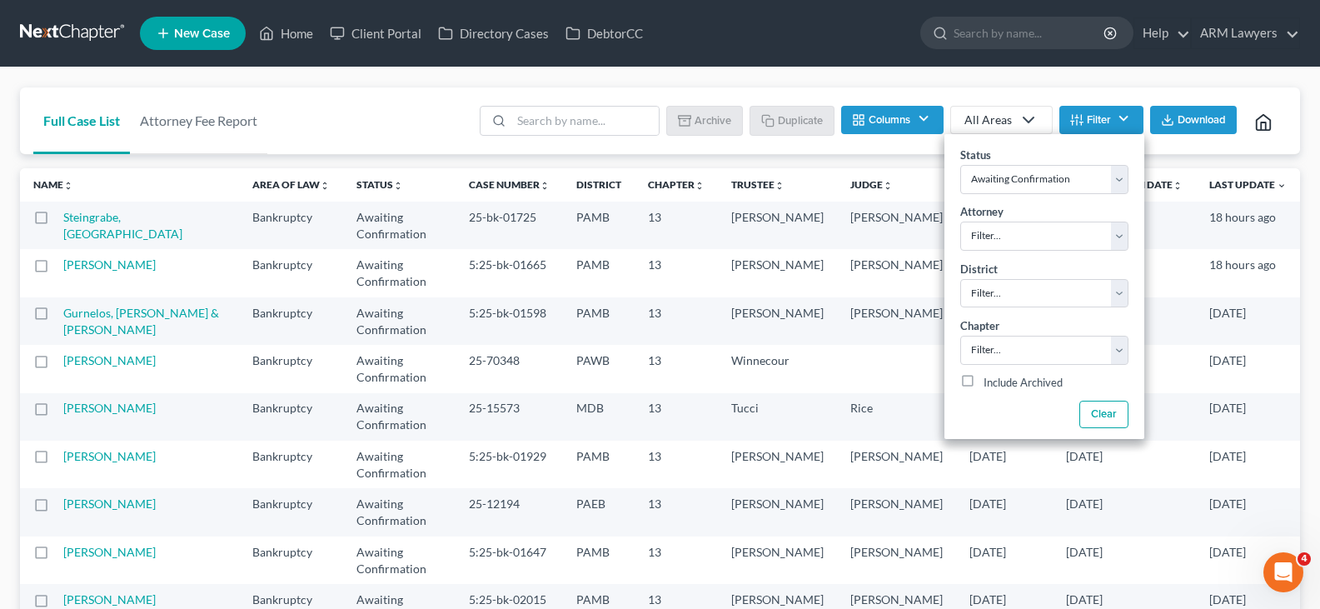
click at [1100, 81] on div "Full Case List Attorney Fee Report Batch Download Archive Un-archive Duplicate …" at bounding box center [660, 474] width 1320 height 815
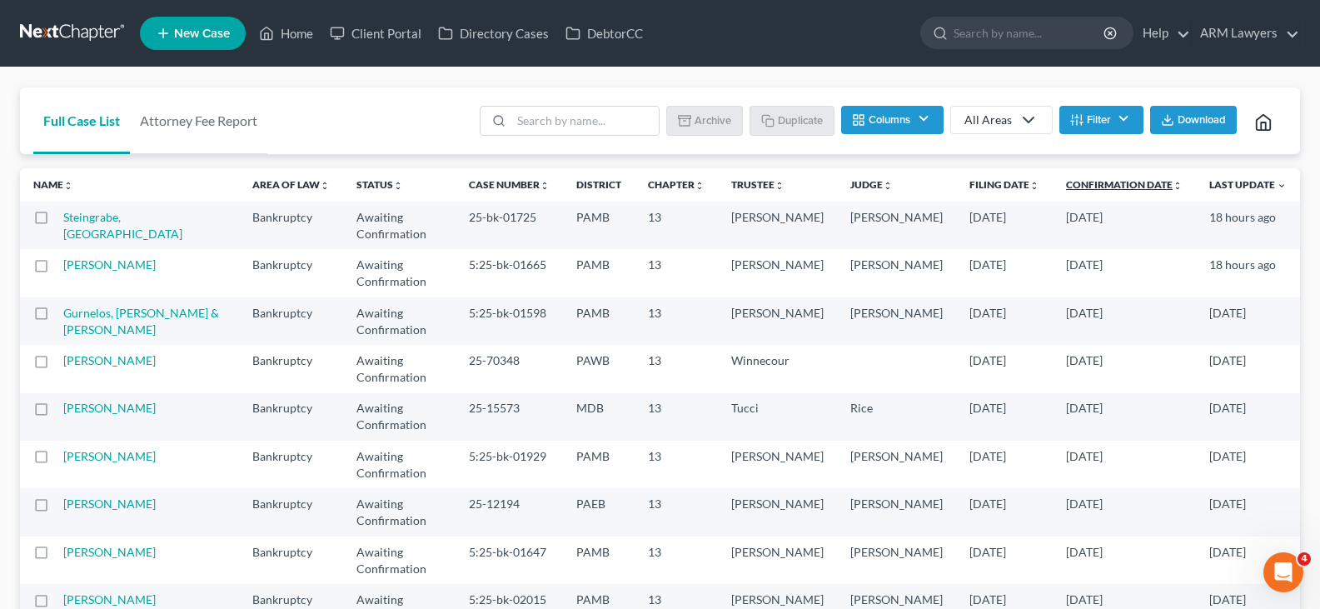
click at [1111, 185] on link "Confirmation Date unfold_more expand_more expand_less" at bounding box center [1124, 184] width 117 height 12
